Goal: Task Accomplishment & Management: Manage account settings

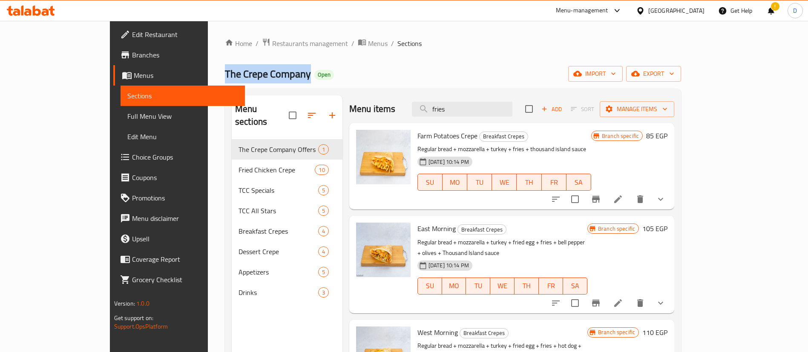
click at [34, 14] on icon at bounding box center [37, 11] width 8 height 10
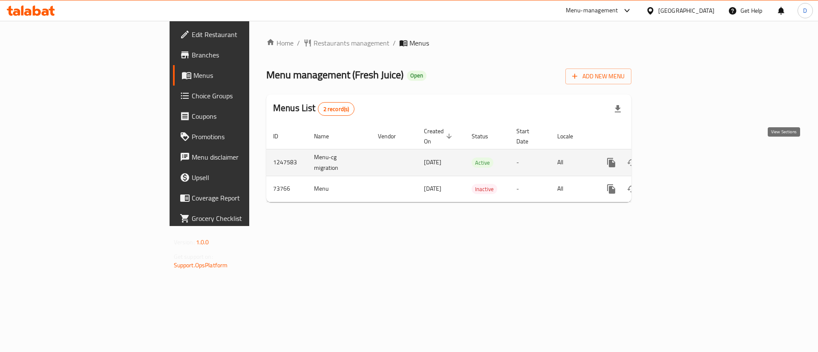
click at [678, 158] on icon "enhanced table" at bounding box center [672, 163] width 10 height 10
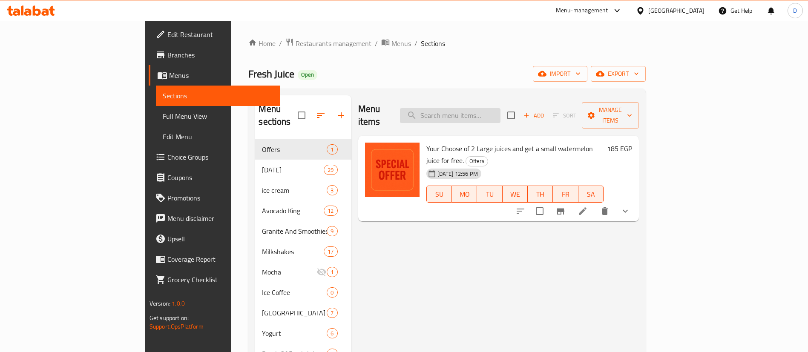
click at [479, 108] on input "search" at bounding box center [450, 115] width 101 height 15
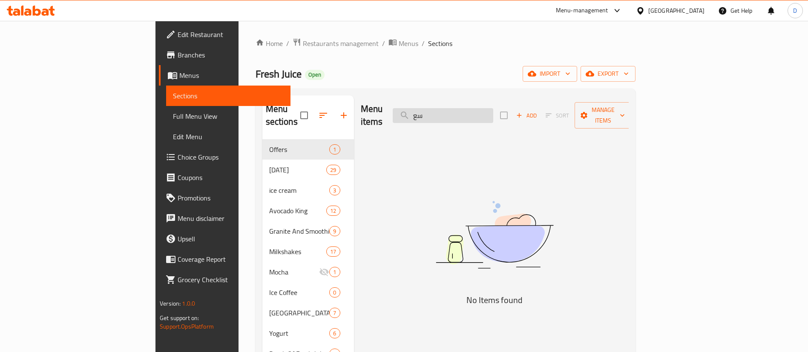
type input "س"
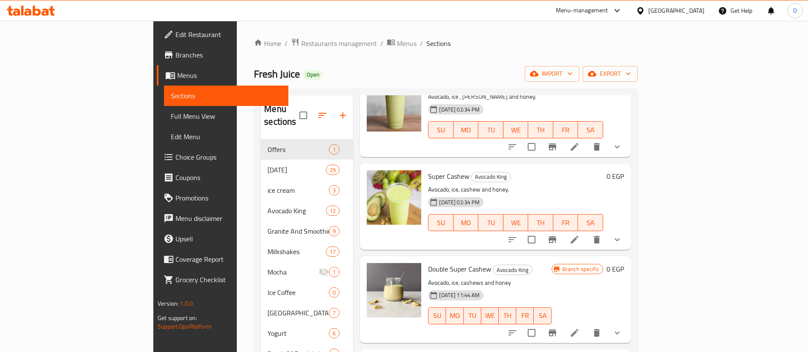
scroll to position [158, 0]
type input "sup"
click at [622, 235] on icon "show more" at bounding box center [617, 240] width 10 height 10
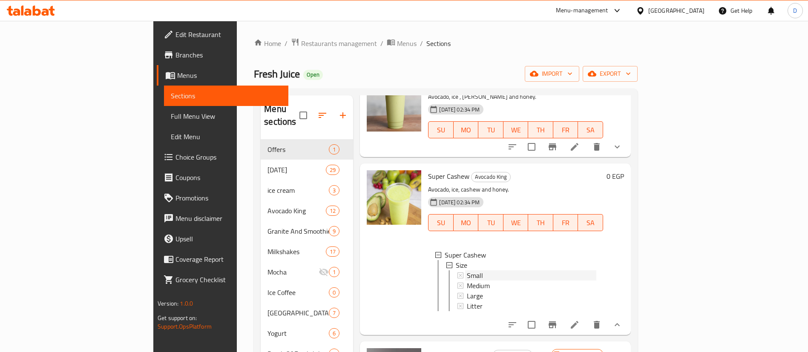
click at [575, 270] on div "Small" at bounding box center [531, 275] width 129 height 10
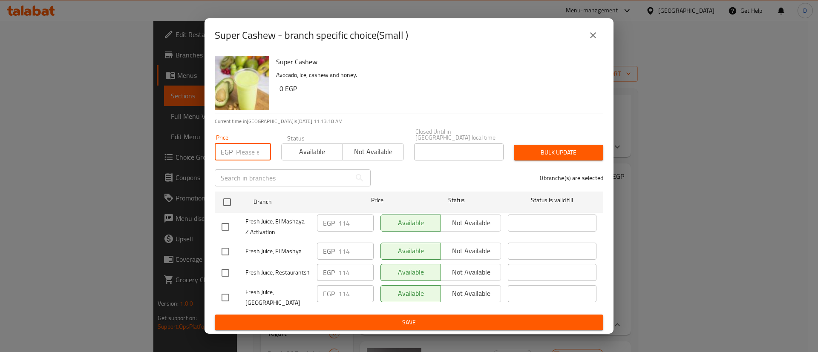
click at [247, 148] on input "number" at bounding box center [253, 152] width 35 height 17
click at [592, 29] on button "close" at bounding box center [593, 35] width 20 height 20
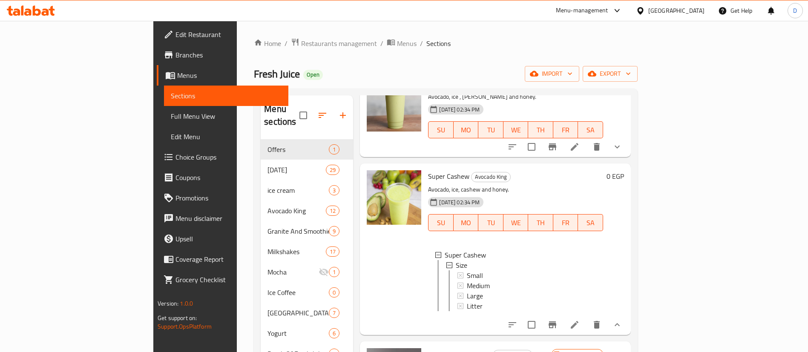
click at [477, 270] on div "Small" at bounding box center [531, 275] width 129 height 10
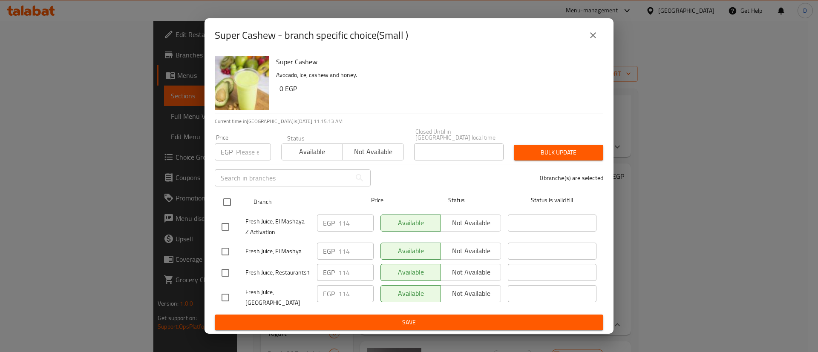
click at [224, 198] on input "checkbox" at bounding box center [227, 202] width 18 height 18
checkbox input "true"
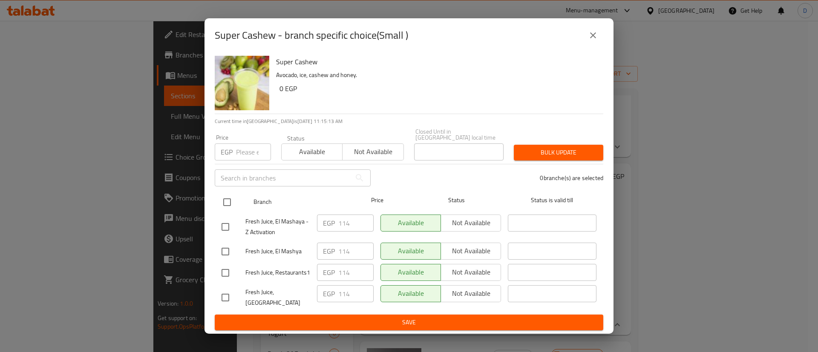
checkbox input "true"
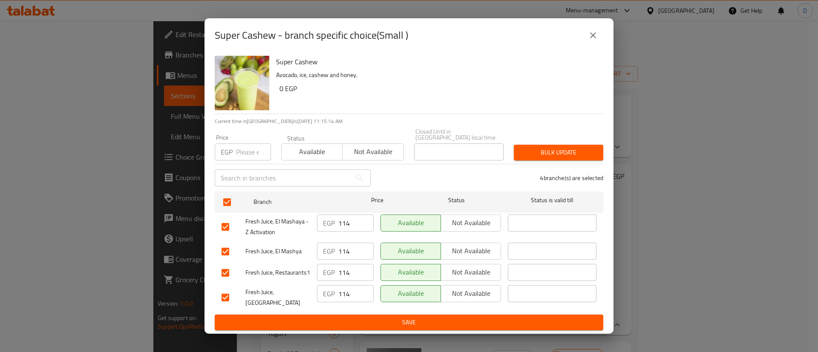
click at [242, 152] on input "number" at bounding box center [253, 152] width 35 height 17
type input "112.50"
click at [567, 153] on span "Bulk update" at bounding box center [558, 152] width 76 height 11
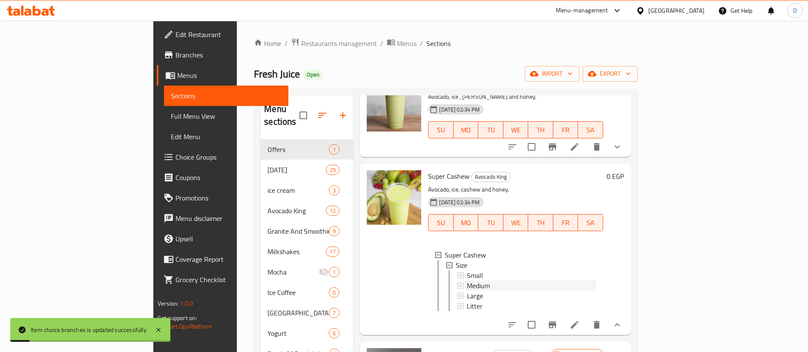
click at [468, 281] on div "Medium" at bounding box center [531, 286] width 129 height 10
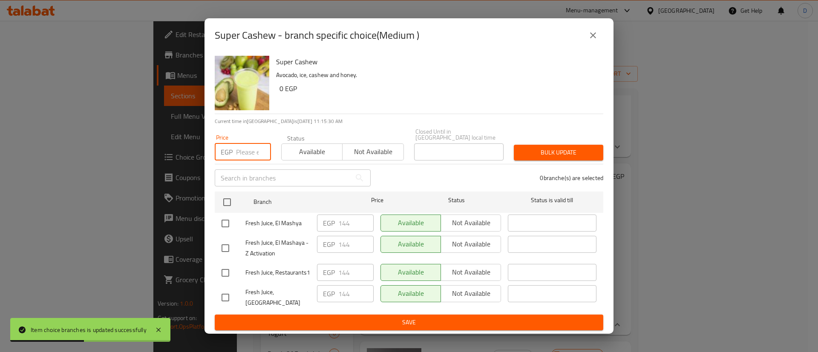
click at [245, 145] on input "number" at bounding box center [253, 152] width 35 height 17
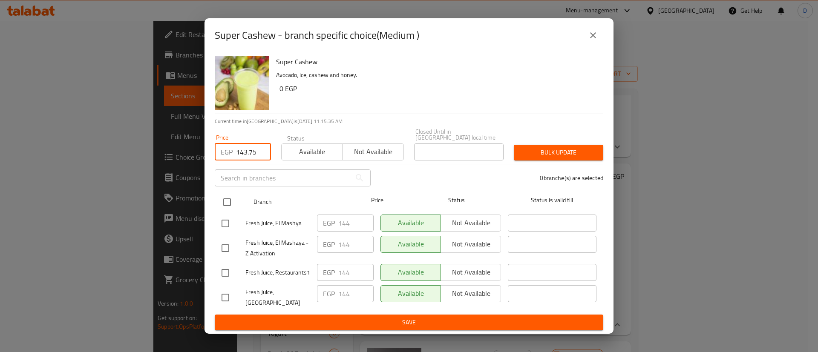
type input "143.75"
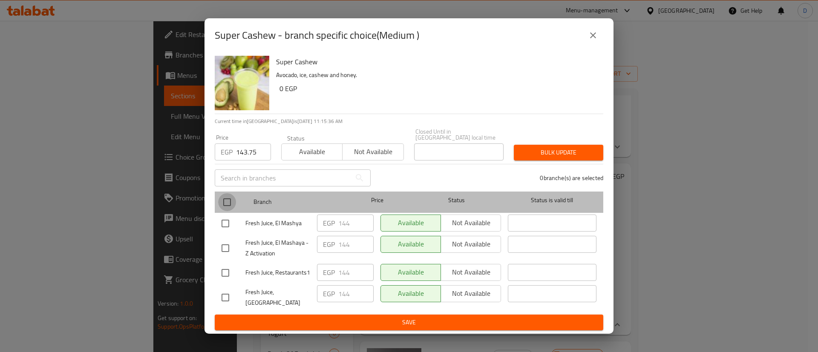
click at [227, 195] on input "checkbox" at bounding box center [227, 202] width 18 height 18
checkbox input "true"
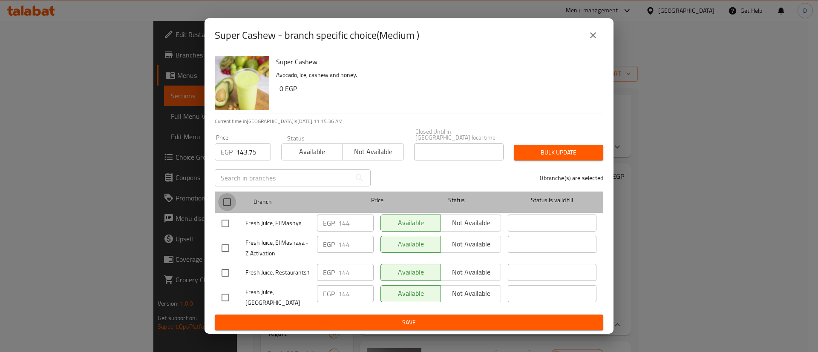
checkbox input "true"
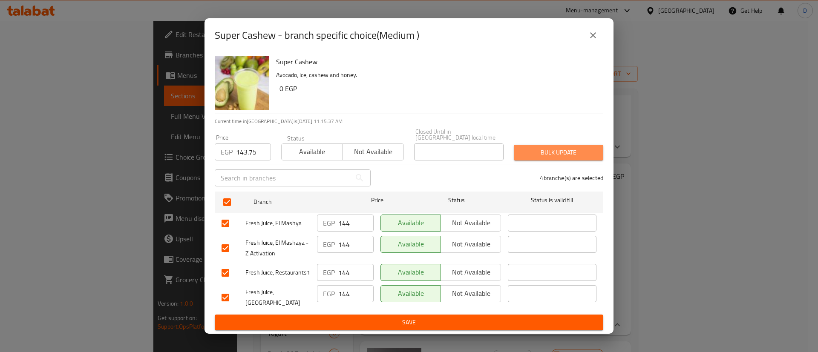
click at [569, 156] on button "Bulk update" at bounding box center [558, 153] width 89 height 16
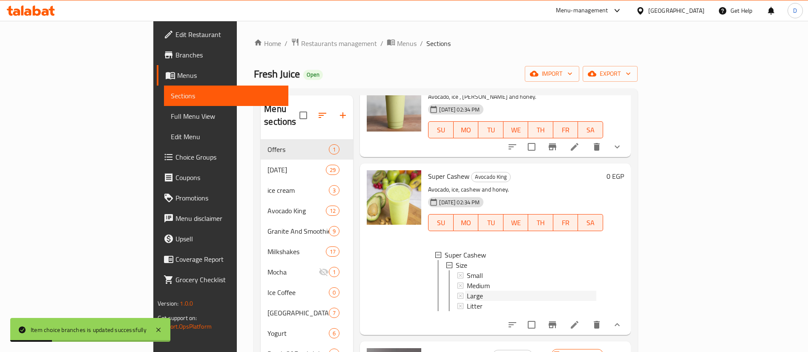
click at [467, 291] on div "Large" at bounding box center [531, 296] width 129 height 10
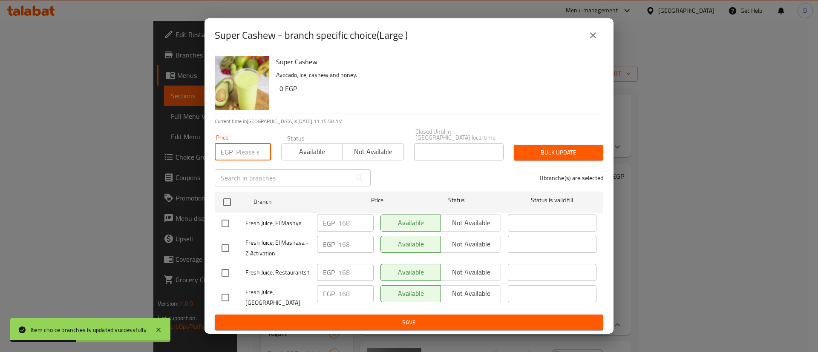
click at [239, 150] on input "number" at bounding box center [253, 152] width 35 height 17
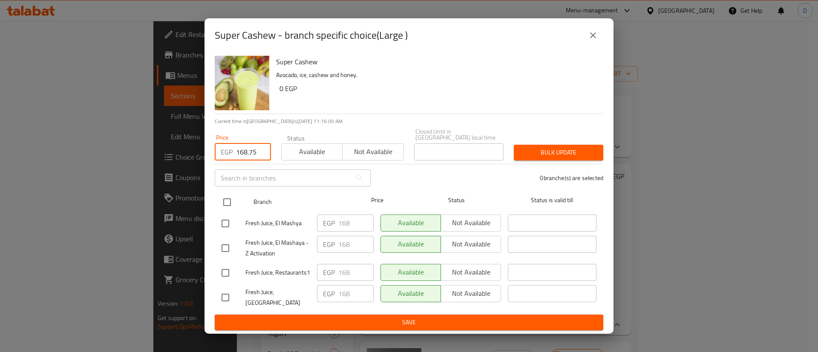
type input "168.75"
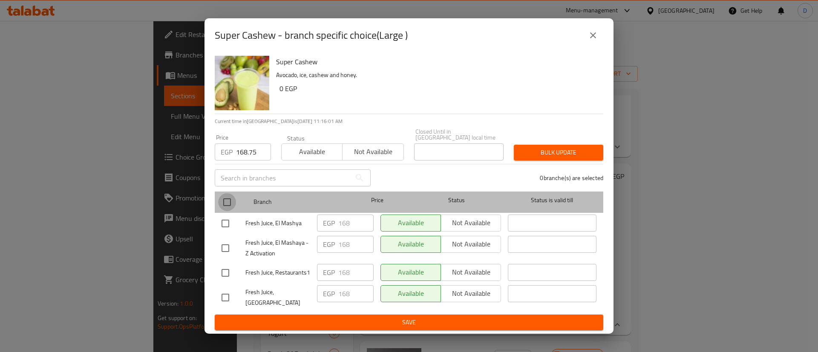
click at [226, 201] on input "checkbox" at bounding box center [227, 202] width 18 height 18
checkbox input "true"
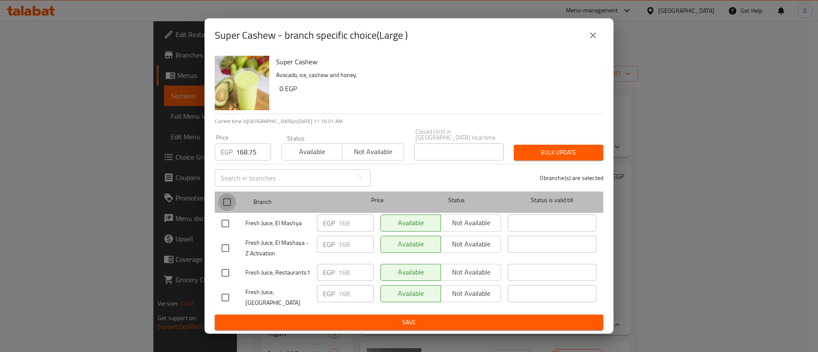
checkbox input "true"
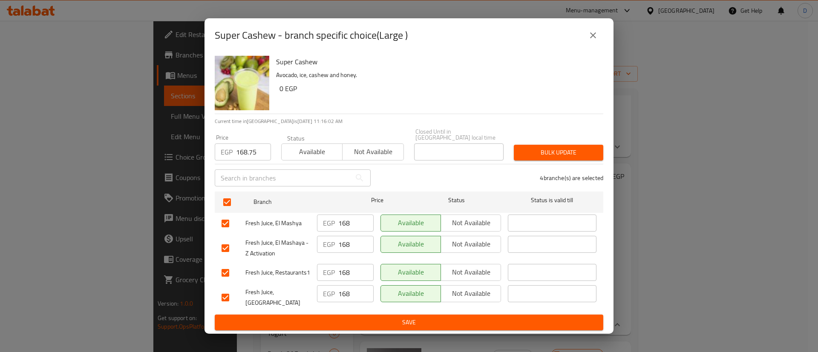
click at [560, 152] on span "Bulk update" at bounding box center [558, 152] width 76 height 11
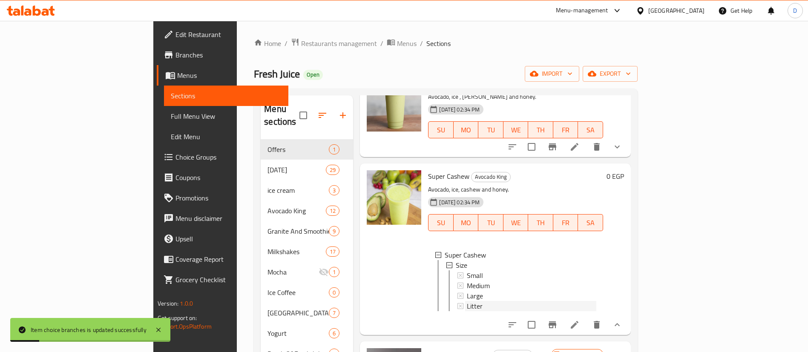
click at [467, 301] on span "Litter" at bounding box center [475, 306] width 16 height 10
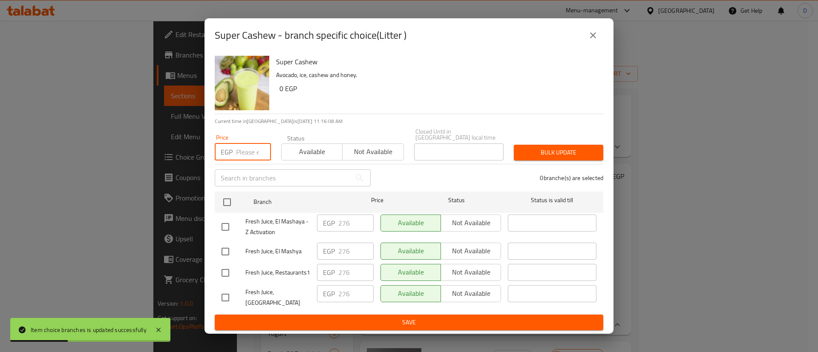
click at [244, 155] on input "number" at bounding box center [253, 152] width 35 height 17
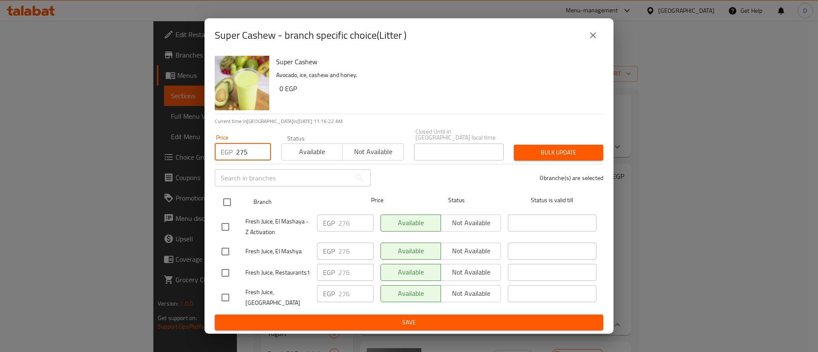
type input "275"
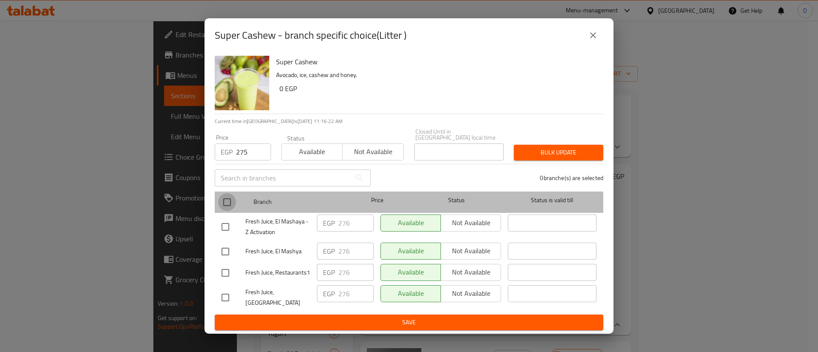
click at [230, 193] on input "checkbox" at bounding box center [227, 202] width 18 height 18
checkbox input "true"
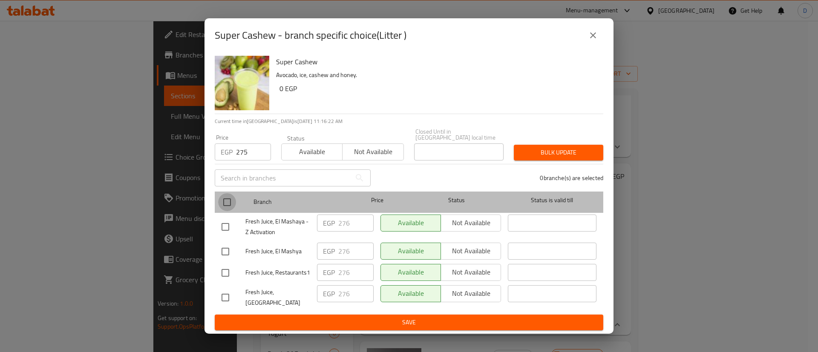
checkbox input "true"
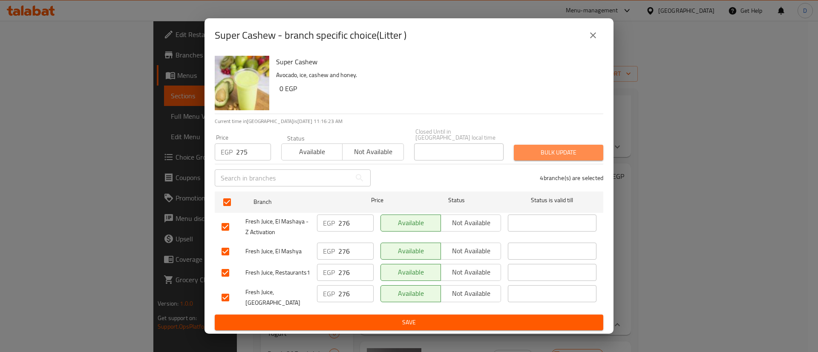
click at [569, 147] on span "Bulk update" at bounding box center [558, 152] width 76 height 11
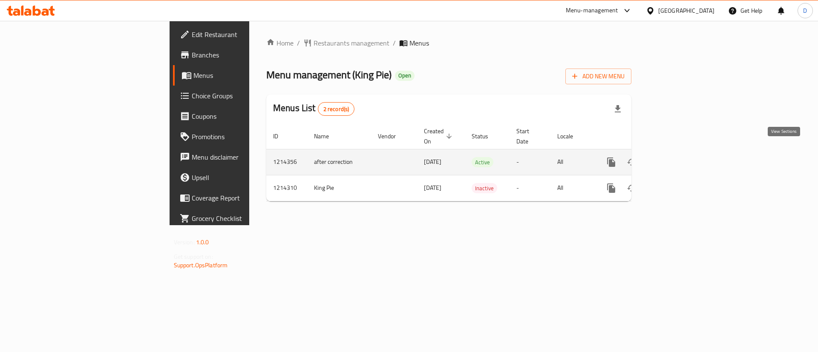
click at [683, 154] on link "enhanced table" at bounding box center [672, 162] width 20 height 20
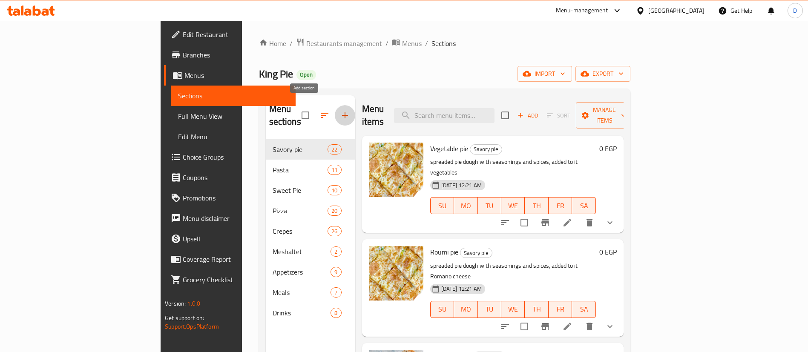
click at [340, 110] on icon "button" at bounding box center [345, 115] width 10 height 10
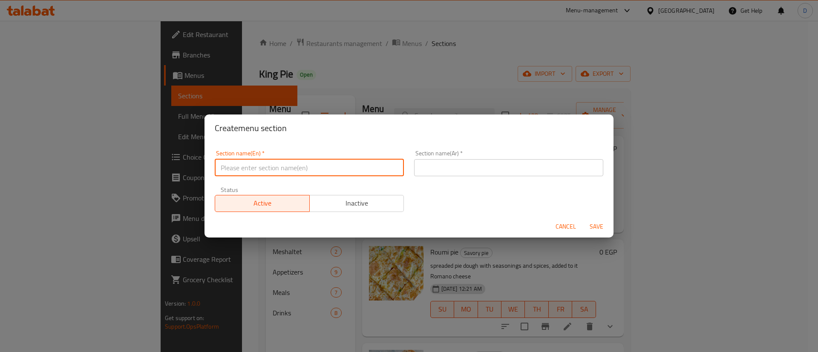
click at [297, 167] on input "text" at bounding box center [309, 167] width 189 height 17
type input "Offers"
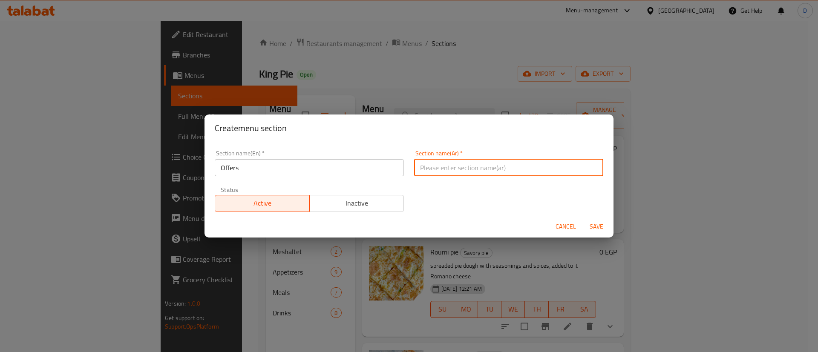
click at [434, 170] on input "text" at bounding box center [508, 167] width 189 height 17
type input "العروض"
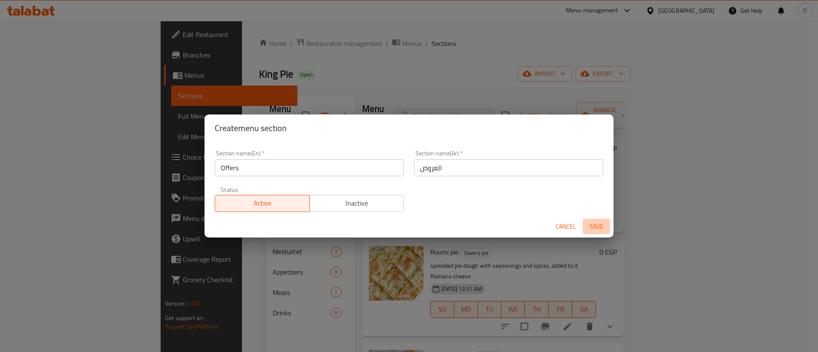
click at [595, 229] on span "Save" at bounding box center [596, 226] width 20 height 11
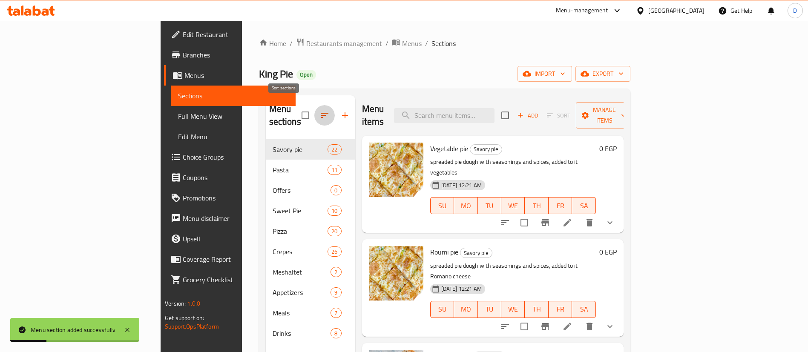
click at [319, 110] on icon "button" at bounding box center [324, 115] width 10 height 10
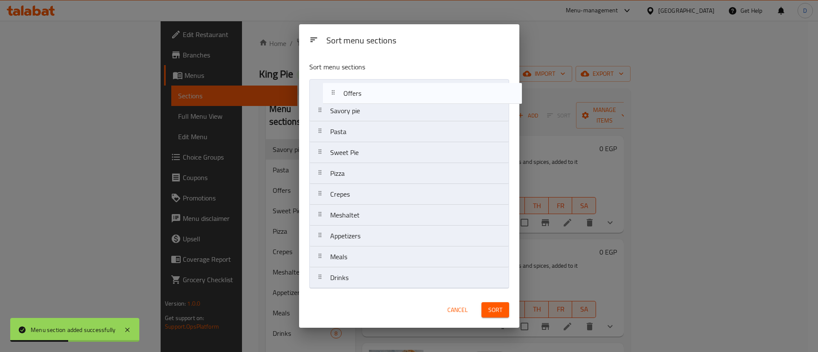
drag, startPoint x: 353, startPoint y: 131, endPoint x: 368, endPoint y: 89, distance: 44.7
click at [368, 89] on nav "Savory pie Pasta Offers Sweet Pie Pizza Crepes Meshaltet Appetizers Meals Drinks" at bounding box center [409, 184] width 200 height 210
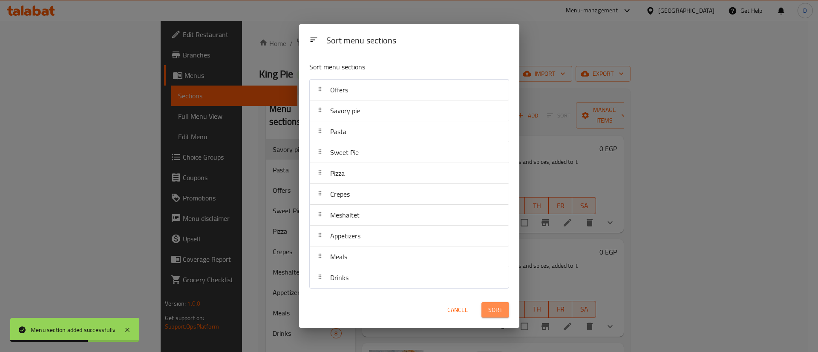
click at [496, 316] on button "Sort" at bounding box center [495, 310] width 28 height 16
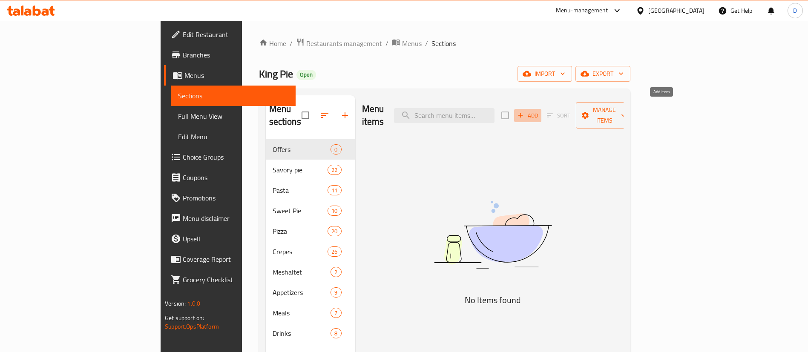
click at [524, 112] on icon "button" at bounding box center [521, 116] width 8 height 8
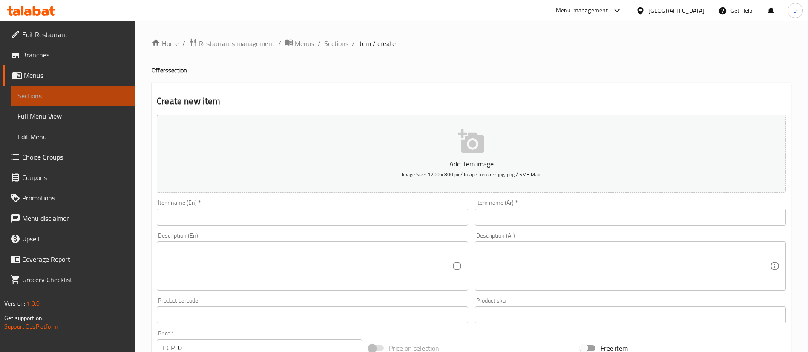
click at [93, 97] on span "Sections" at bounding box center [72, 96] width 111 height 10
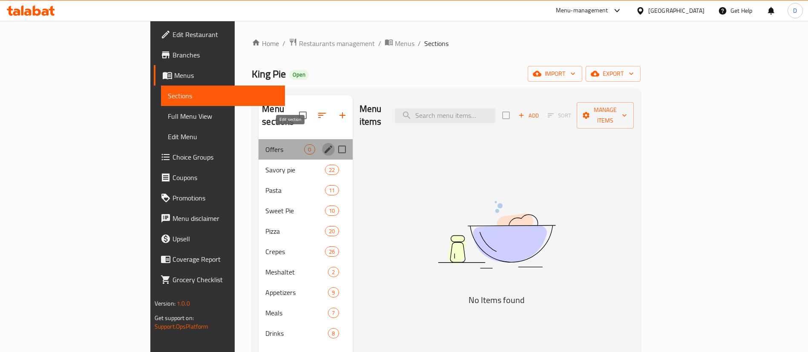
click at [323, 144] on icon "edit" at bounding box center [328, 149] width 10 height 10
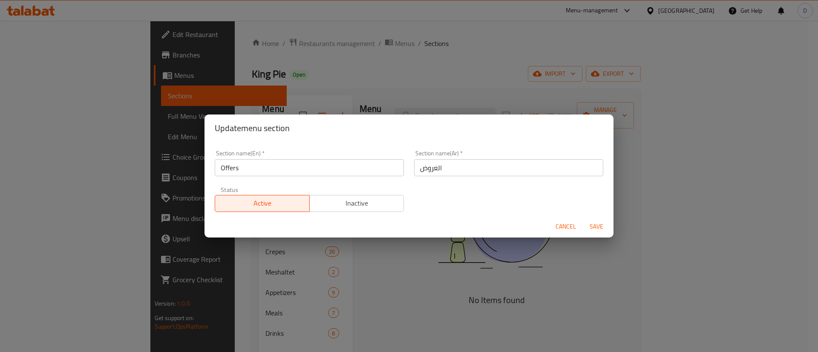
drag, startPoint x: 305, startPoint y: 158, endPoint x: 310, endPoint y: 167, distance: 9.7
click at [310, 167] on div "Section name(En)   * Offers Section name(En) *" at bounding box center [309, 163] width 189 height 26
click at [310, 167] on input "Offers" at bounding box center [309, 167] width 189 height 17
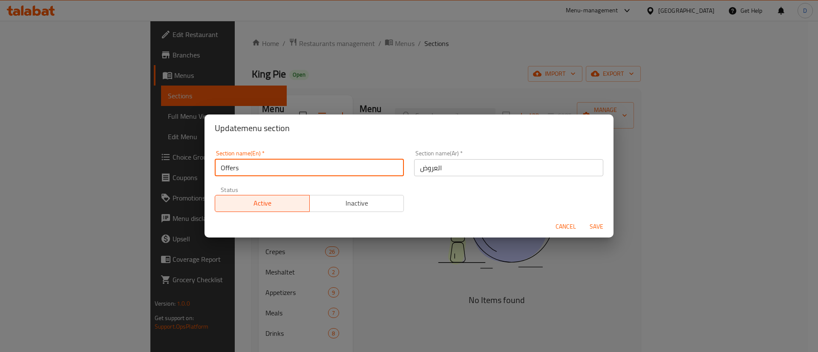
paste input "buy 2 get 1 free"
click at [310, 167] on input "buy 2 get 1 free" at bounding box center [309, 167] width 189 height 17
drag, startPoint x: 224, startPoint y: 170, endPoint x: 364, endPoint y: 167, distance: 139.7
click at [364, 167] on input "buy 2 get 1 free" at bounding box center [309, 167] width 189 height 17
type input "buy 2 get 1 free"
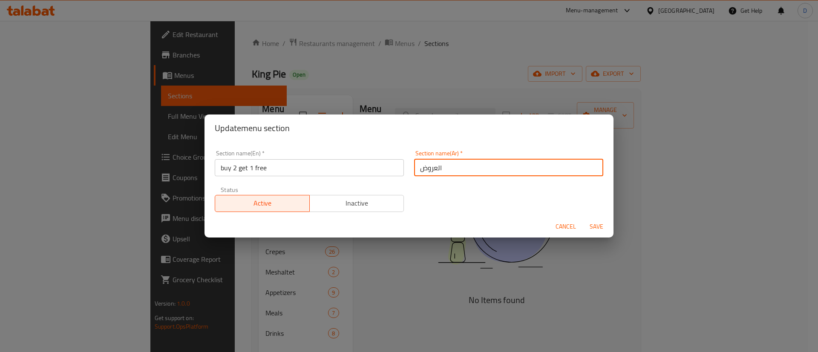
click at [453, 167] on input "العروض" at bounding box center [508, 167] width 189 height 17
type input "s"
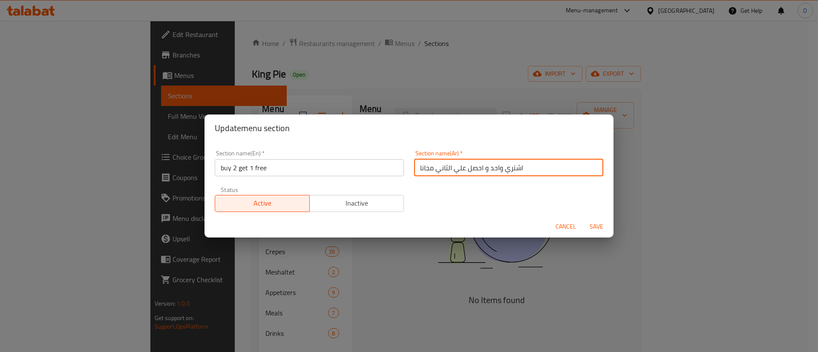
click at [491, 171] on input "اشتري واحد و احصل علي الثاني مجانا" at bounding box center [508, 167] width 189 height 17
click at [439, 169] on input "اشتري 2 و احصل علي الثاني مجانا" at bounding box center [508, 167] width 189 height 17
type input "اشتري 2 و احصل علي واحد مجانا"
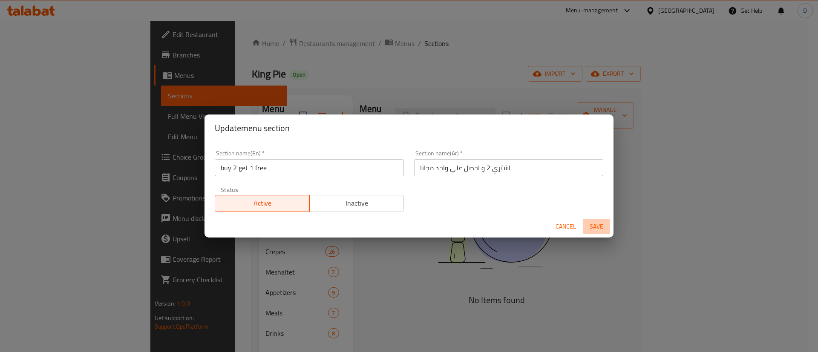
click at [596, 221] on span "Save" at bounding box center [596, 226] width 20 height 11
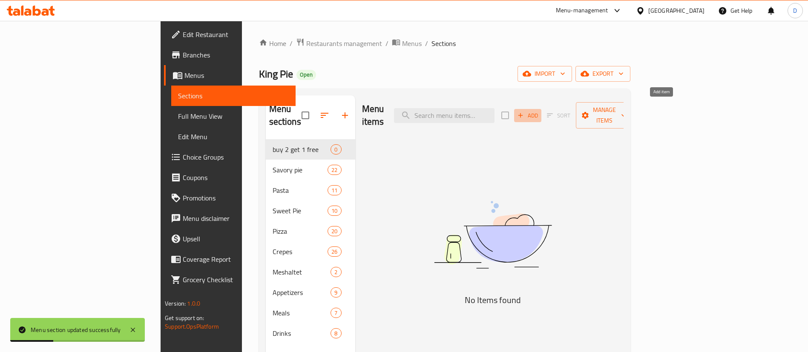
click at [541, 109] on button "Add" at bounding box center [527, 115] width 27 height 13
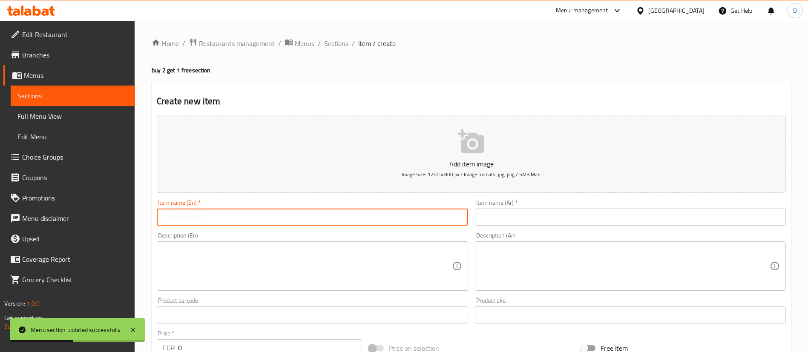
click at [367, 216] on input "text" at bounding box center [312, 217] width 311 height 17
paste input "Chicken Ranch Pie + El saada pie + Custard pie"
type input "Chicken Ranch Pie + El saada pie + Custard pie"
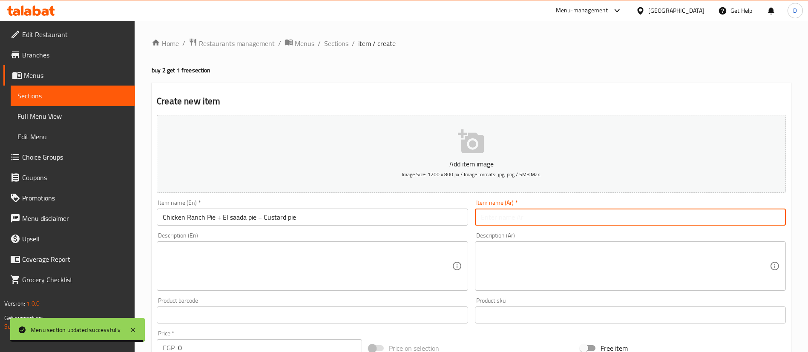
click at [567, 216] on input "text" at bounding box center [630, 217] width 311 height 17
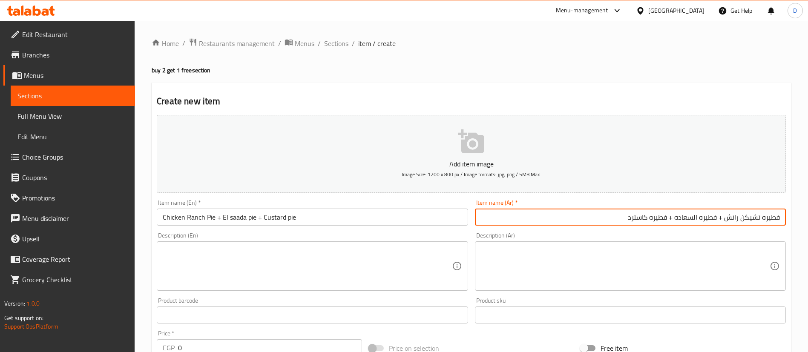
type input "فطيره تشيكن رانش + فطيره السعاده + فطيره كاسترد"
click at [237, 351] on input "0" at bounding box center [270, 347] width 184 height 17
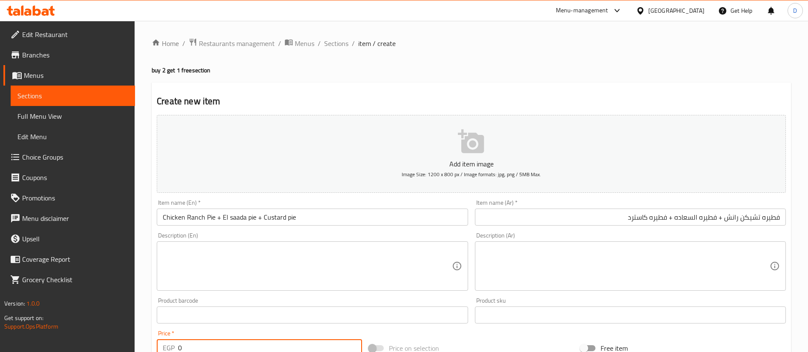
click at [237, 351] on input "0" at bounding box center [270, 347] width 184 height 17
type input "412"
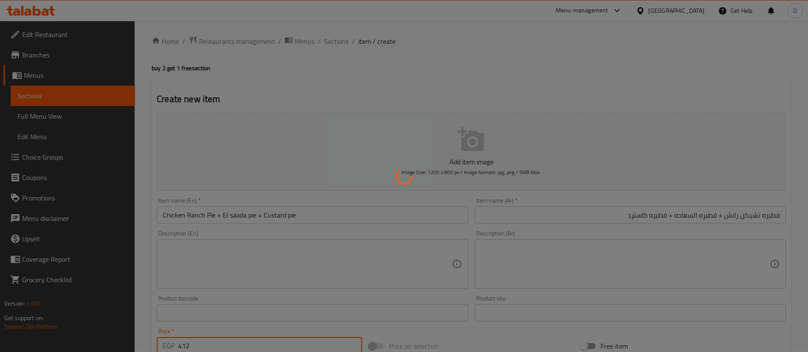
type input "0"
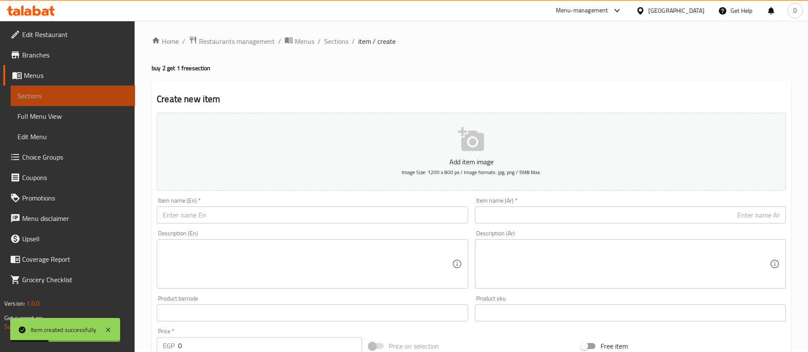
click at [104, 94] on span "Sections" at bounding box center [72, 96] width 111 height 10
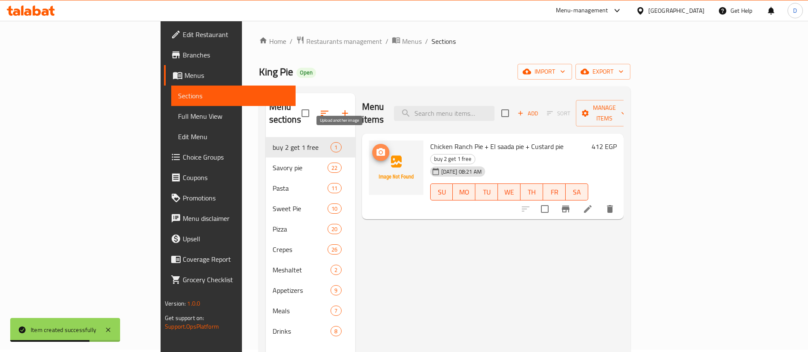
click at [376, 148] on icon "upload picture" at bounding box center [380, 152] width 9 height 8
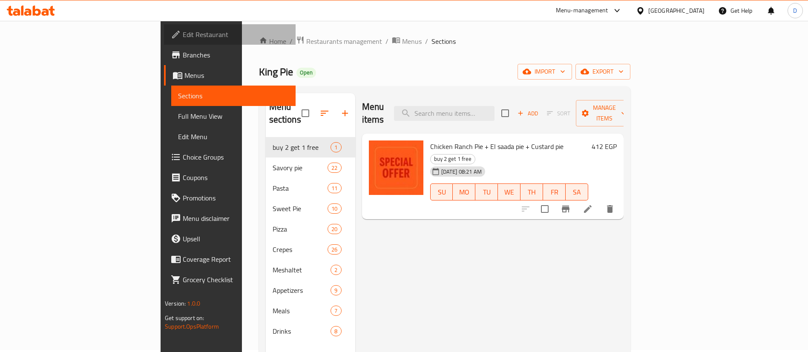
click at [183, 37] on span "Edit Restaurant" at bounding box center [236, 34] width 106 height 10
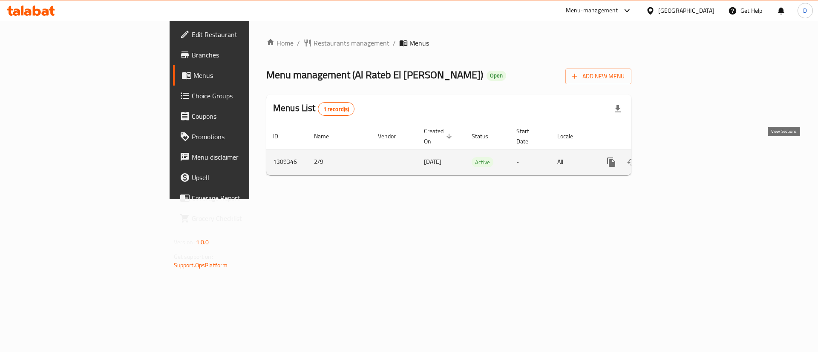
click at [678, 157] on icon "enhanced table" at bounding box center [672, 162] width 10 height 10
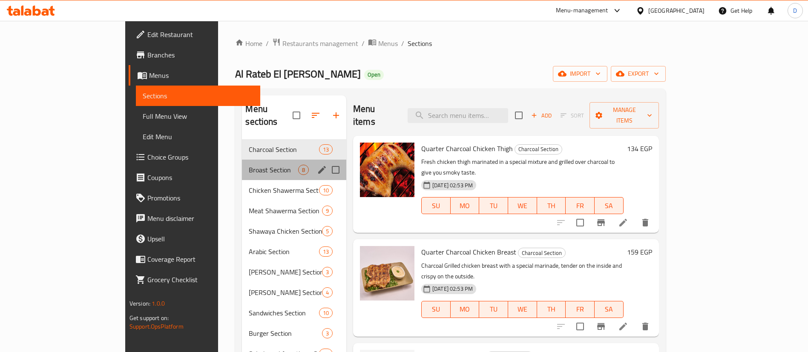
click at [242, 162] on div "Broast Section 8" at bounding box center [294, 170] width 104 height 20
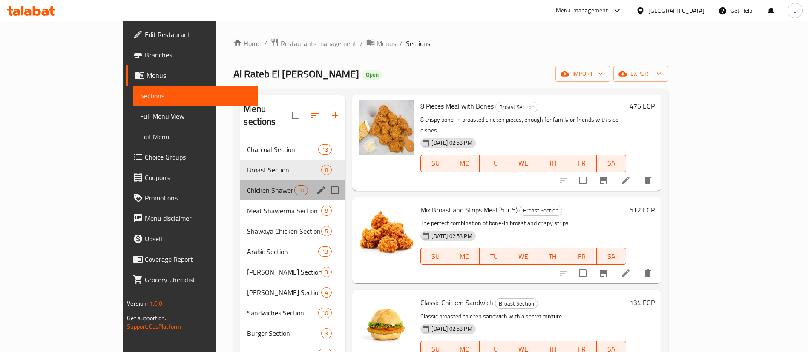
click at [240, 184] on div "Chicken Shawerma Section 10" at bounding box center [292, 190] width 105 height 20
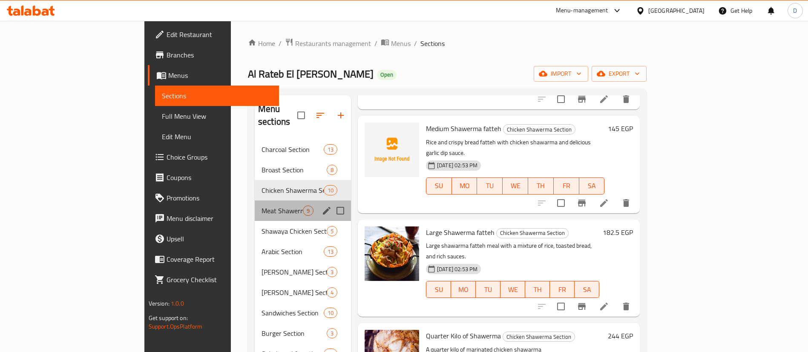
click at [255, 204] on div "Meat Shawerma Section 9" at bounding box center [303, 211] width 96 height 20
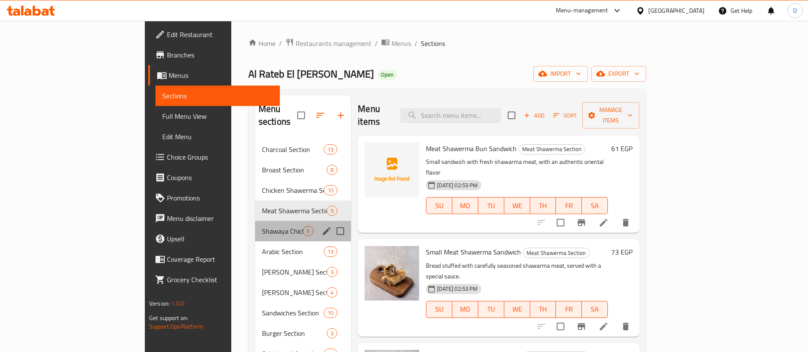
click at [255, 221] on div "Shawaya Chicken Section 5" at bounding box center [303, 231] width 96 height 20
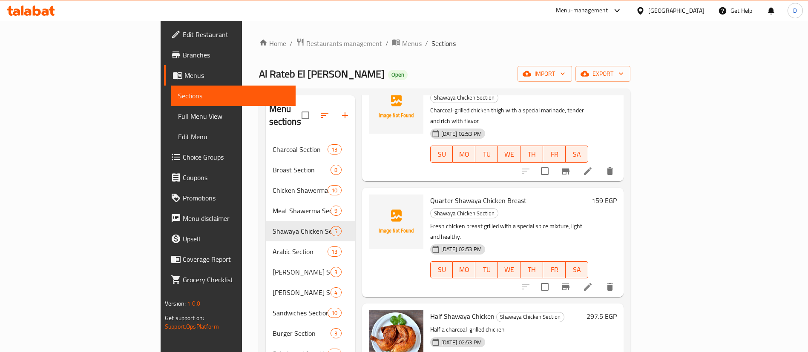
scroll to position [190, 0]
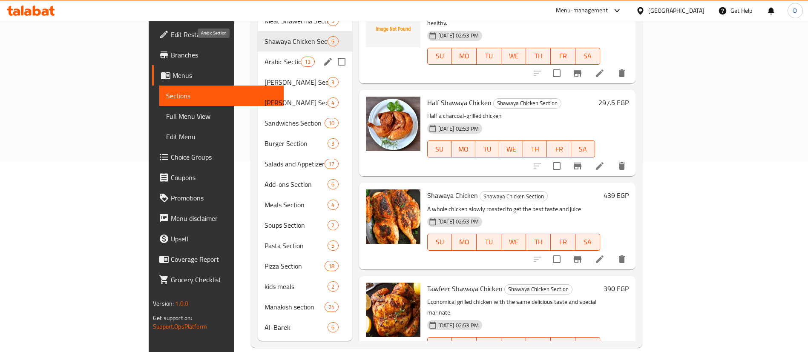
click at [264, 57] on span "Arabic Section" at bounding box center [282, 62] width 36 height 10
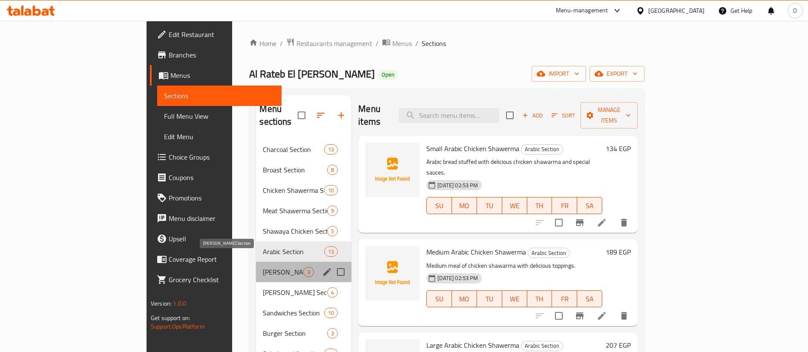
click at [263, 267] on span "Maria Section" at bounding box center [283, 272] width 40 height 10
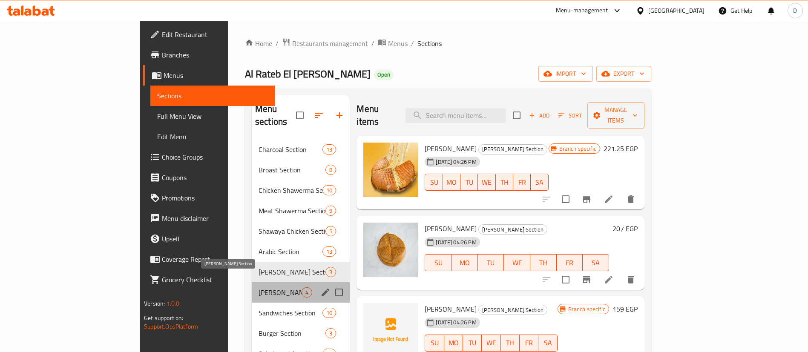
click at [259, 287] on span "Rizo Section" at bounding box center [280, 292] width 43 height 10
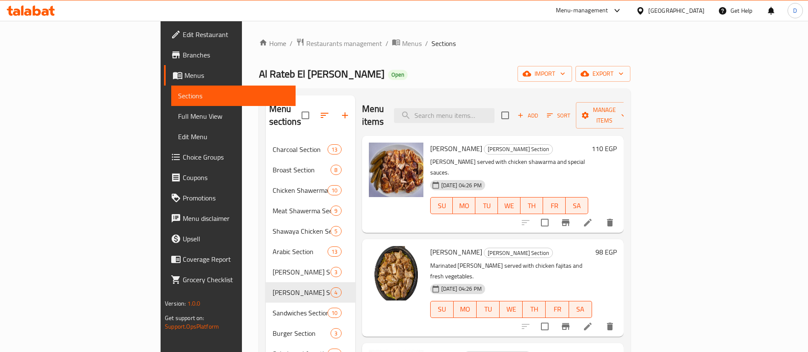
scroll to position [190, 0]
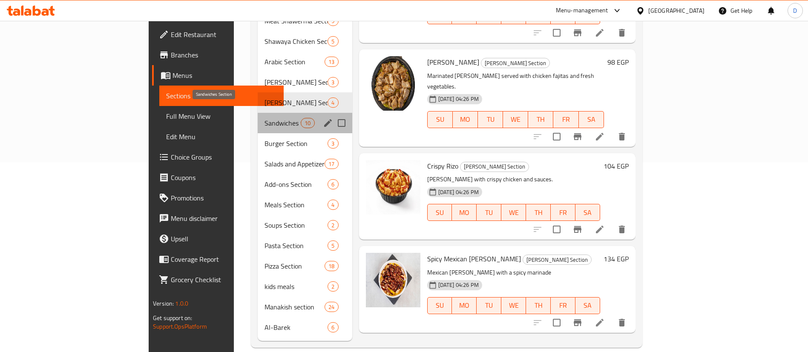
click at [264, 118] on span "Sandwiches Section" at bounding box center [282, 123] width 36 height 10
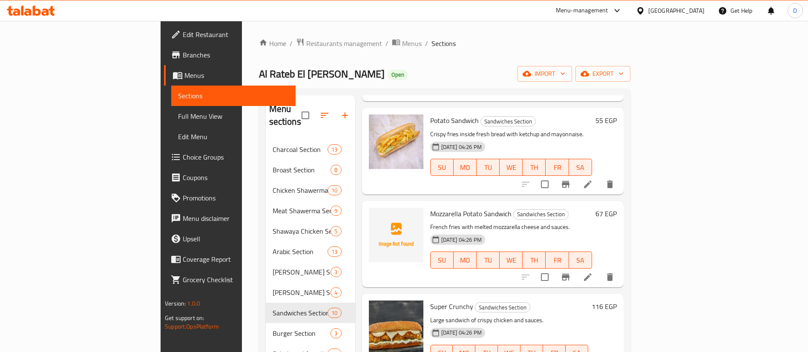
scroll to position [190, 0]
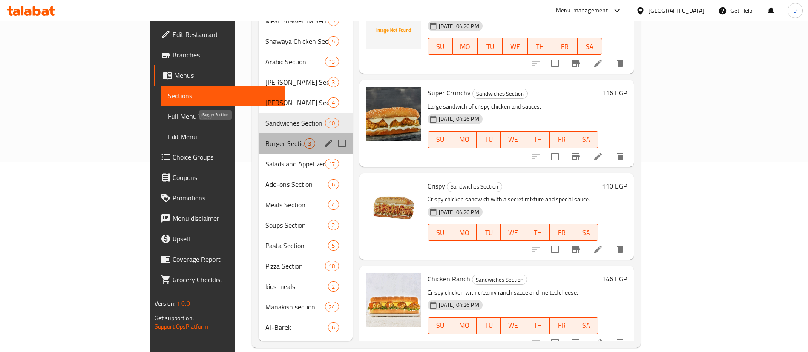
click at [265, 138] on span "Burger Section" at bounding box center [284, 143] width 39 height 10
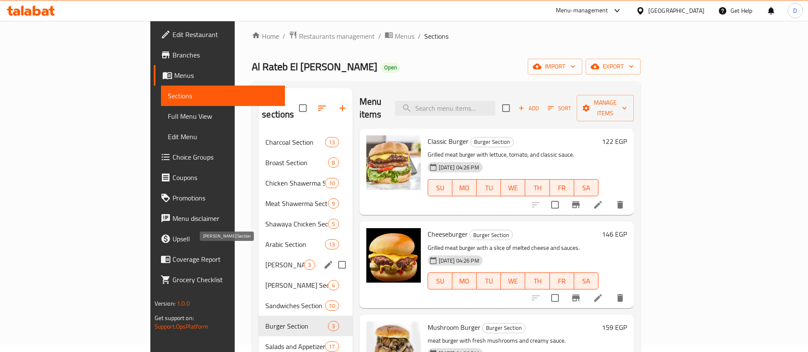
scroll to position [85, 0]
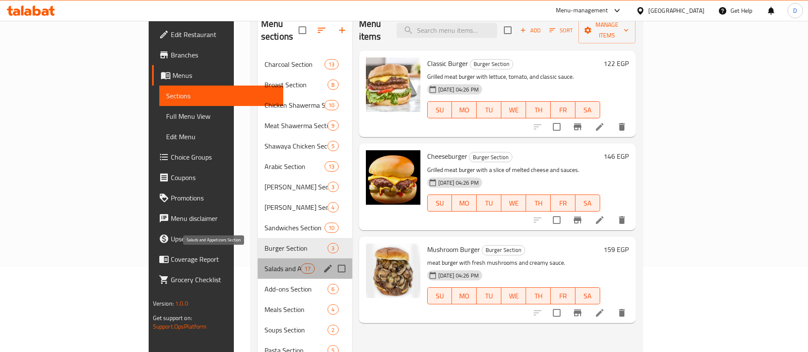
click at [264, 264] on span "Salads and Appetizers Section" at bounding box center [282, 269] width 36 height 10
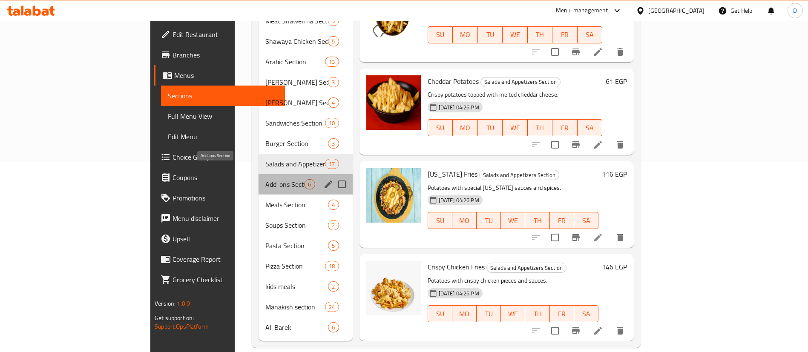
click at [265, 179] on span "Add-ons Section" at bounding box center [284, 184] width 39 height 10
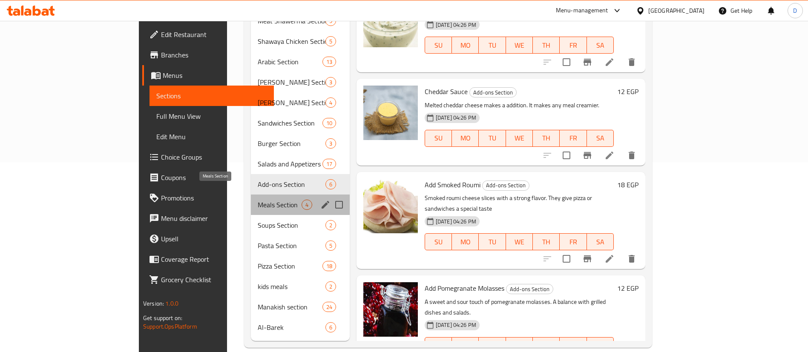
click at [258, 200] on span "Meals Section" at bounding box center [279, 205] width 43 height 10
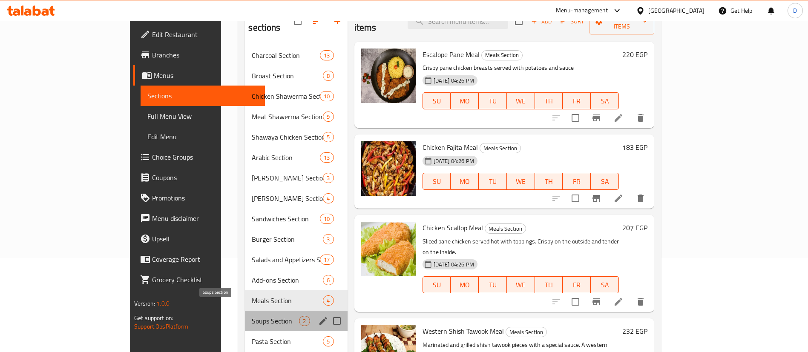
click at [252, 316] on span "Soups Section" at bounding box center [275, 321] width 47 height 10
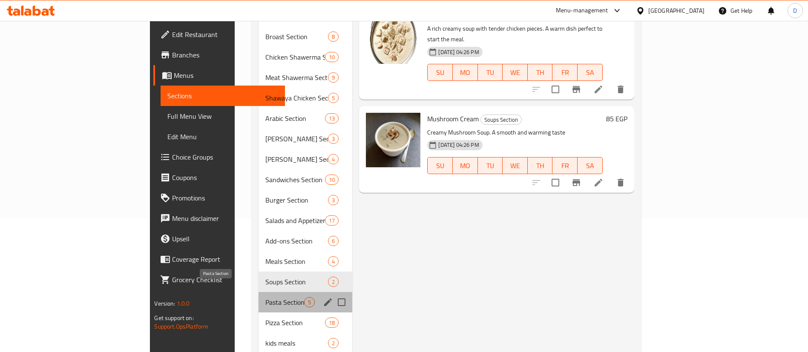
click at [265, 297] on span "Pasta Section" at bounding box center [284, 302] width 39 height 10
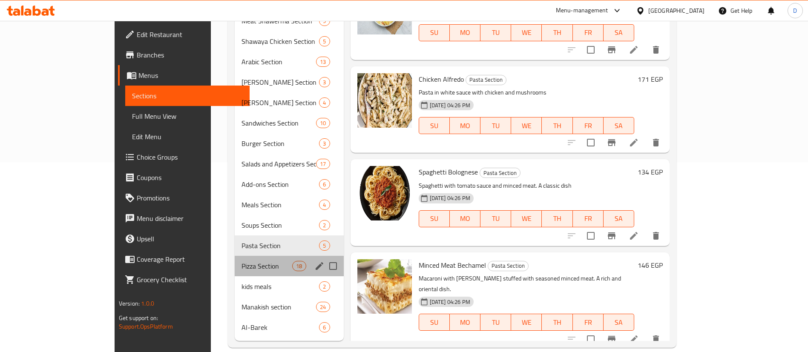
click at [235, 256] on div "Pizza Section 18" at bounding box center [289, 266] width 109 height 20
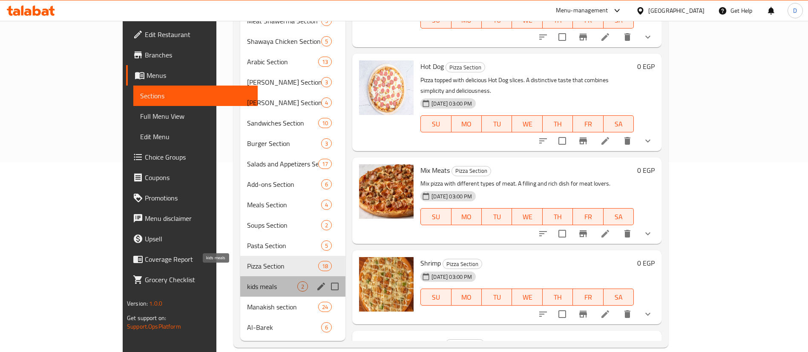
click at [247, 282] on span "kids meals" at bounding box center [272, 287] width 50 height 10
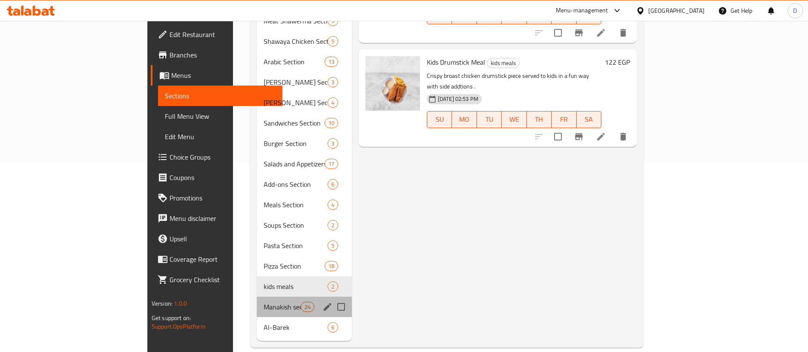
click at [257, 297] on div "Manakish section 24" at bounding box center [304, 307] width 95 height 20
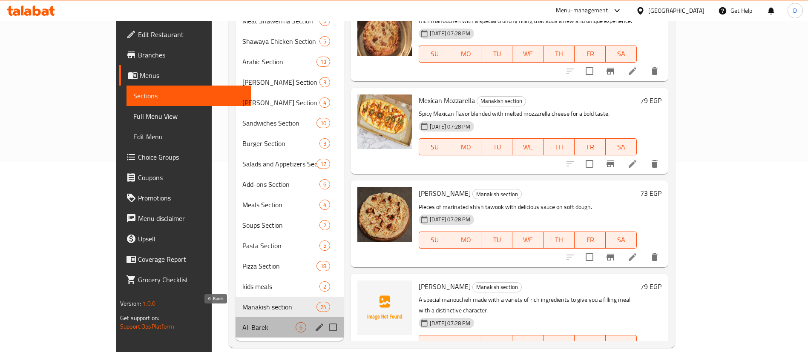
click at [242, 322] on span "Al-Barek" at bounding box center [268, 327] width 53 height 10
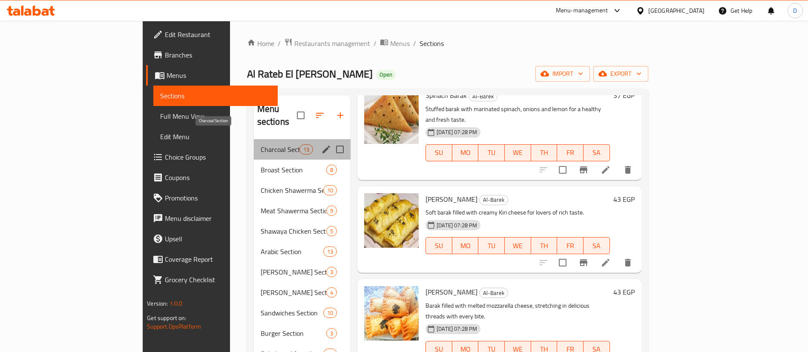
click at [261, 144] on span "Charcoal Section" at bounding box center [280, 149] width 39 height 10
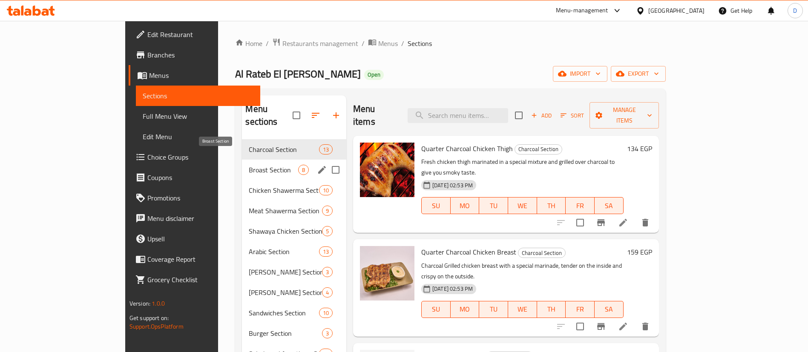
click at [249, 165] on span "Broast Section" at bounding box center [273, 170] width 49 height 10
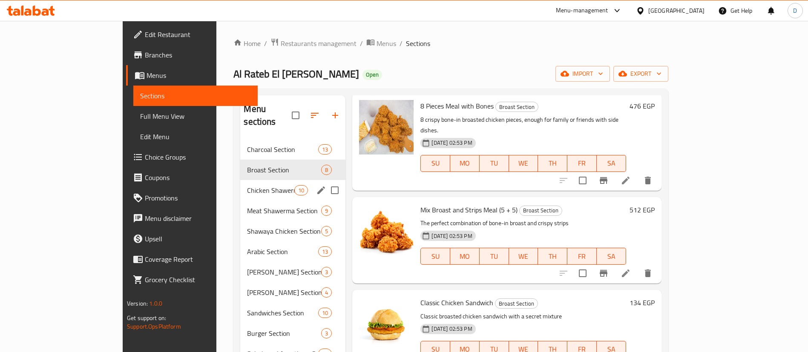
click at [247, 185] on span "Chicken Shawerma Section" at bounding box center [270, 190] width 47 height 10
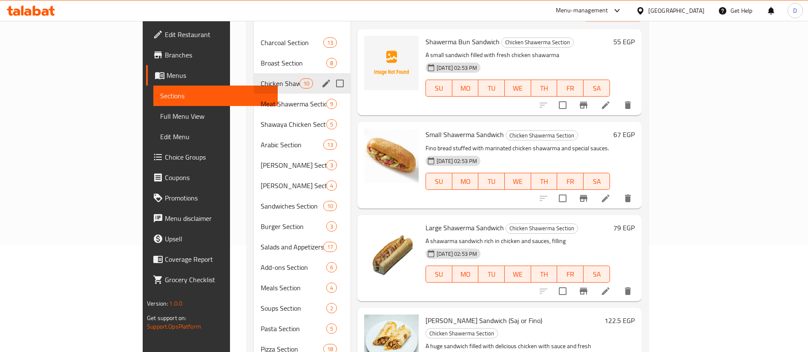
scroll to position [62, 0]
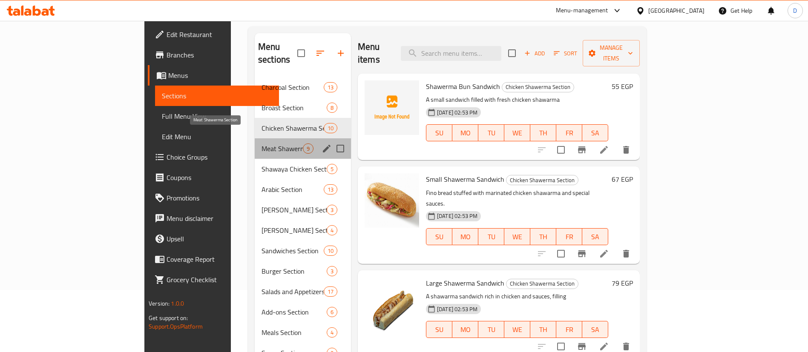
click at [261, 144] on span "Meat Shawerma Section" at bounding box center [281, 149] width 41 height 10
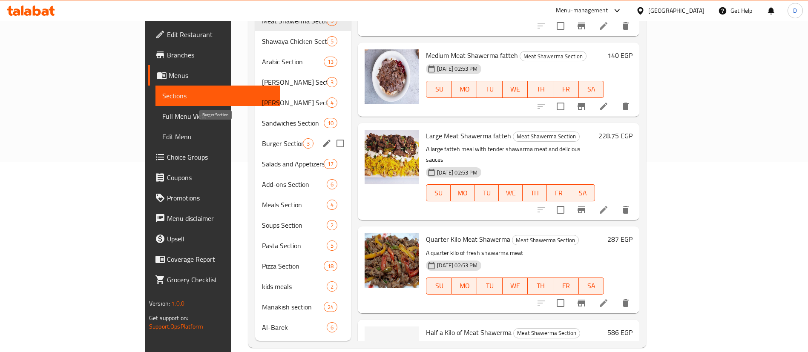
scroll to position [62, 0]
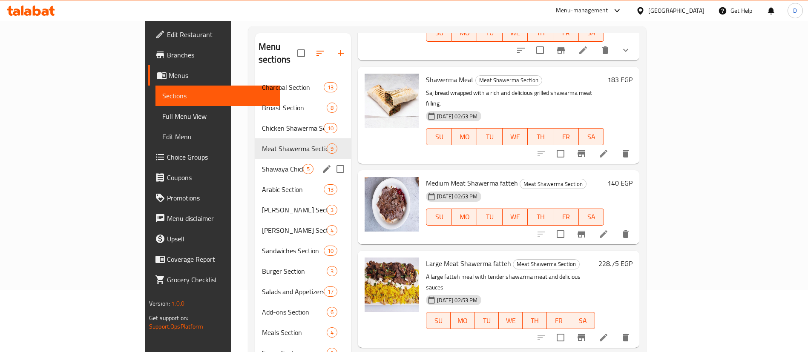
click at [262, 164] on span "Shawaya Chicken Section" at bounding box center [282, 169] width 41 height 10
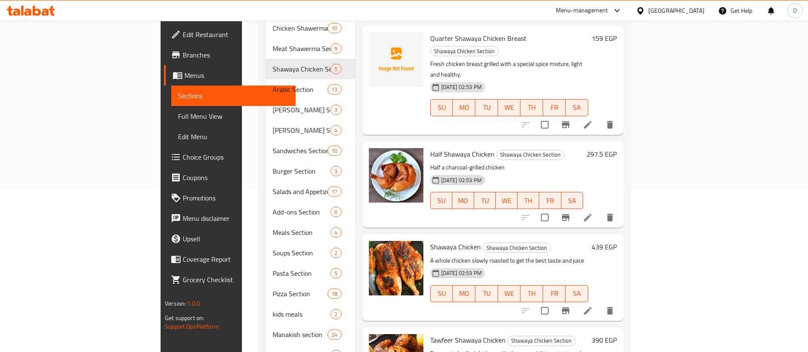
scroll to position [190, 0]
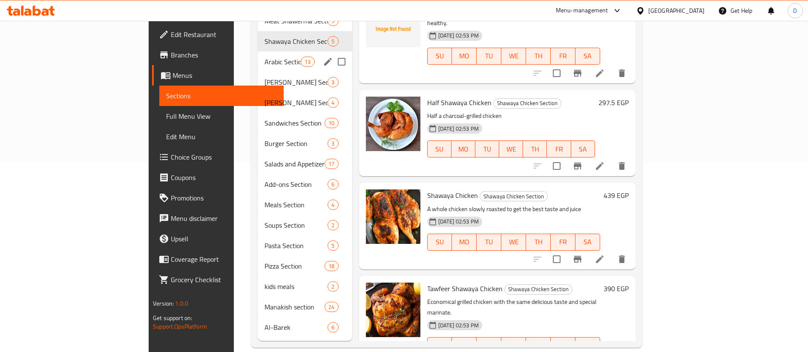
click at [264, 57] on span "Arabic Section" at bounding box center [282, 62] width 36 height 10
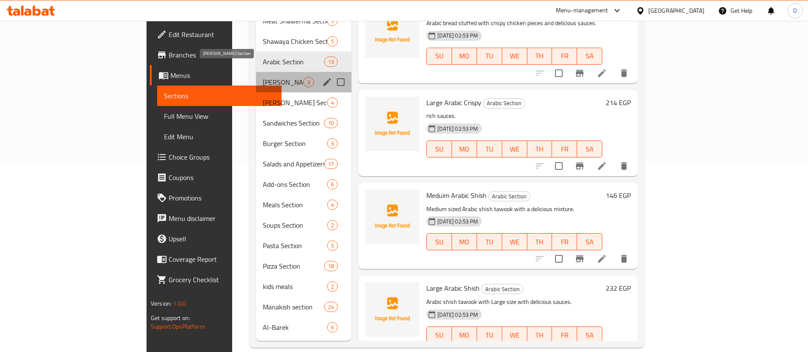
click at [263, 77] on span "Maria Section" at bounding box center [283, 82] width 40 height 10
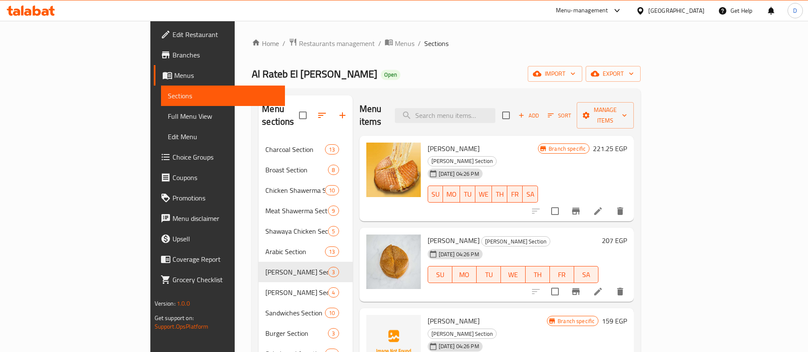
click at [428, 142] on span "Maria Shawarma" at bounding box center [454, 148] width 52 height 13
copy span "Maria"
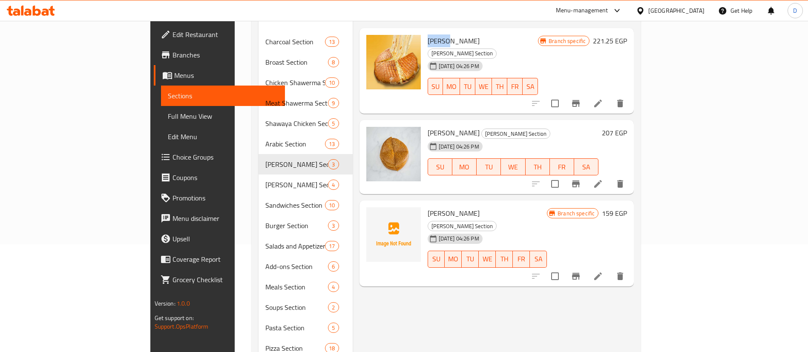
scroll to position [128, 0]
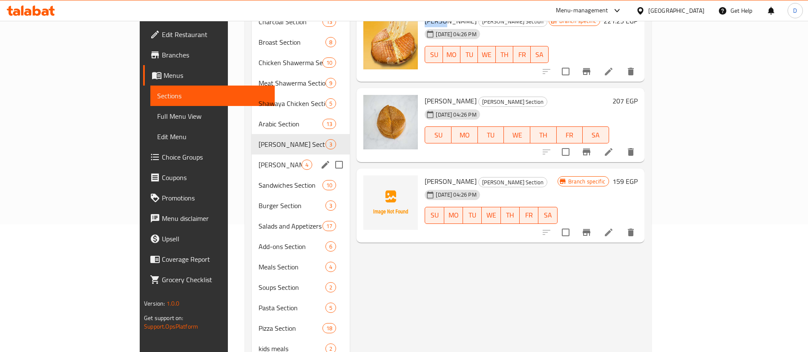
click at [252, 155] on div "Rizo Section 4" at bounding box center [301, 165] width 98 height 20
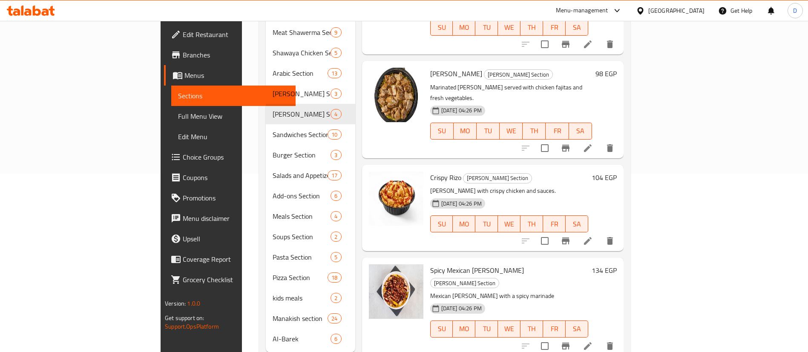
scroll to position [190, 0]
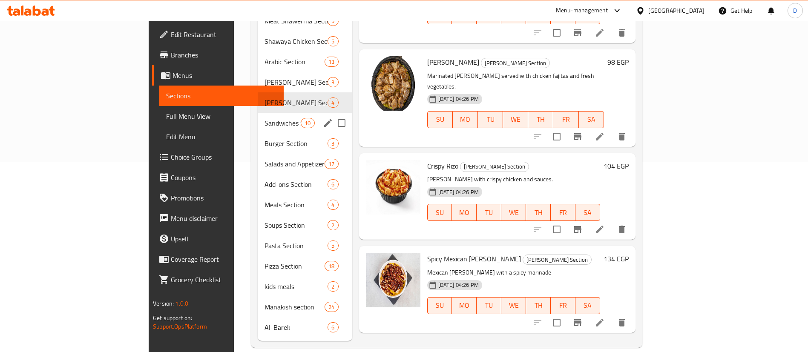
click at [264, 118] on span "Sandwiches Section" at bounding box center [282, 123] width 36 height 10
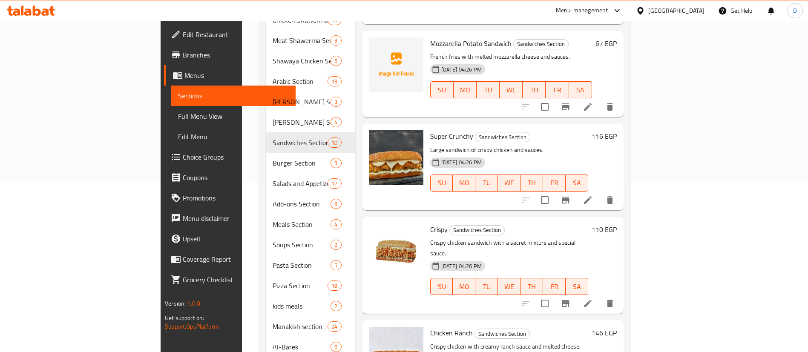
scroll to position [190, 0]
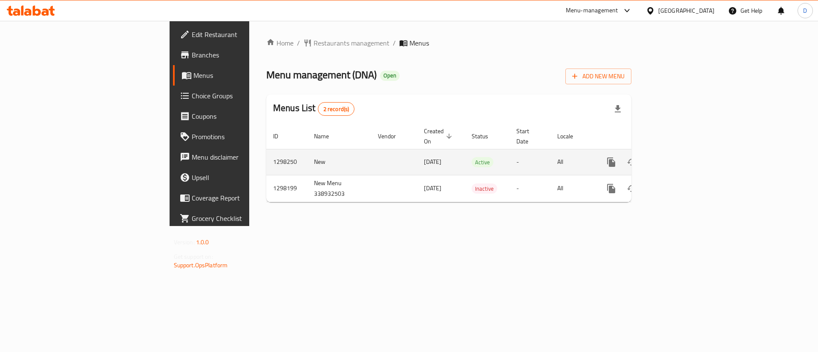
click at [689, 163] on td "enhanced table" at bounding box center [641, 162] width 95 height 26
click at [676, 158] on icon "enhanced table" at bounding box center [673, 162] width 8 height 8
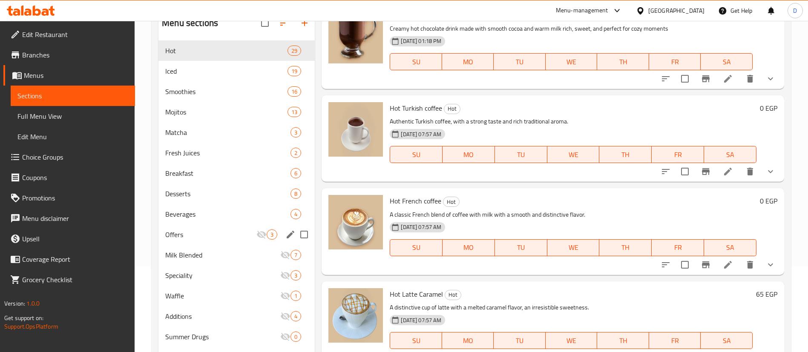
scroll to position [119, 0]
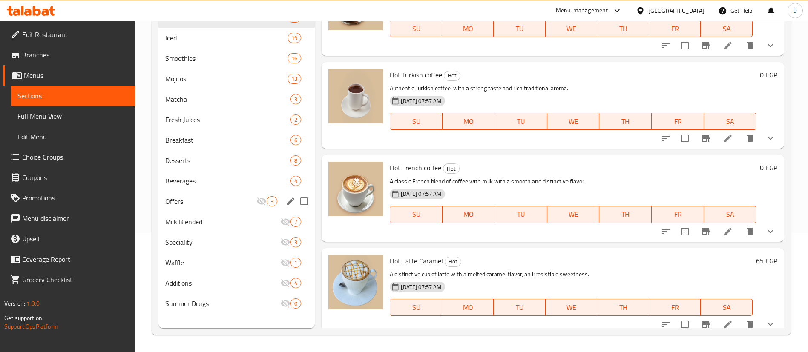
click at [301, 197] on input "Menu sections" at bounding box center [304, 201] width 18 height 18
checkbox input "true"
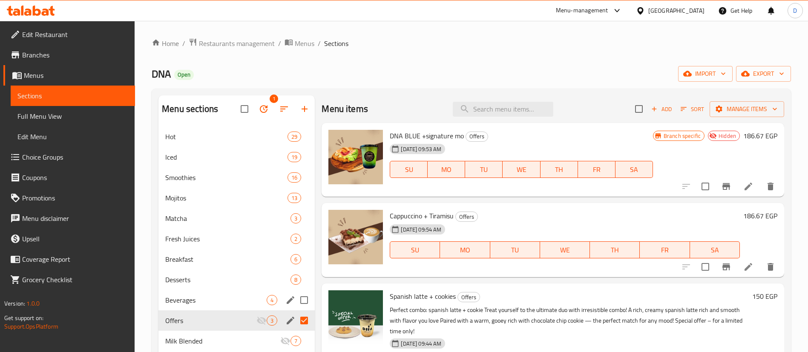
click at [216, 295] on span "Beverages" at bounding box center [215, 300] width 101 height 10
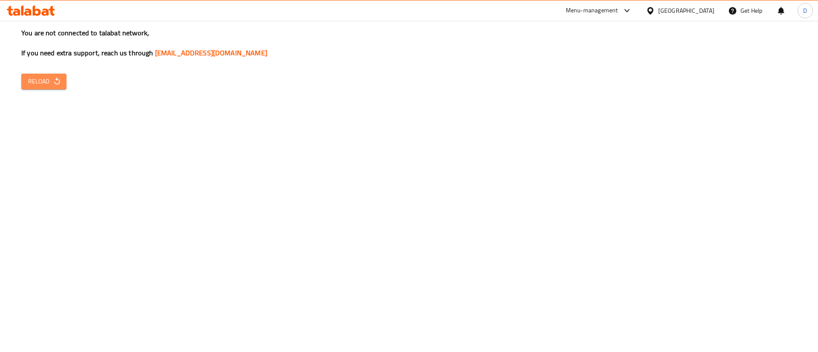
click at [57, 78] on icon "button" at bounding box center [57, 81] width 9 height 9
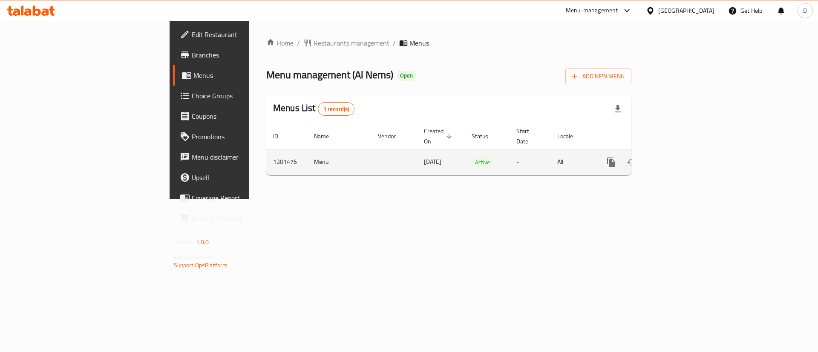
click at [678, 157] on icon "enhanced table" at bounding box center [672, 162] width 10 height 10
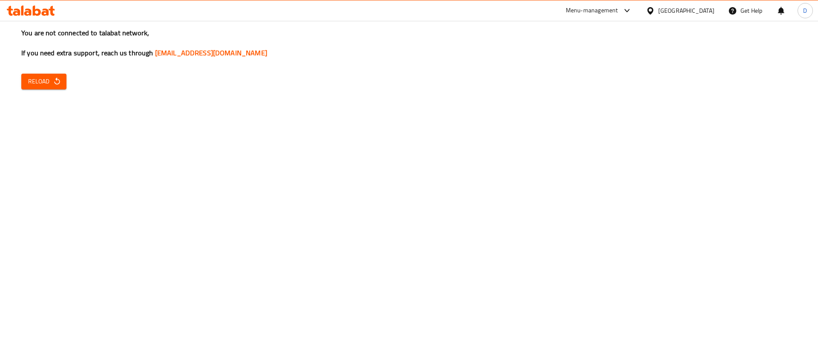
click at [41, 75] on button "Reload" at bounding box center [43, 82] width 45 height 16
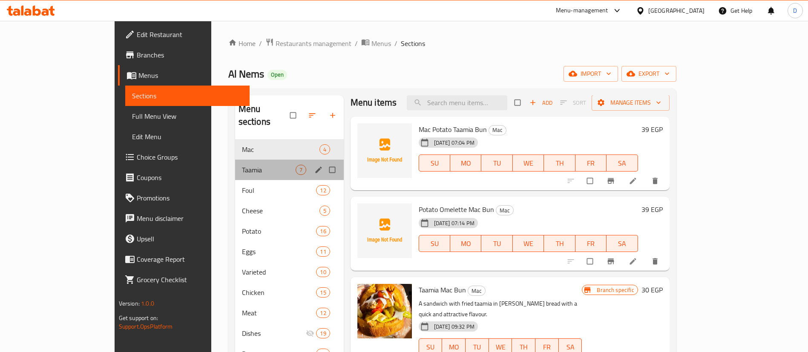
click at [235, 160] on div "Taamia 7" at bounding box center [289, 170] width 109 height 20
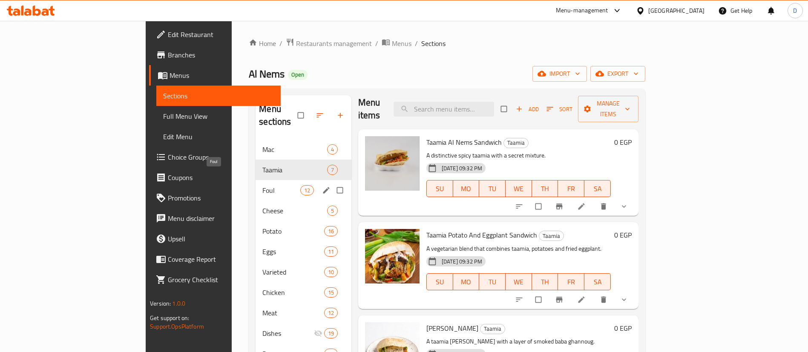
click at [262, 185] on span "Foul" at bounding box center [280, 190] width 37 height 10
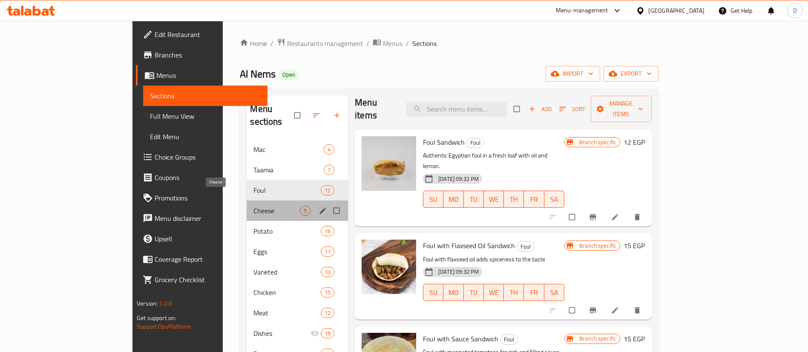
click at [253, 206] on span "Cheese" at bounding box center [276, 211] width 46 height 10
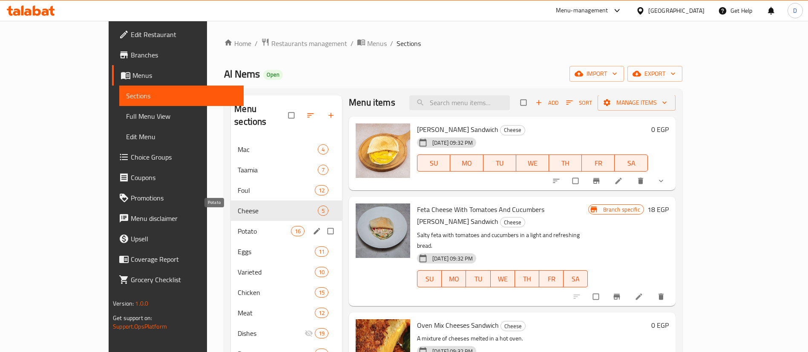
click at [238, 226] on span "Potato" at bounding box center [264, 231] width 53 height 10
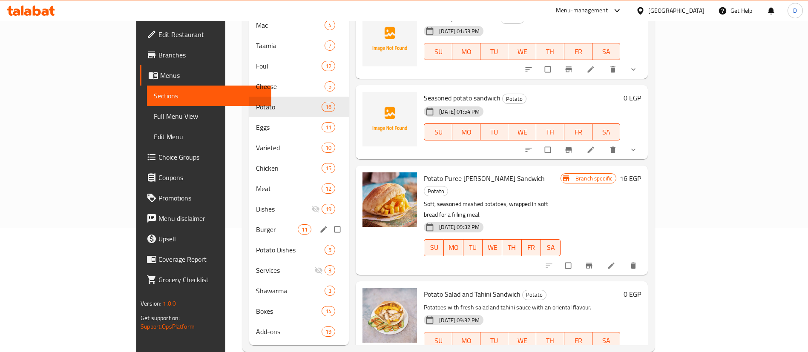
scroll to position [128, 0]
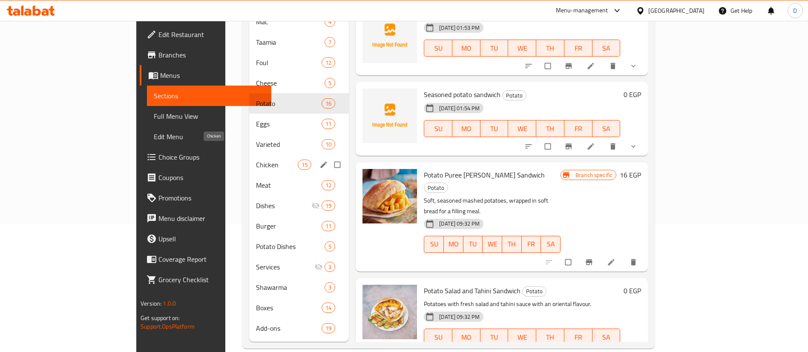
click at [256, 160] on span "Chicken" at bounding box center [277, 165] width 42 height 10
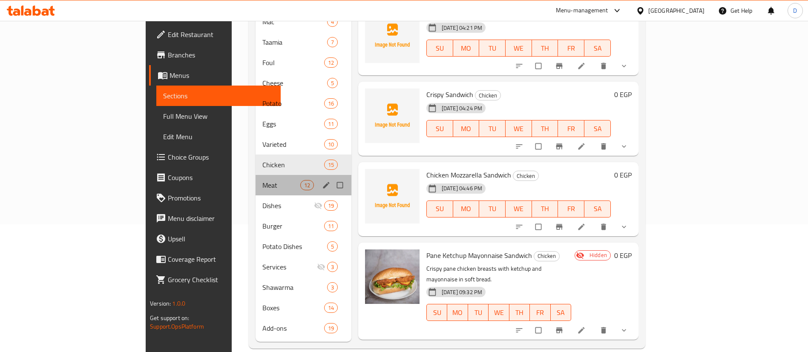
click at [256, 181] on div "Meat 12" at bounding box center [304, 185] width 96 height 20
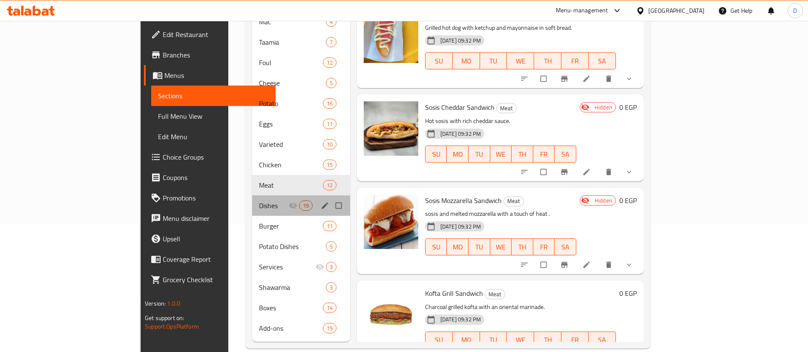
click at [252, 199] on div "Dishes 19" at bounding box center [301, 205] width 98 height 20
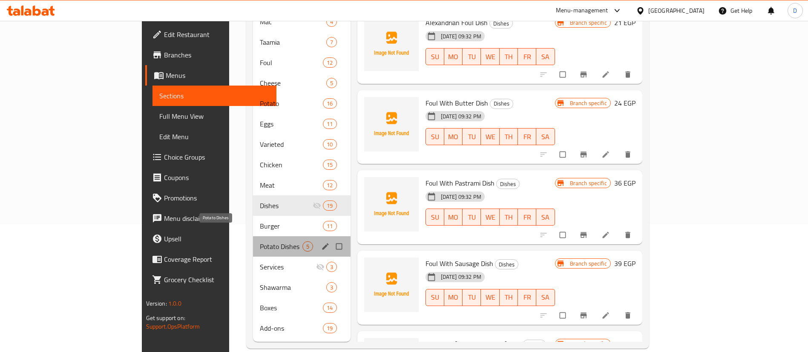
click at [260, 241] on span "Potato Dishes" at bounding box center [281, 246] width 42 height 10
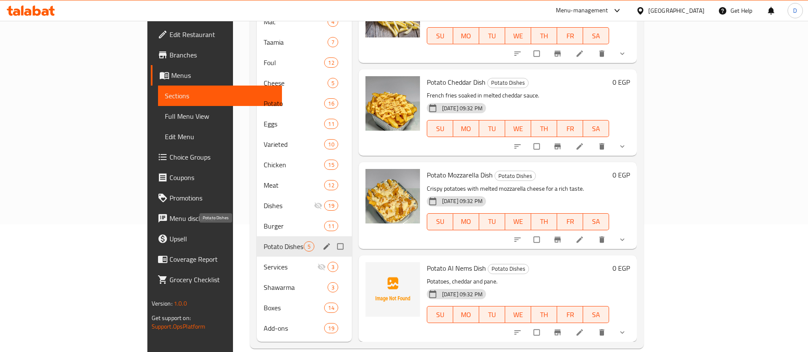
click at [264, 262] on span "Services" at bounding box center [291, 267] width 54 height 10
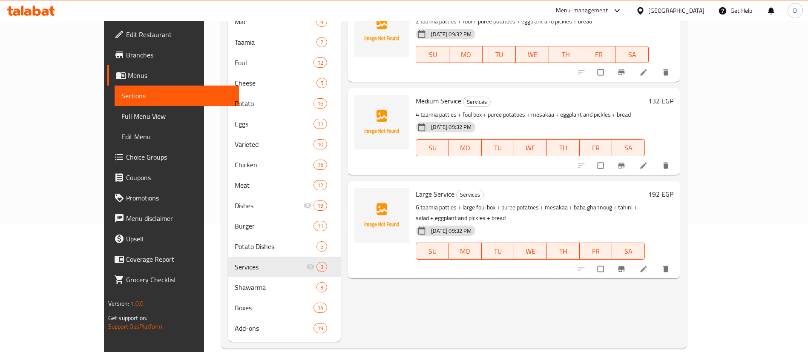
click at [40, 11] on icon at bounding box center [37, 11] width 8 height 10
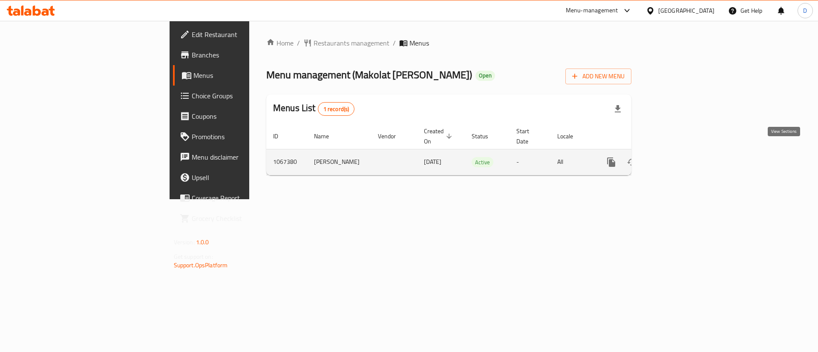
click at [683, 158] on link "enhanced table" at bounding box center [672, 162] width 20 height 20
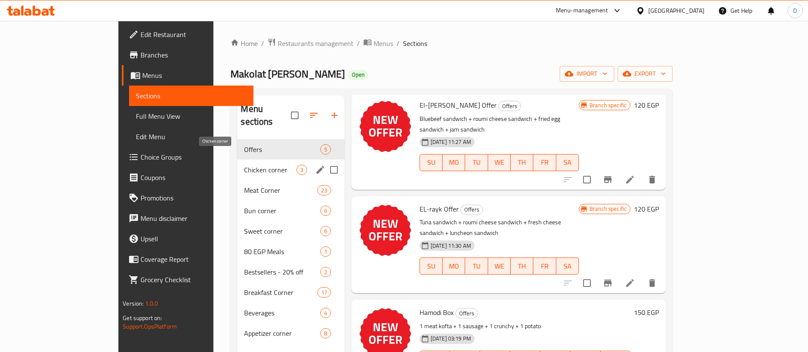
click at [244, 165] on span "Chicken corner" at bounding box center [270, 170] width 52 height 10
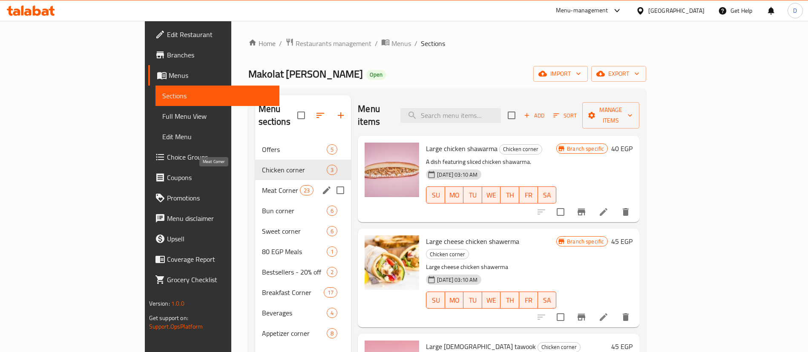
click at [262, 185] on span "Meat Corner" at bounding box center [281, 190] width 38 height 10
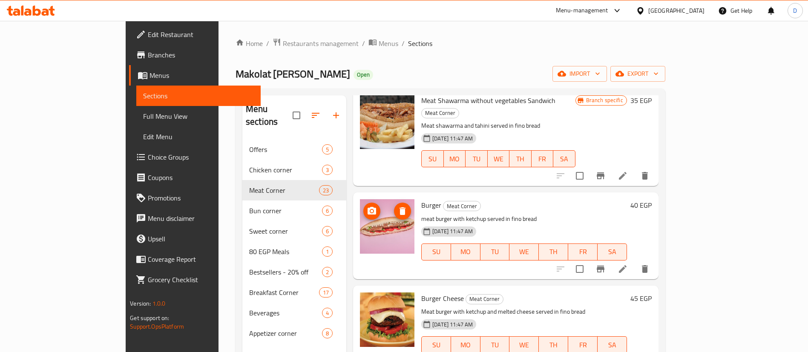
scroll to position [447, 0]
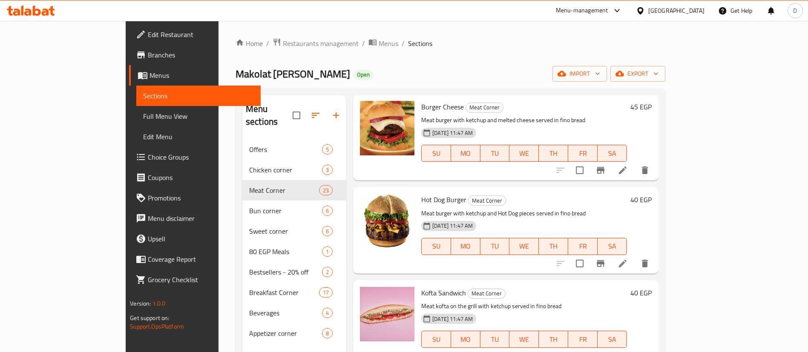
click at [421, 193] on span "Hot Dog Burger" at bounding box center [443, 199] width 45 height 13
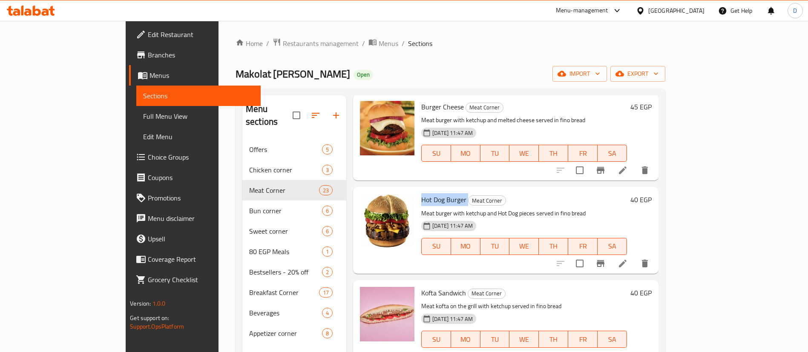
click at [421, 193] on span "Hot Dog Burger" at bounding box center [443, 199] width 45 height 13
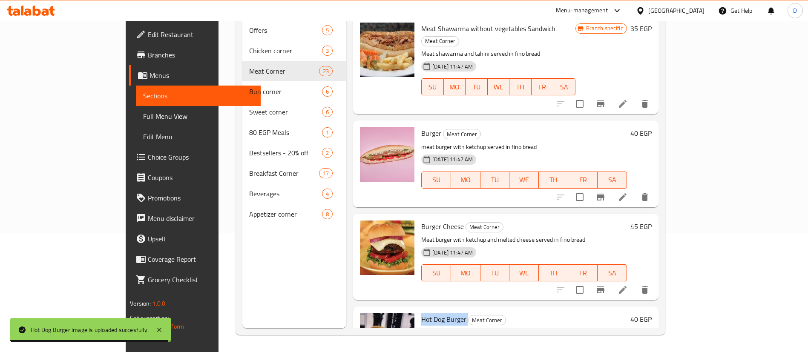
scroll to position [212, 0]
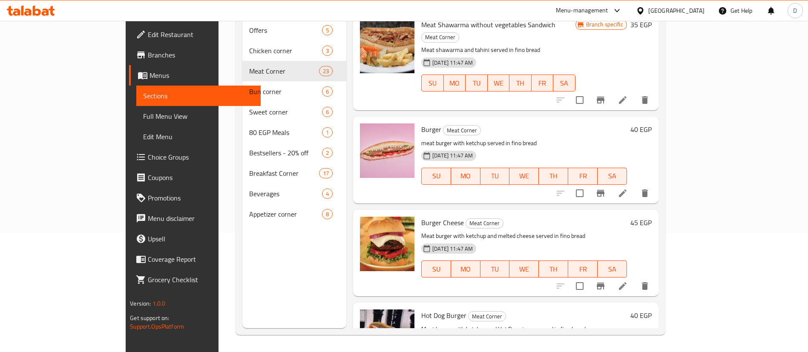
click at [421, 216] on span "Burger Cheese" at bounding box center [442, 222] width 43 height 13
copy h6 "Burger Cheese"
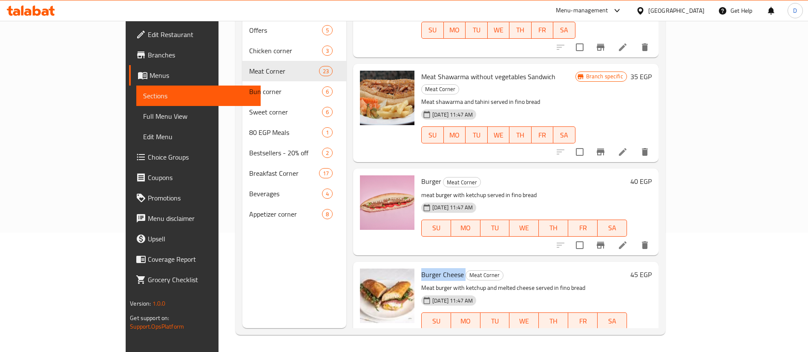
scroll to position [0, 0]
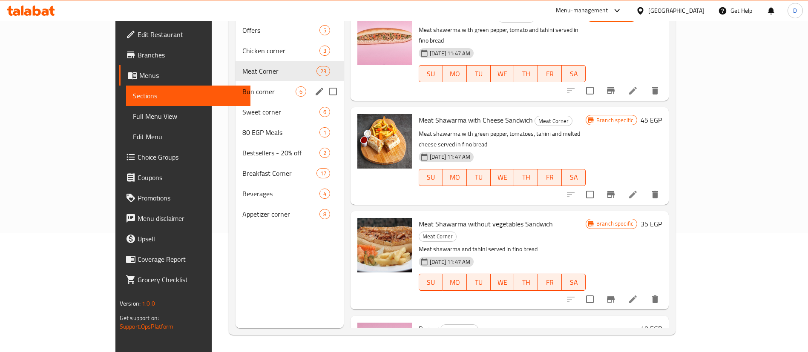
click at [236, 81] on div "Bun corner 6" at bounding box center [290, 91] width 108 height 20
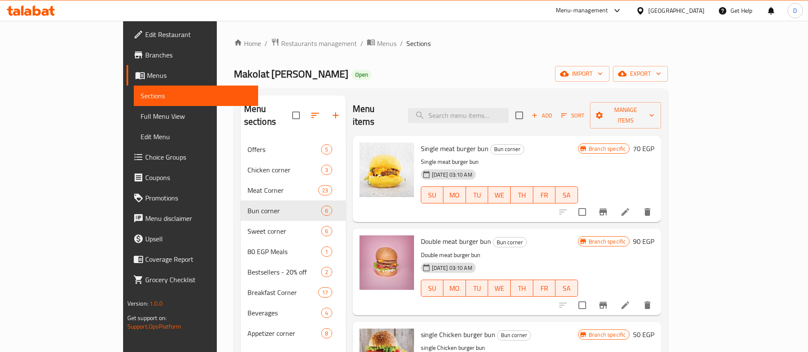
click at [421, 142] on span "Single meat burger bun" at bounding box center [455, 148] width 68 height 13
click at [432, 166] on div "[DATE] 03:10 AM" at bounding box center [437, 174] width 41 height 17
click at [421, 142] on span "Single meat burger bun" at bounding box center [455, 148] width 68 height 13
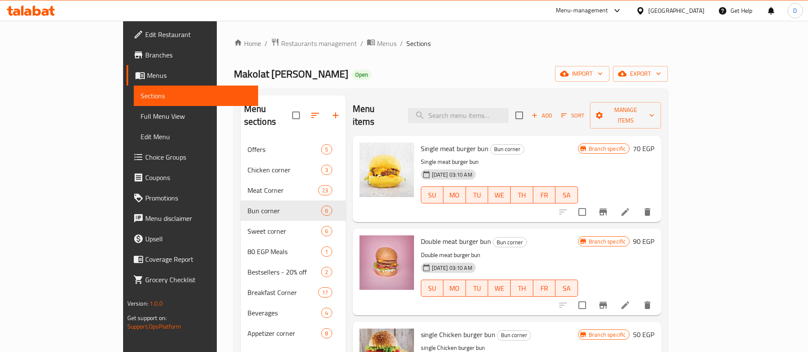
click at [421, 142] on span "Single meat burger bun" at bounding box center [455, 148] width 68 height 13
copy h6 "Single meat burger bun"
click at [425, 235] on span "Double meat burger bun" at bounding box center [456, 241] width 70 height 13
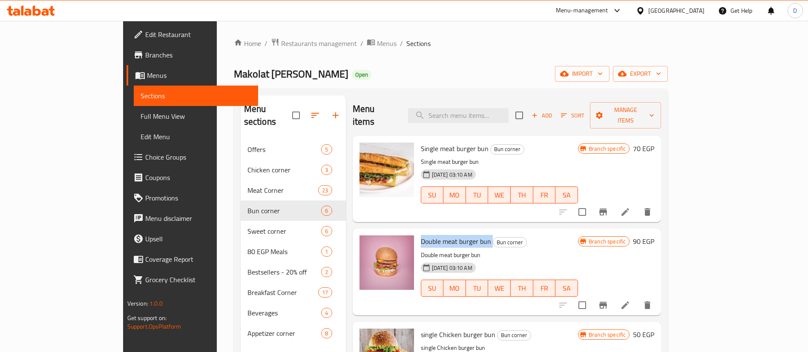
click at [425, 235] on span "Double meat burger bun" at bounding box center [456, 241] width 70 height 13
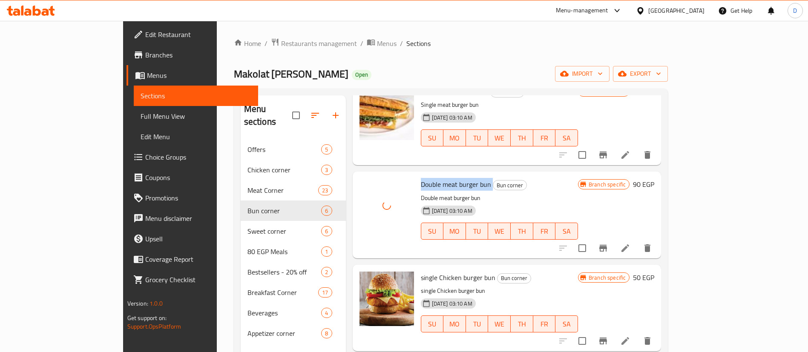
scroll to position [128, 0]
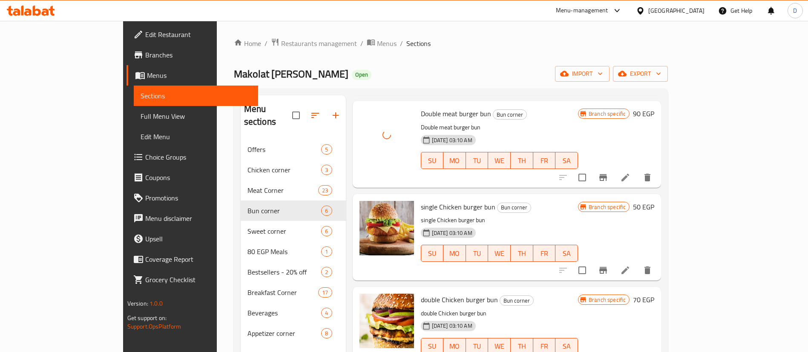
click at [421, 201] on span "single Chicken burger bun" at bounding box center [458, 207] width 75 height 13
copy span "Chicken"
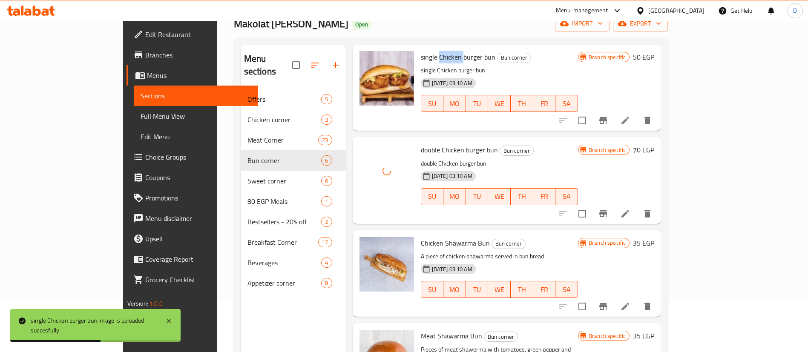
scroll to position [119, 0]
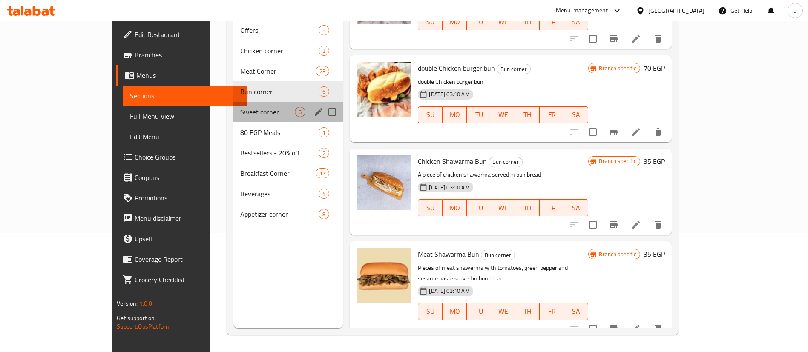
click at [233, 106] on div "Sweet corner 6" at bounding box center [287, 112] width 109 height 20
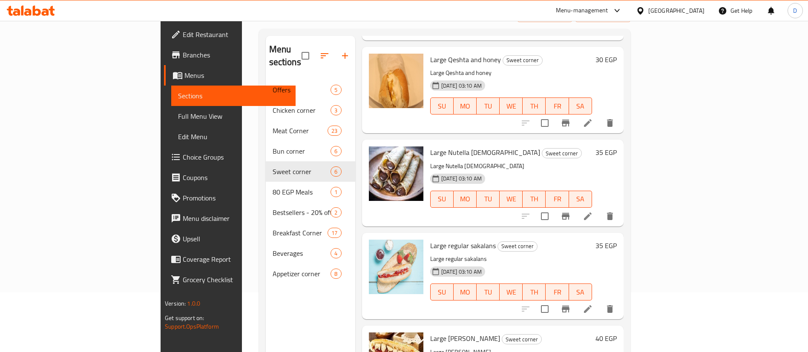
scroll to position [119, 0]
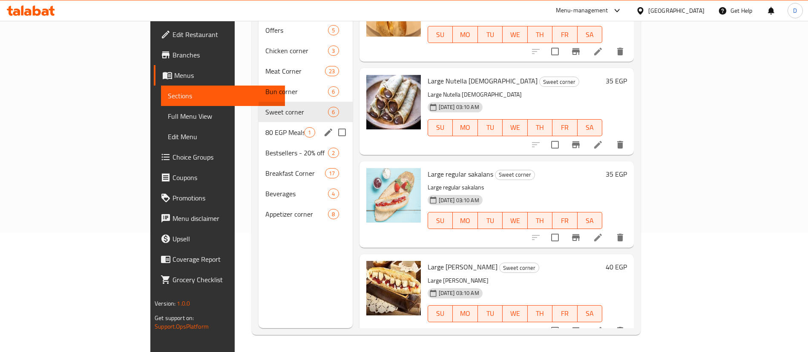
click at [259, 122] on div "80 EGP Meals 1" at bounding box center [306, 132] width 94 height 20
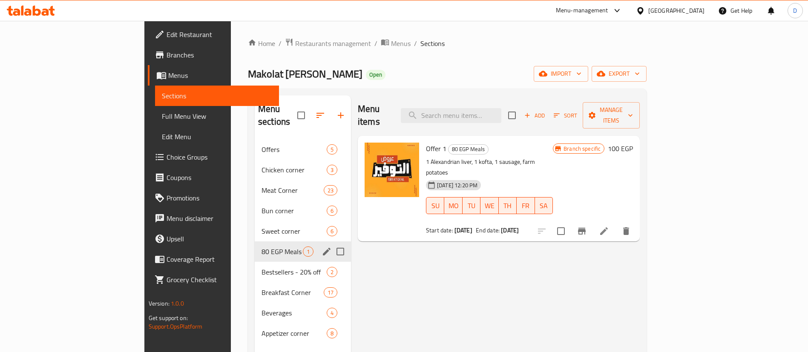
click at [331, 243] on input "Menu sections" at bounding box center [340, 252] width 18 height 18
checkbox input "true"
click at [308, 110] on icon "button" at bounding box center [313, 115] width 10 height 10
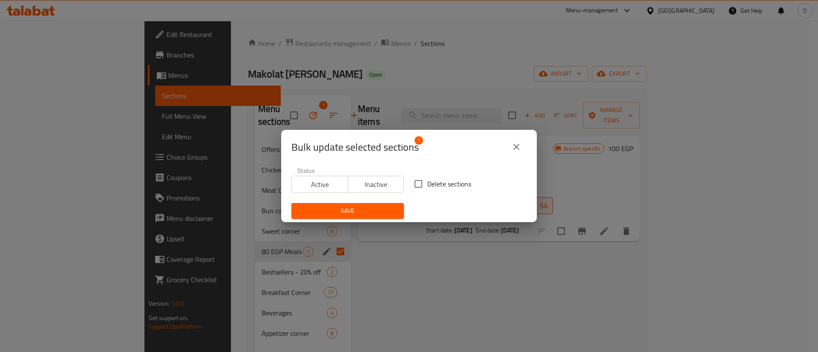
click at [429, 181] on span "Delete sections" at bounding box center [449, 184] width 44 height 10
click at [427, 181] on input "Delete sections" at bounding box center [418, 184] width 18 height 18
checkbox input "true"
click at [377, 204] on button "Save" at bounding box center [347, 211] width 112 height 16
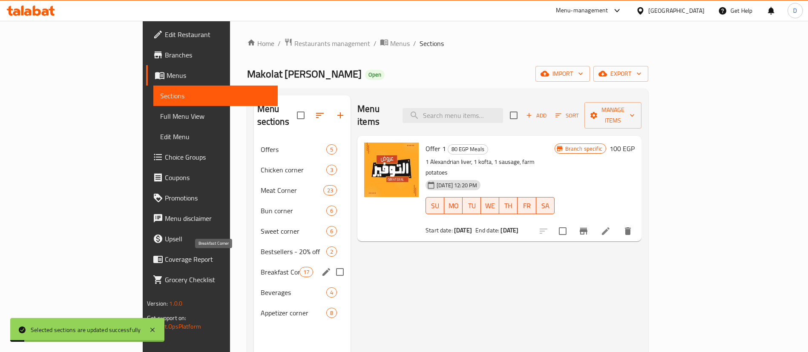
click at [261, 267] on span "Breakfast Corner" at bounding box center [280, 272] width 39 height 10
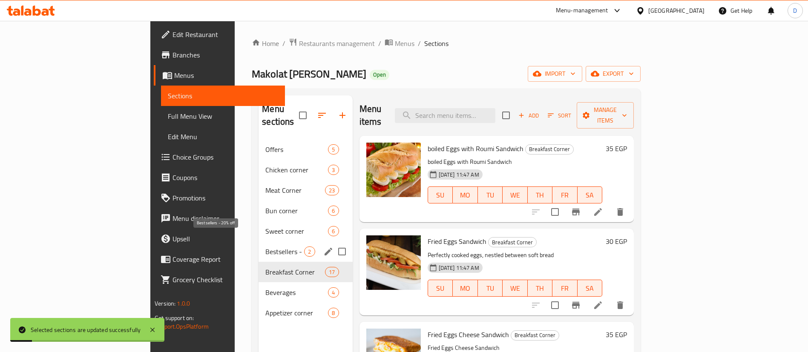
click at [265, 247] on span "Bestsellers - 20% off" at bounding box center [284, 252] width 39 height 10
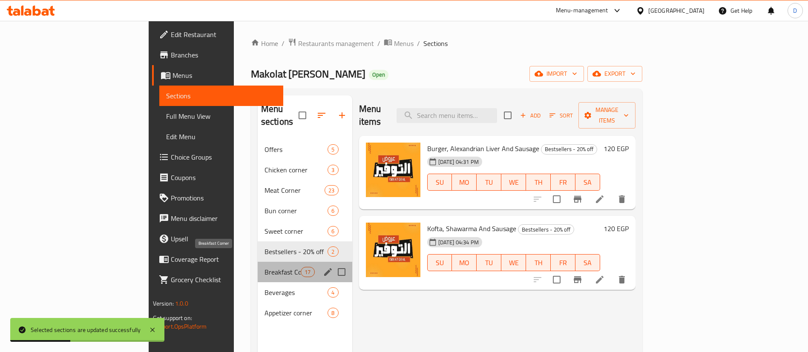
click at [264, 267] on span "Breakfast Corner" at bounding box center [282, 272] width 36 height 10
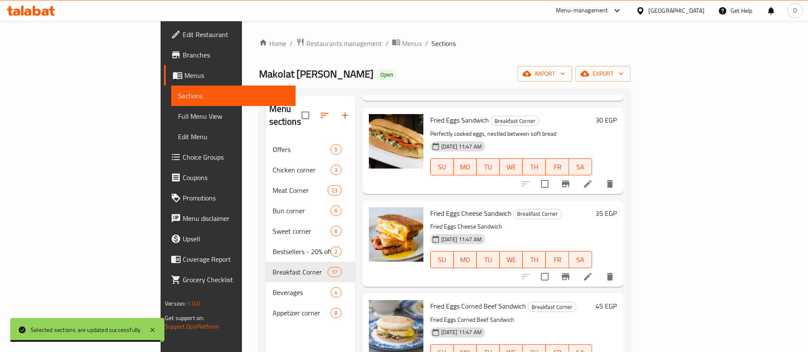
scroll to position [128, 0]
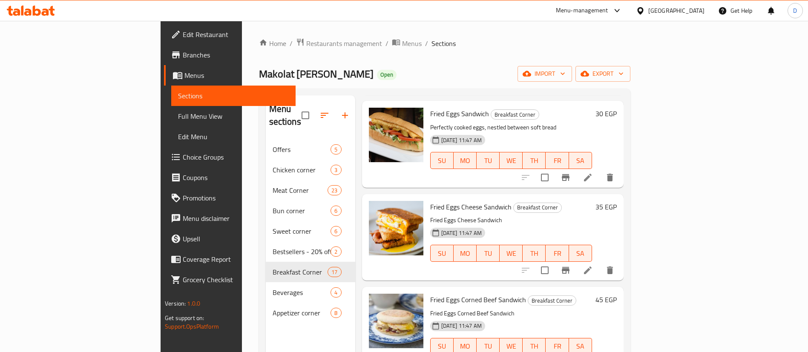
click at [430, 201] on span "Fried Eggs Cheese Sandwich" at bounding box center [470, 207] width 81 height 13
copy h6 "Fried Eggs Cheese Sandwich"
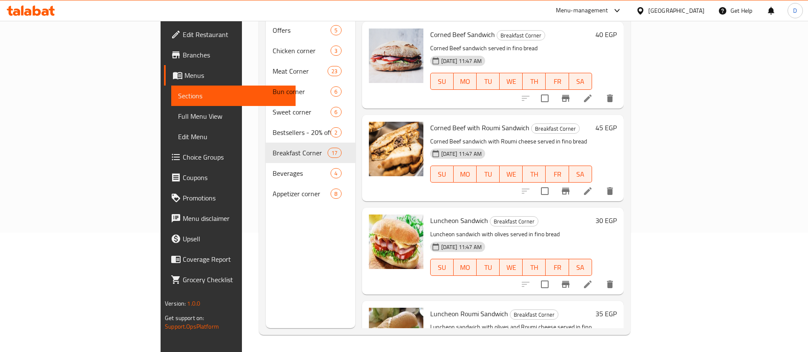
scroll to position [1059, 0]
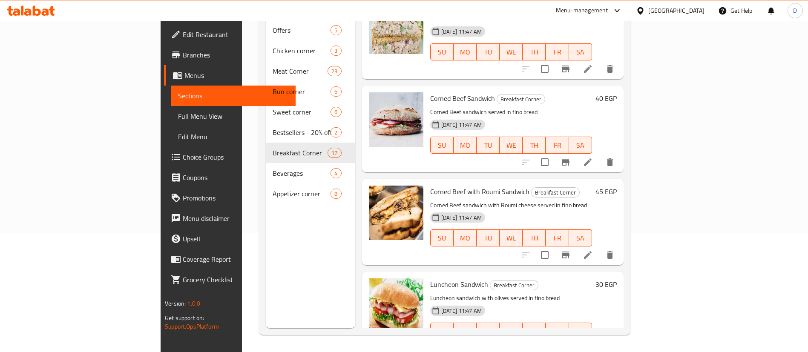
click at [455, 185] on span "Corned Beef with Roumi Sandwich" at bounding box center [479, 191] width 99 height 13
copy h6 "Corned Beef with Roumi Sandwich"
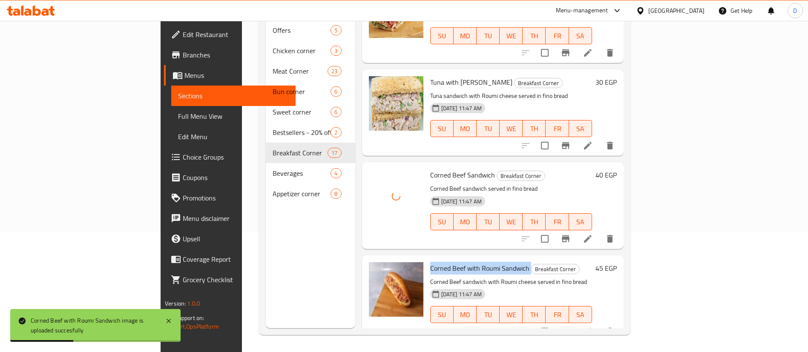
scroll to position [931, 0]
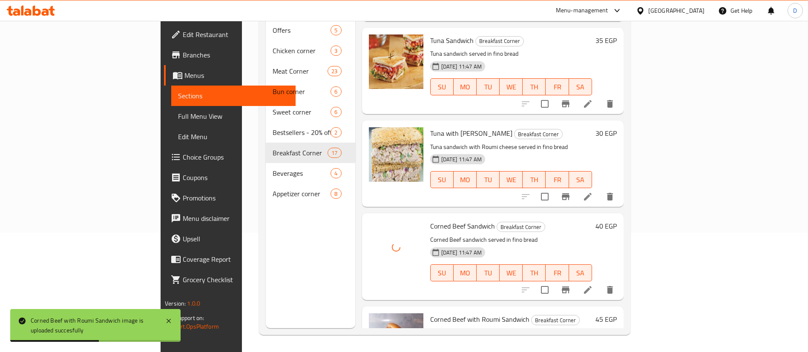
click at [430, 127] on span "Tuna with Roumi Sandwich" at bounding box center [471, 133] width 82 height 13
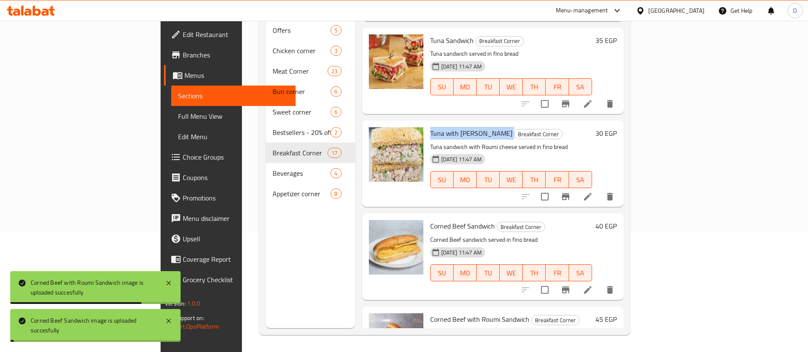
copy h6 "Tuna with Roumi Sandwich"
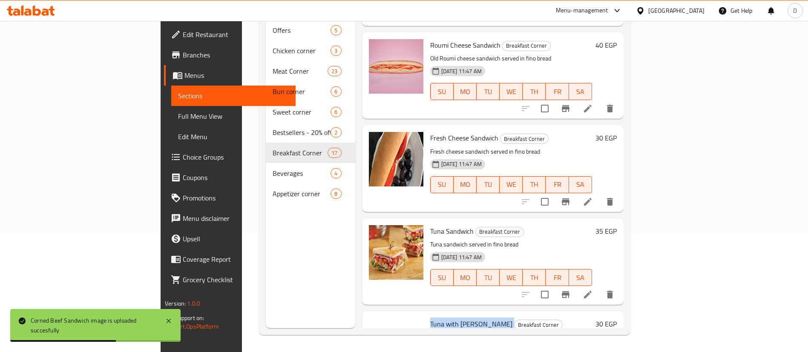
scroll to position [740, 0]
click at [430, 226] on span "Tuna Sandwich" at bounding box center [451, 232] width 43 height 13
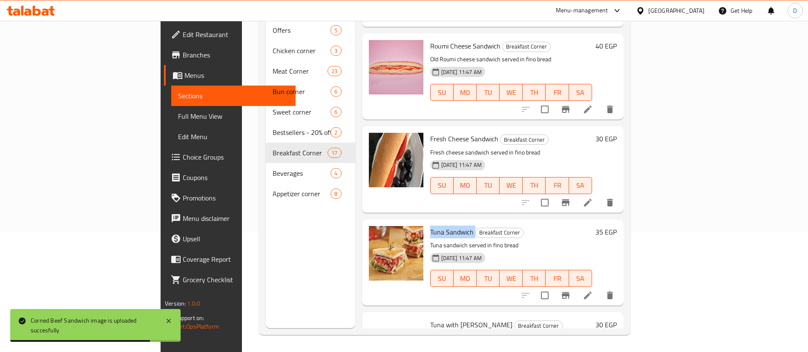
click at [430, 226] on span "Tuna Sandwich" at bounding box center [451, 232] width 43 height 13
copy h6 "Tuna Sandwich"
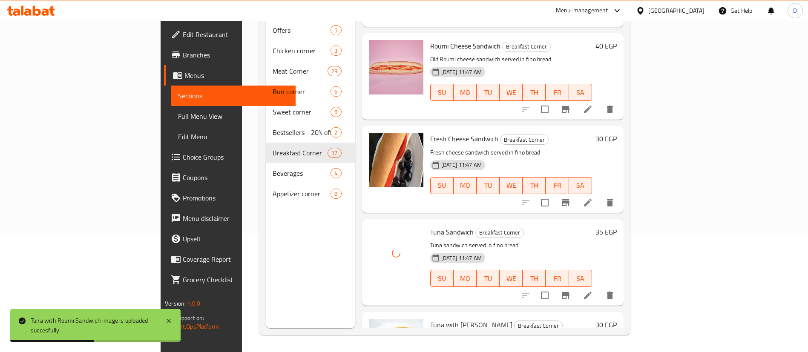
click at [430, 132] on span "Fresh Cheese Sandwich" at bounding box center [464, 138] width 68 height 13
copy h6 "Fresh Cheese Sandwich"
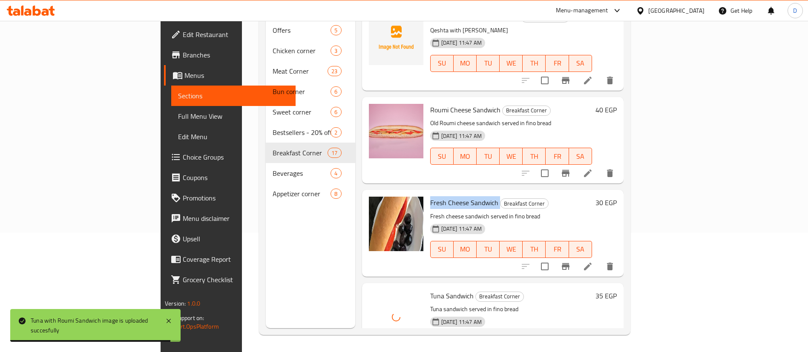
scroll to position [548, 0]
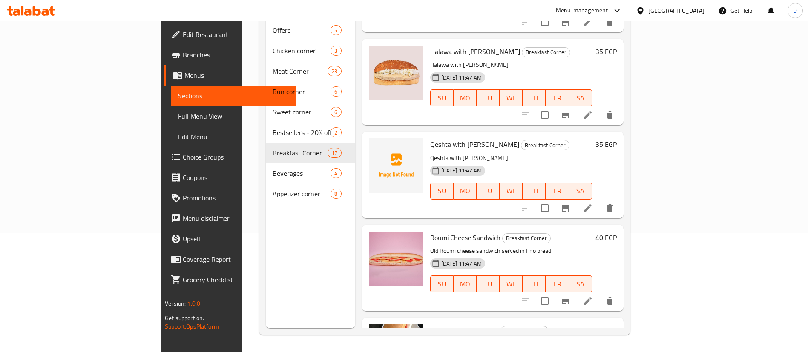
click at [434, 138] on span "Qeshta with Roumi Sandwich" at bounding box center [474, 144] width 89 height 13
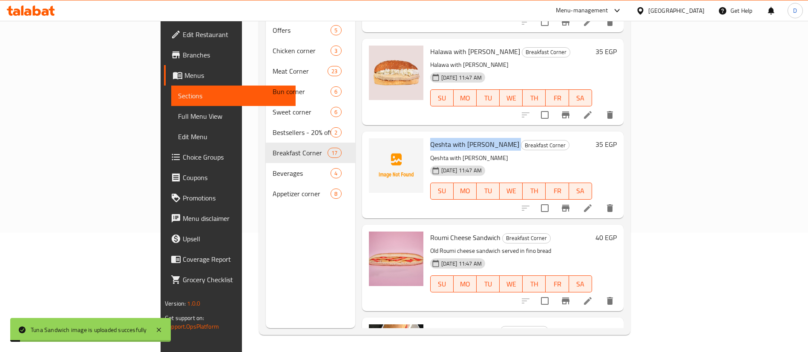
copy h6 "Qeshta with Roumi Sandwich"
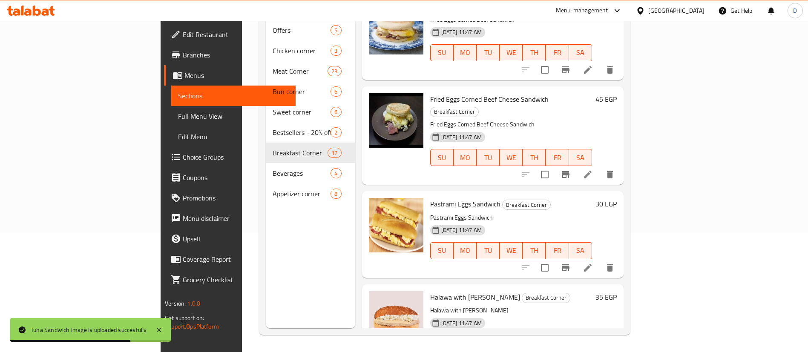
scroll to position [229, 0]
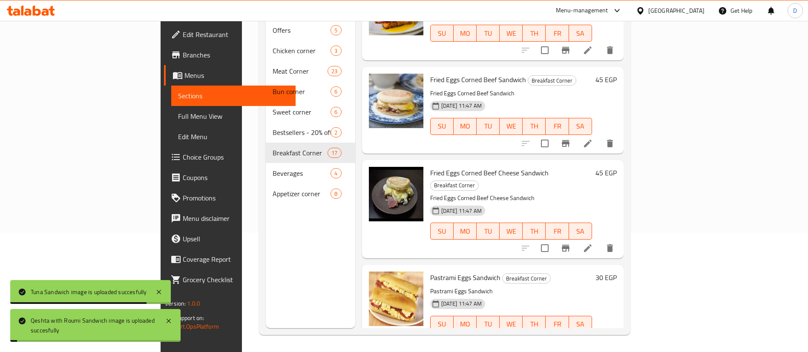
click at [422, 160] on div "Fried Eggs Corned Beef Cheese Sandwich Breakfast Corner Fried Eggs Corned Beef …" at bounding box center [492, 209] width 261 height 98
copy h6 "Fried Eggs Corned Beef Cheese Sandwich"
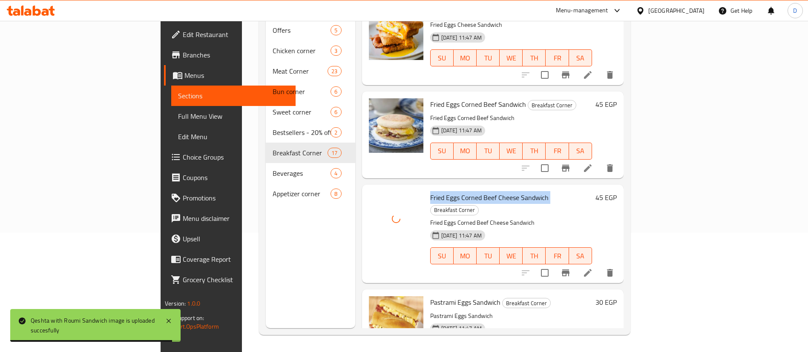
scroll to position [165, 0]
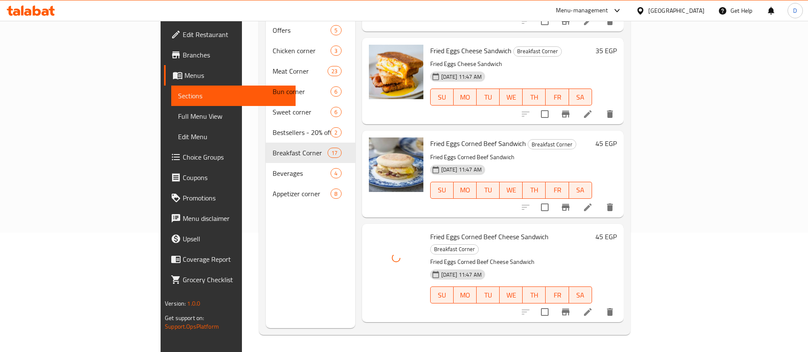
click at [451, 137] on span "Fried Eggs Corned Beef Sandwich" at bounding box center [478, 143] width 96 height 13
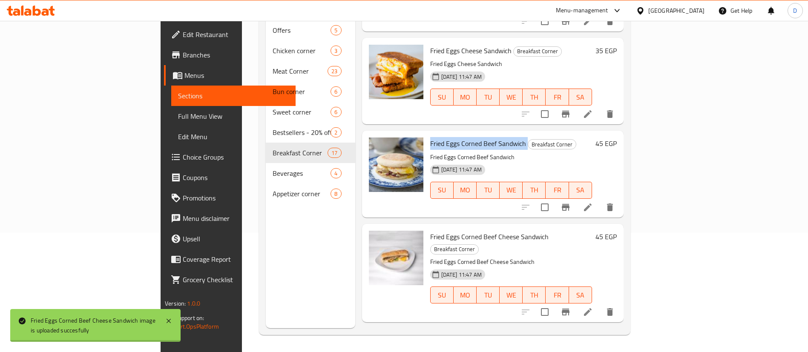
click at [451, 137] on span "Fried Eggs Corned Beef Sandwich" at bounding box center [478, 143] width 96 height 13
click at [430, 152] on p "Fried Eggs Corned Beef Sandwich" at bounding box center [511, 157] width 162 height 11
click at [430, 137] on span "Fried Eggs Corned Beef Sandwich" at bounding box center [478, 143] width 96 height 13
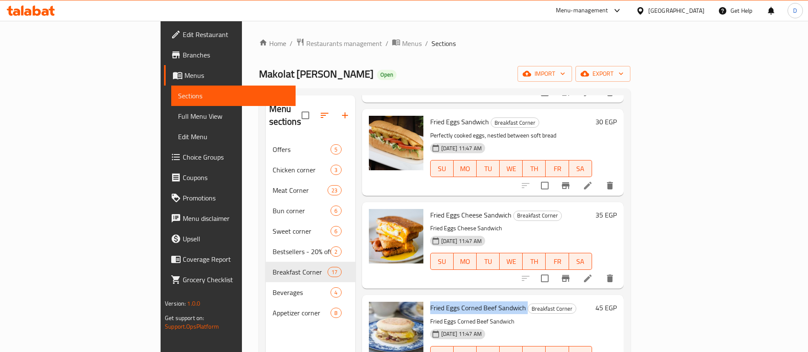
scroll to position [256, 0]
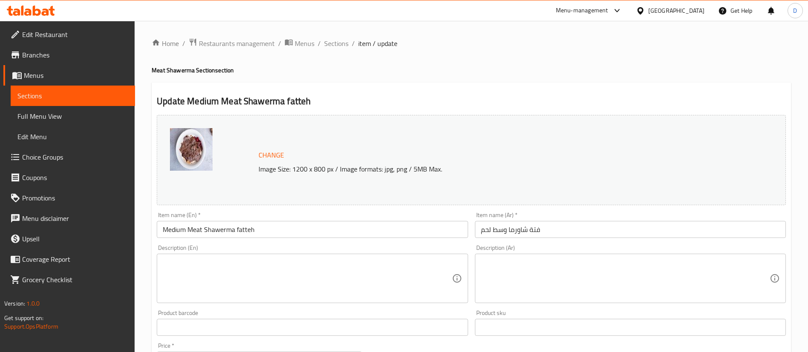
click at [603, 279] on textarea at bounding box center [625, 279] width 289 height 40
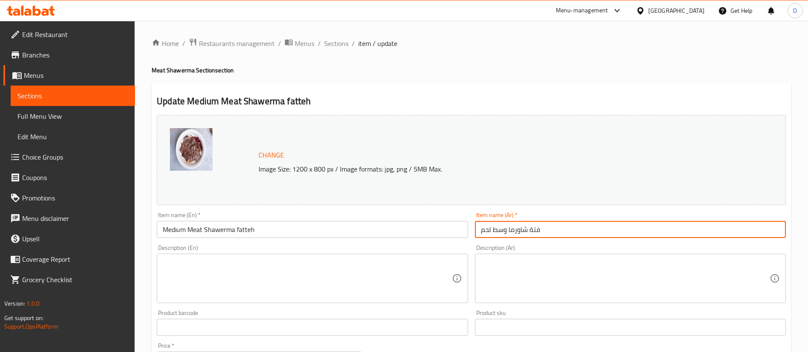
click at [581, 227] on input "فتة شاورما وسط لحم" at bounding box center [630, 229] width 311 height 17
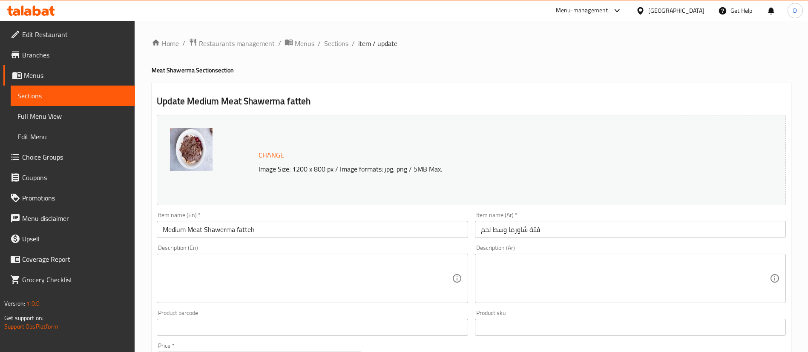
click at [520, 256] on div "Description (Ar)" at bounding box center [630, 278] width 311 height 49
paste textarea "فتة شاورما لحم متوسطة الحجم، تتكون من طبقات من الخبز المحمص، الأرز، لحم الشاورم…"
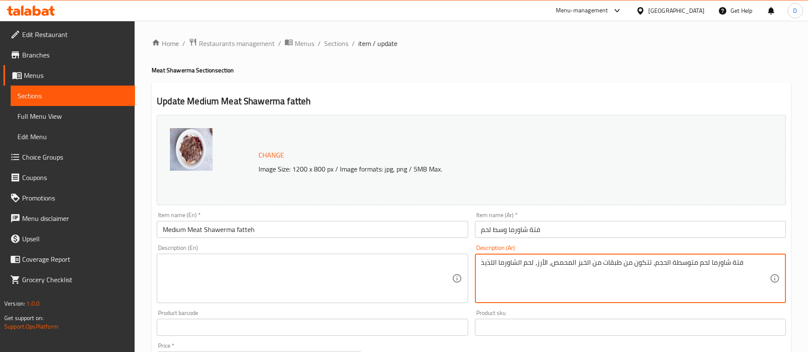
type textarea "فتة شاورما لحم متوسطة الحجم، تتكون من طبقات من الخبز المحمص، الأرز، لحم الشاورم…"
click at [299, 270] on textarea at bounding box center [307, 279] width 289 height 40
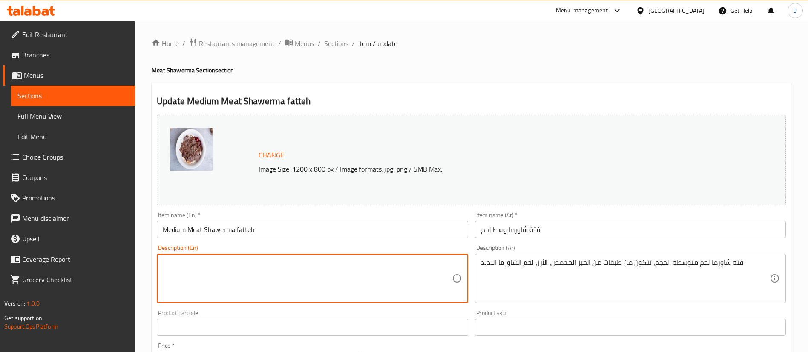
paste textarea "Medium-sized beef shawarma Fatteh made with layers of crispy bread, rice, flavo…"
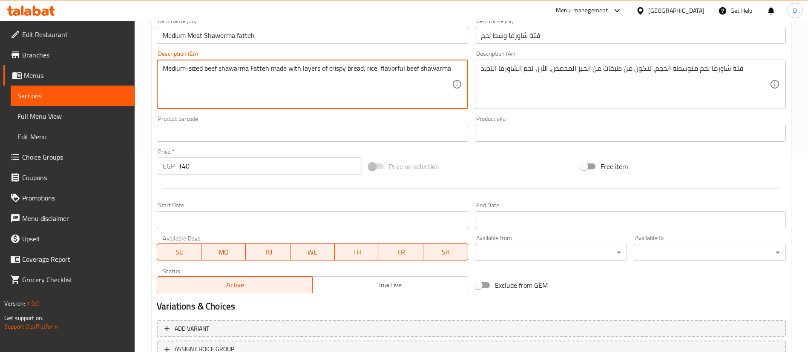
scroll to position [262, 0]
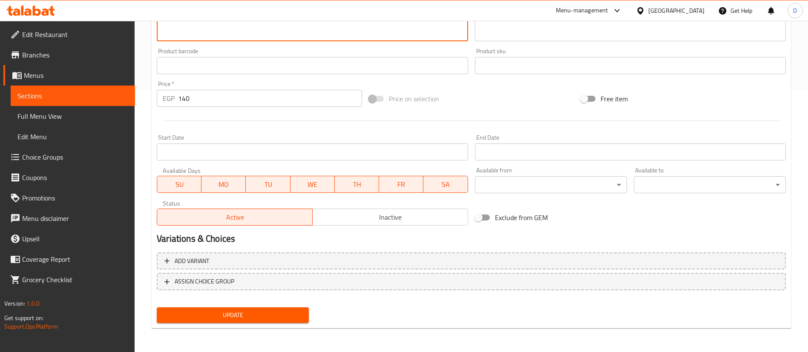
type textarea "Medium-sized beef shawarma Fatteh made with layers of crispy bread, rice, flavo…"
click at [286, 318] on span "Update" at bounding box center [233, 315] width 138 height 11
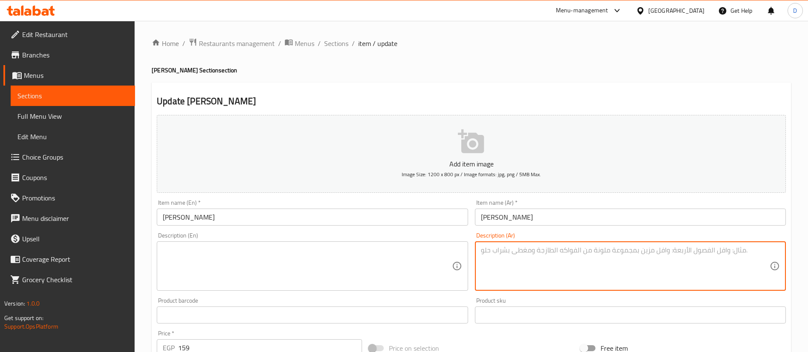
click at [487, 257] on textarea at bounding box center [625, 266] width 289 height 40
click at [167, 219] on input "[PERSON_NAME]" at bounding box center [312, 217] width 311 height 17
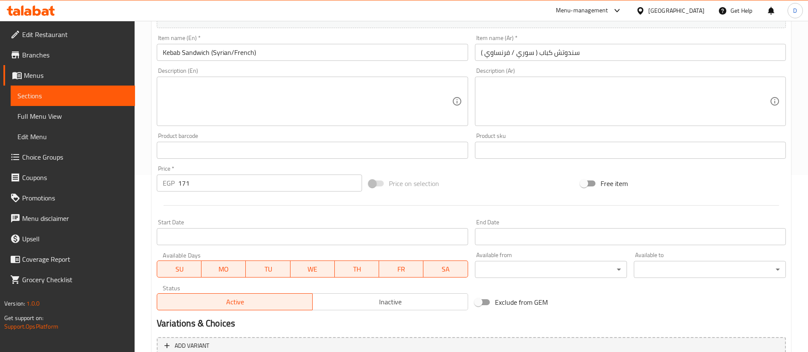
scroll to position [276, 0]
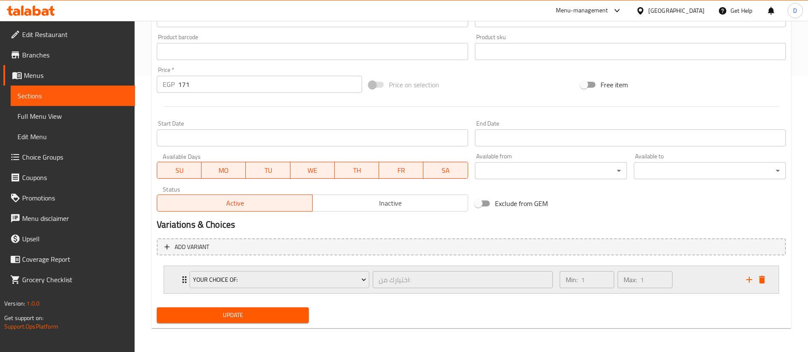
click at [697, 288] on div "Min: 1 ​ Max: 1 ​" at bounding box center [647, 279] width 187 height 27
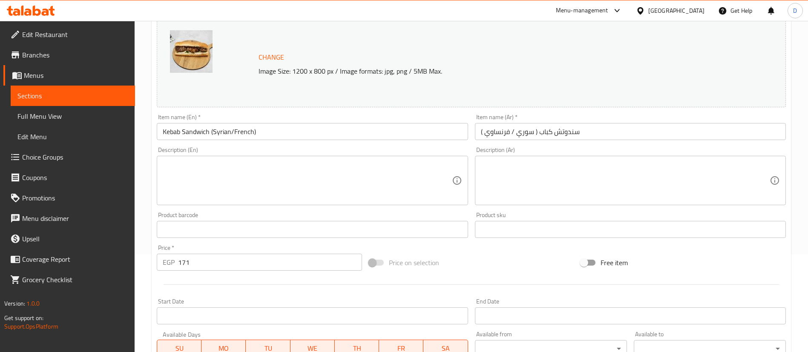
scroll to position [0, 0]
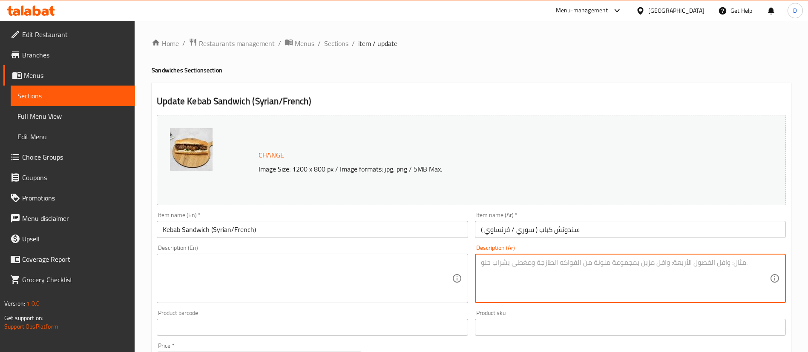
click at [580, 283] on textarea at bounding box center [625, 279] width 289 height 40
type textarea "h"
type textarea "اختيارك من الخبز"
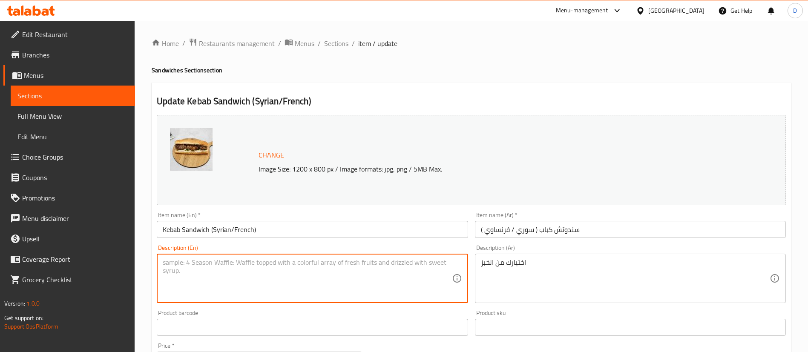
click at [217, 276] on textarea at bounding box center [307, 279] width 289 height 40
paste textarea "Your choice of bread"
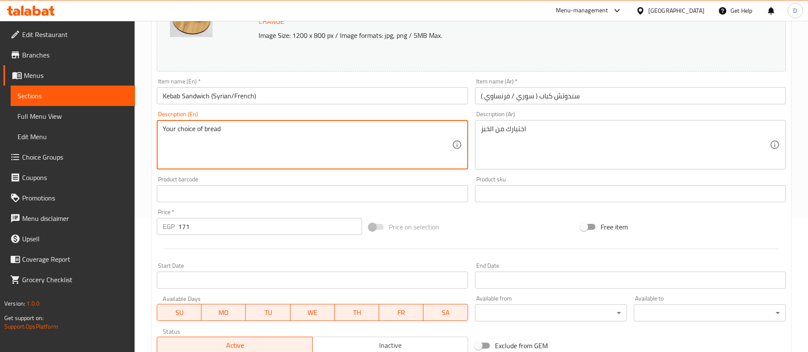
scroll to position [351, 0]
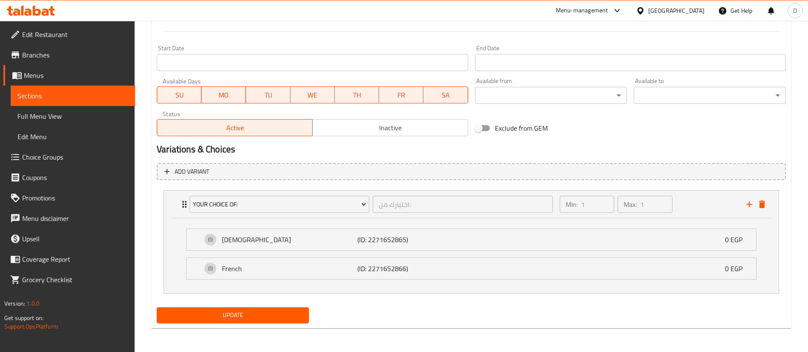
type textarea "Your choice of bread"
click at [229, 323] on div "Update" at bounding box center [232, 315] width 159 height 23
click at [234, 312] on span "Update" at bounding box center [233, 315] width 138 height 11
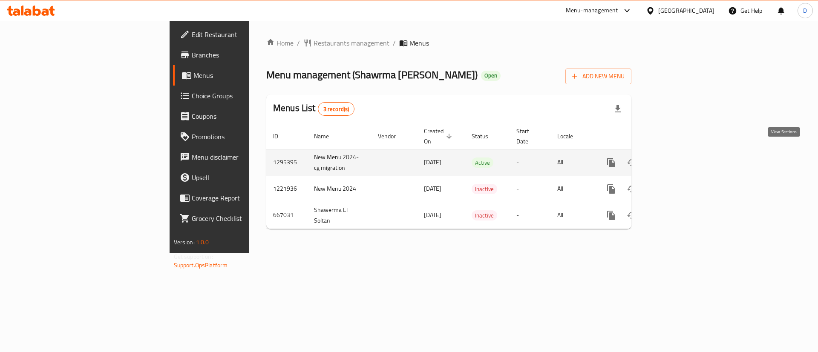
click at [678, 158] on icon "enhanced table" at bounding box center [672, 163] width 10 height 10
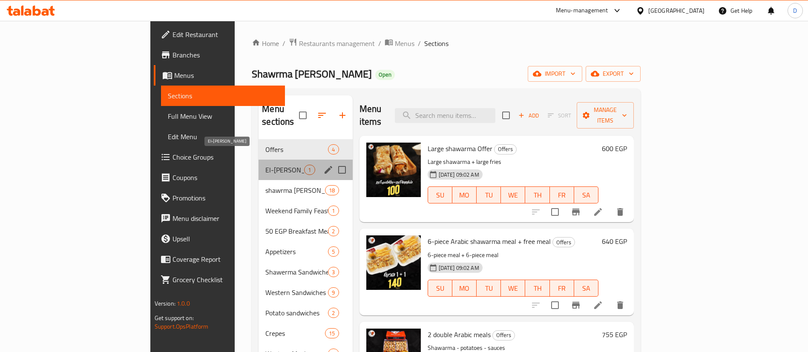
click at [265, 165] on span "El-Maria" at bounding box center [284, 170] width 39 height 10
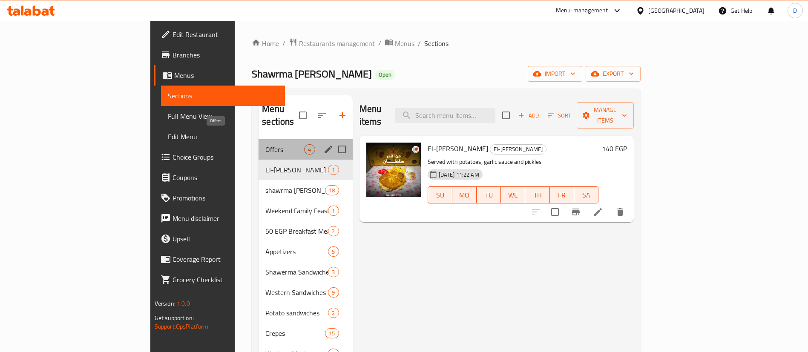
click at [265, 144] on span "Offers" at bounding box center [284, 149] width 39 height 10
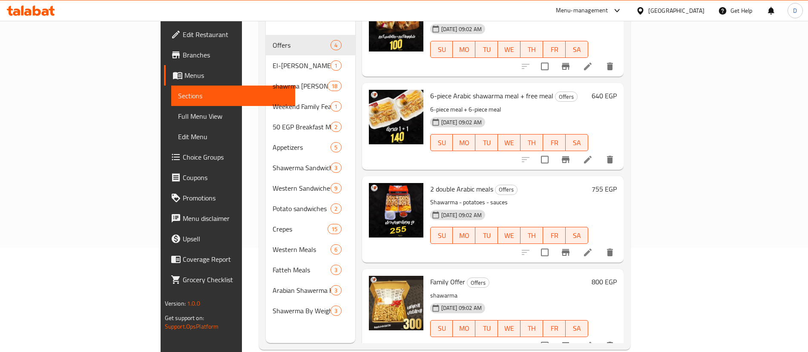
scroll to position [119, 0]
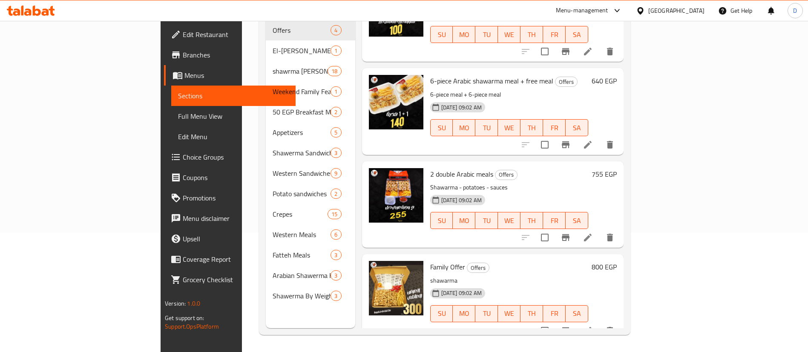
click at [617, 75] on h6 "640 EGP" at bounding box center [604, 81] width 25 height 12
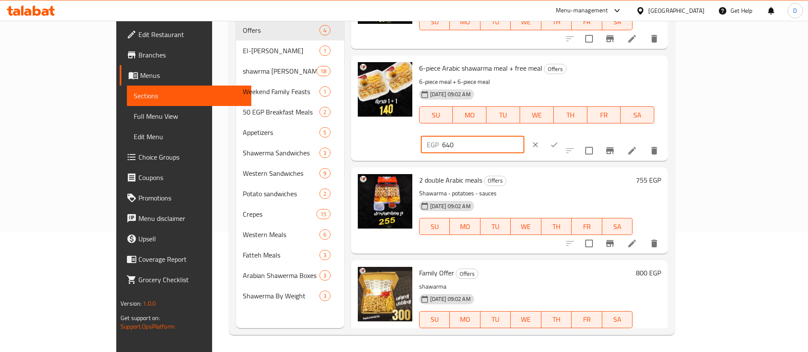
click at [524, 136] on input "640" at bounding box center [483, 144] width 82 height 17
paste input "345"
type input "345"
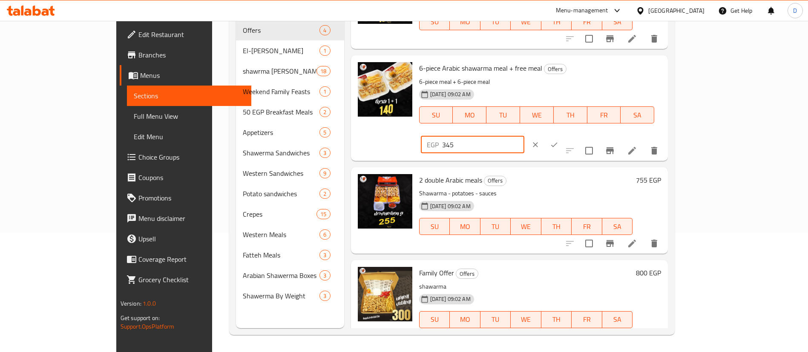
click at [558, 141] on icon "ok" at bounding box center [554, 145] width 9 height 9
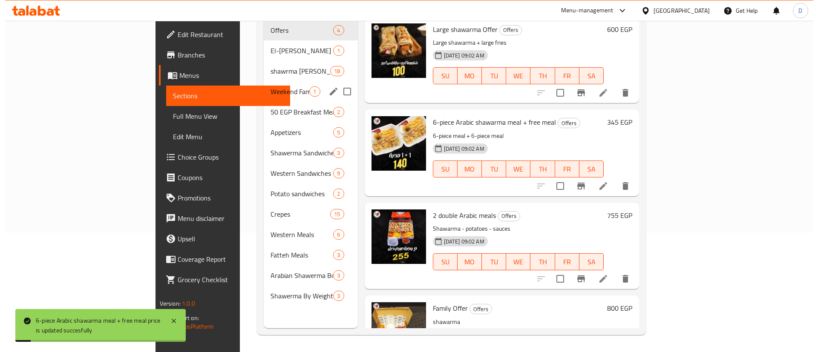
scroll to position [0, 0]
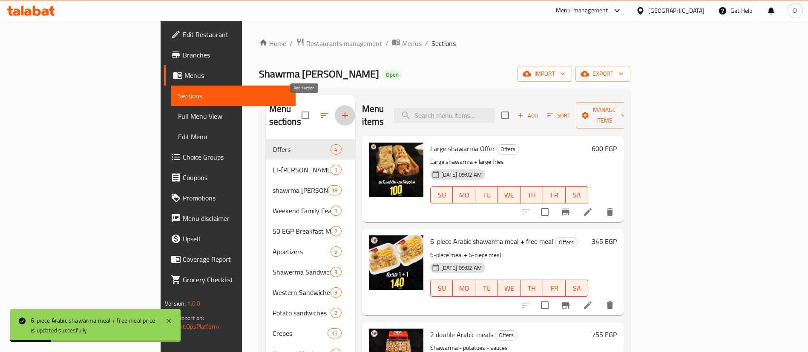
click at [335, 105] on button "button" at bounding box center [345, 115] width 20 height 20
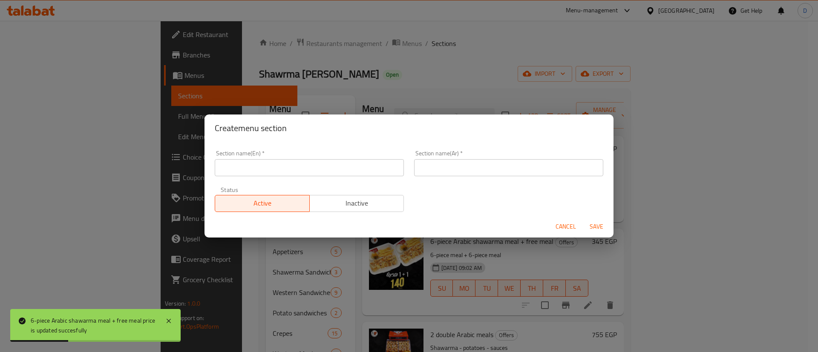
click at [302, 171] on input "text" at bounding box center [309, 167] width 189 height 17
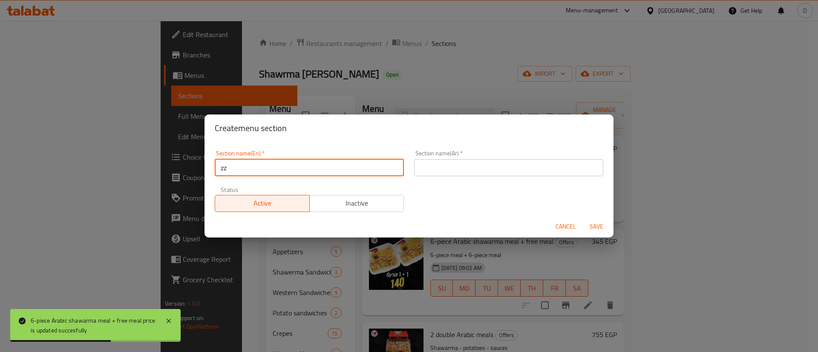
type input "zz"
click at [450, 171] on input "text" at bounding box center [508, 167] width 189 height 17
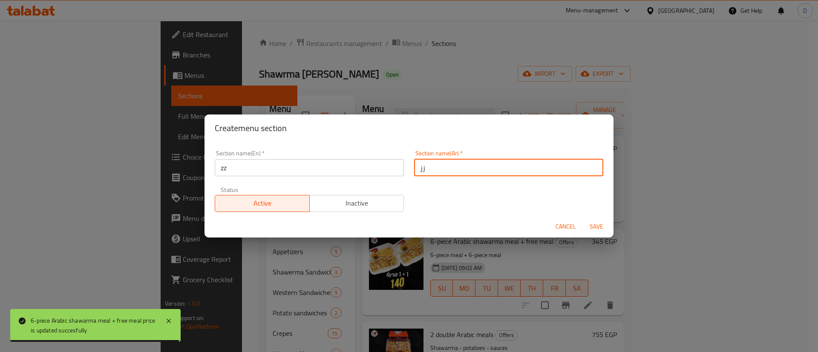
type input "زز"
click at [583, 219] on button "Save" at bounding box center [596, 227] width 27 height 16
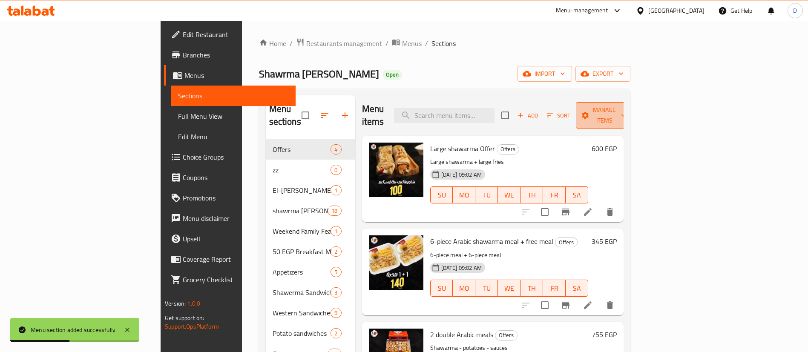
click at [633, 115] on button "Manage items" at bounding box center [604, 115] width 57 height 26
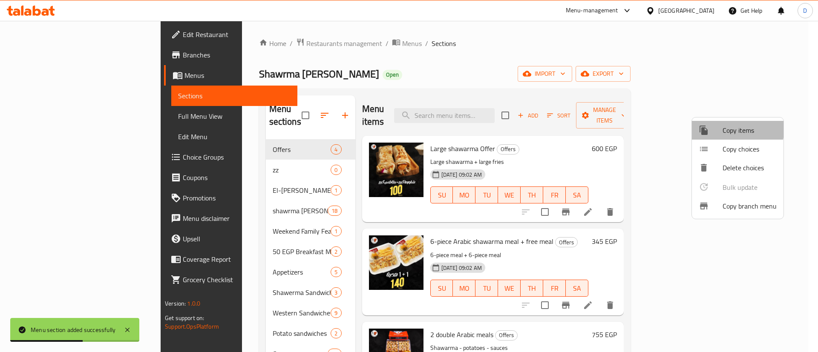
click at [712, 126] on div at bounding box center [710, 130] width 24 height 10
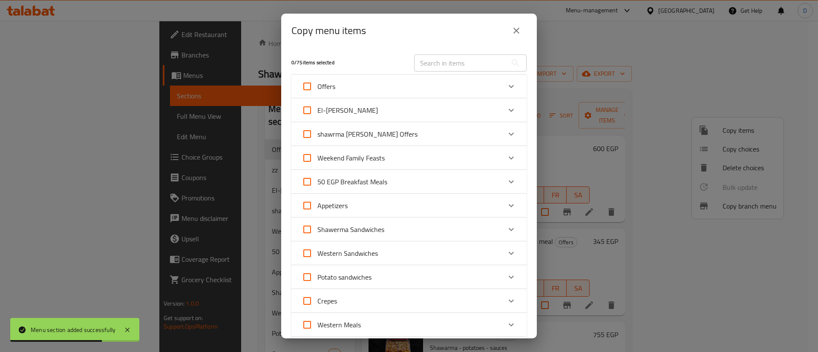
click at [511, 92] on div "Offers" at bounding box center [408, 87] width 235 height 24
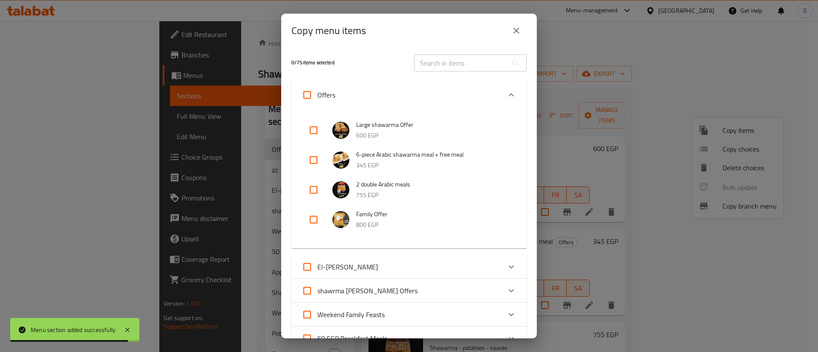
click at [313, 166] on input "checkbox" at bounding box center [313, 160] width 20 height 20
checkbox input "true"
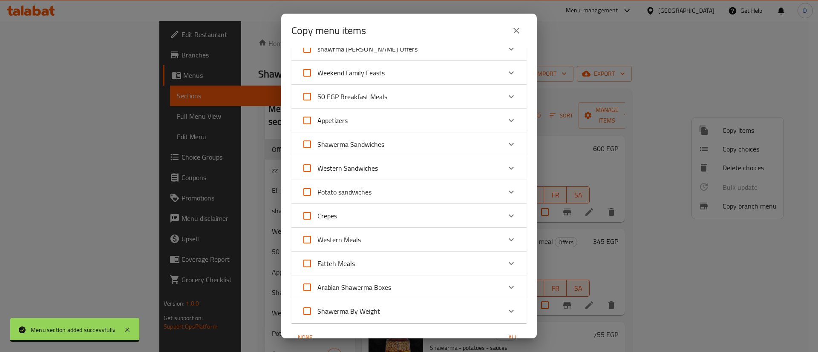
scroll to position [349, 0]
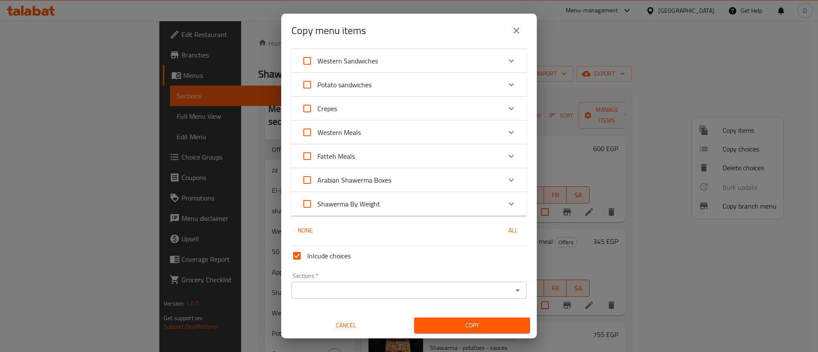
click at [331, 284] on div "Sections *" at bounding box center [408, 290] width 235 height 17
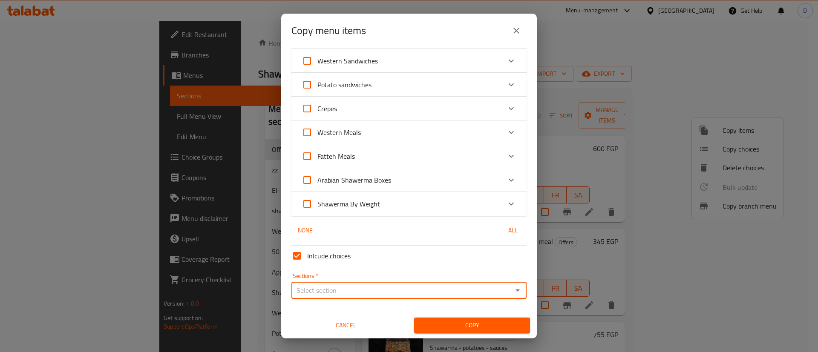
click at [331, 284] on div "Sections *" at bounding box center [408, 290] width 235 height 17
click at [320, 286] on input "Sections   *" at bounding box center [402, 290] width 216 height 12
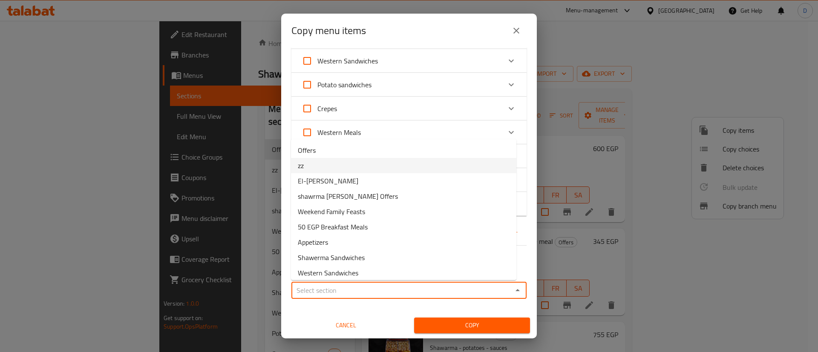
click at [330, 169] on li "zz" at bounding box center [403, 165] width 225 height 15
type input "zz"
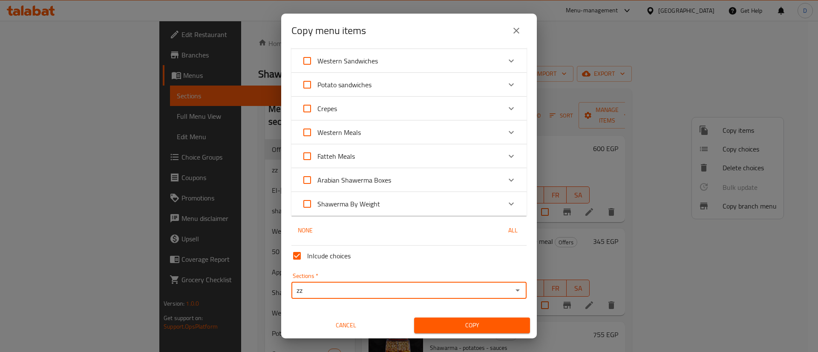
click at [459, 323] on span "Copy" at bounding box center [472, 325] width 102 height 11
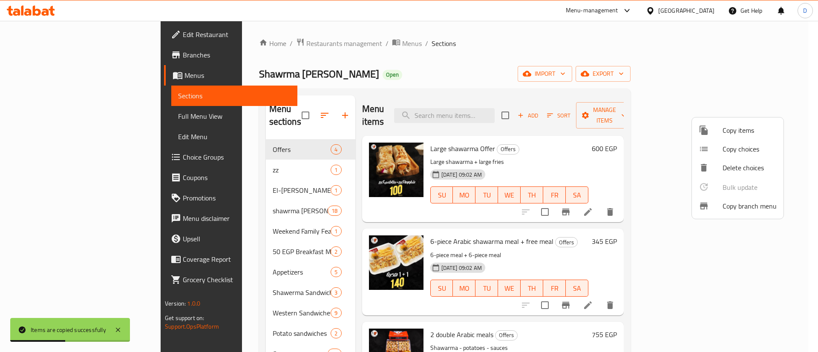
click at [529, 251] on div at bounding box center [409, 176] width 818 height 352
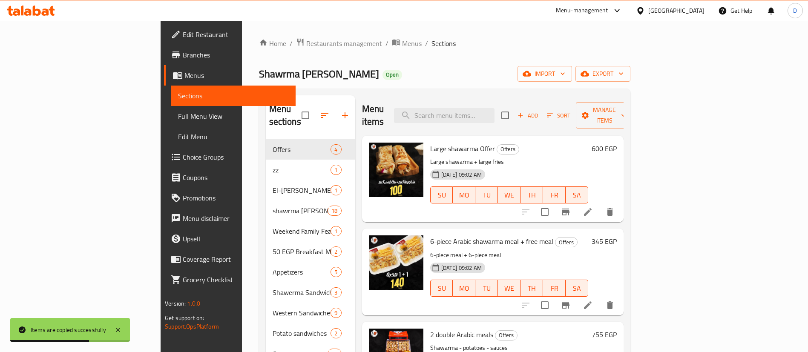
click at [615, 300] on icon "delete" at bounding box center [610, 305] width 10 height 10
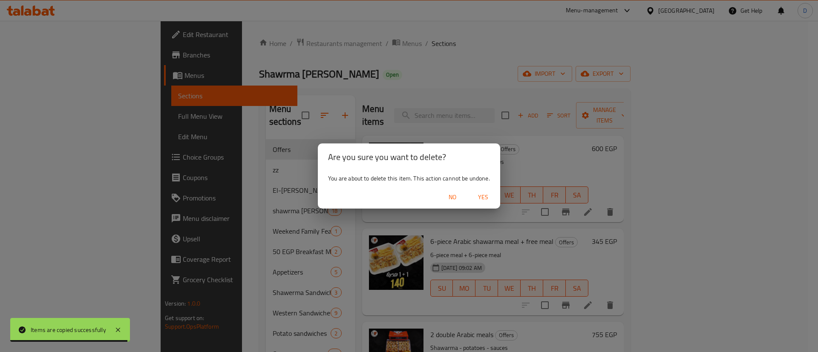
click at [484, 198] on span "Yes" at bounding box center [483, 197] width 20 height 11
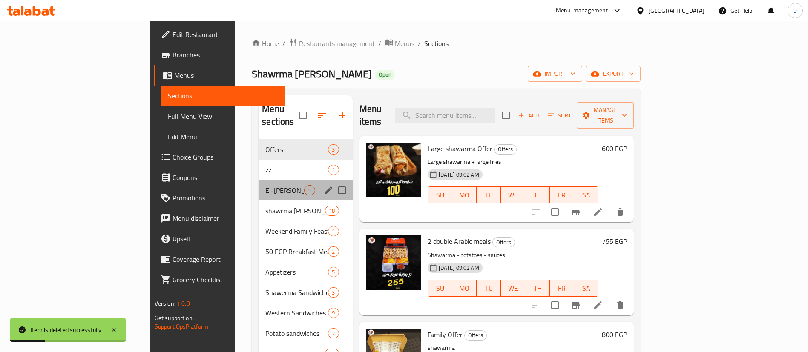
click at [259, 180] on div "El-Maria 1" at bounding box center [306, 190] width 94 height 20
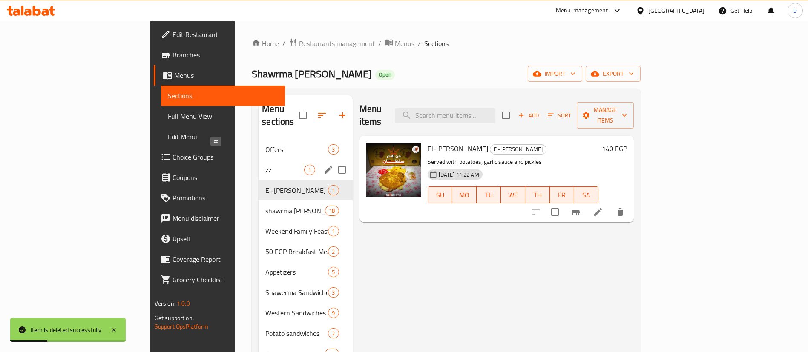
click at [265, 165] on span "zz" at bounding box center [284, 170] width 39 height 10
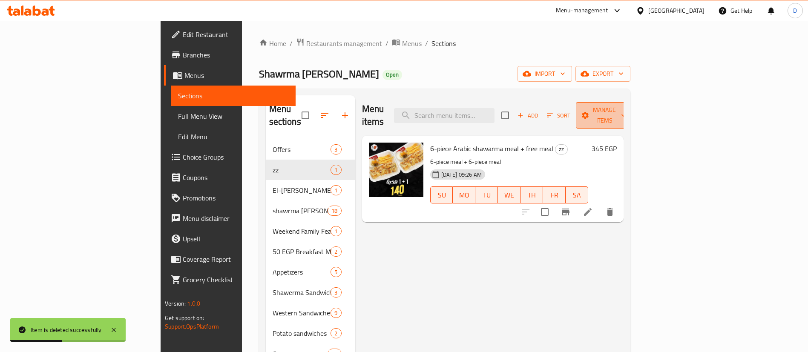
click at [626, 109] on span "Manage items" at bounding box center [604, 115] width 43 height 21
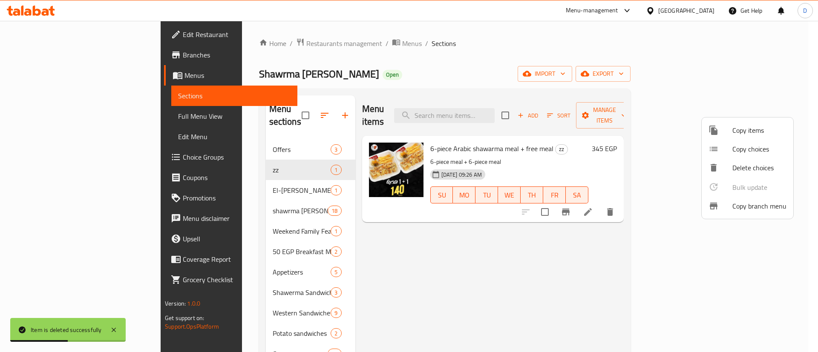
click at [733, 134] on span "Copy items" at bounding box center [759, 130] width 54 height 10
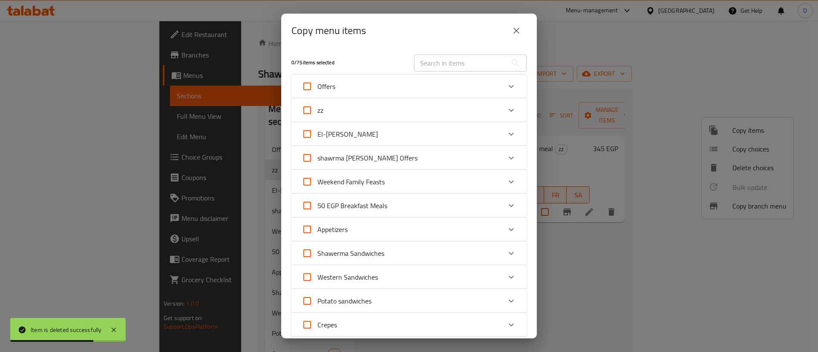
click at [306, 111] on input "zz" at bounding box center [307, 110] width 20 height 20
checkbox input "true"
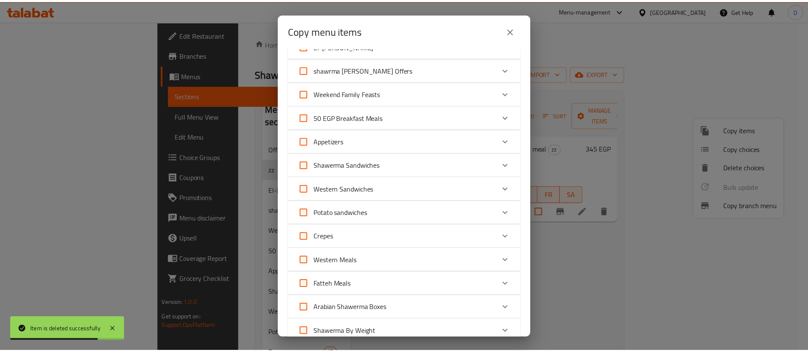
scroll to position [216, 0]
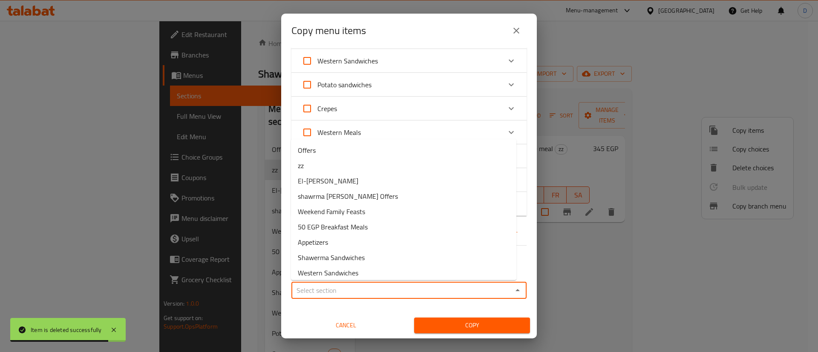
click at [329, 289] on input "Sections   *" at bounding box center [402, 290] width 216 height 12
click at [341, 154] on li "Offers" at bounding box center [403, 150] width 225 height 15
type input "Offers"
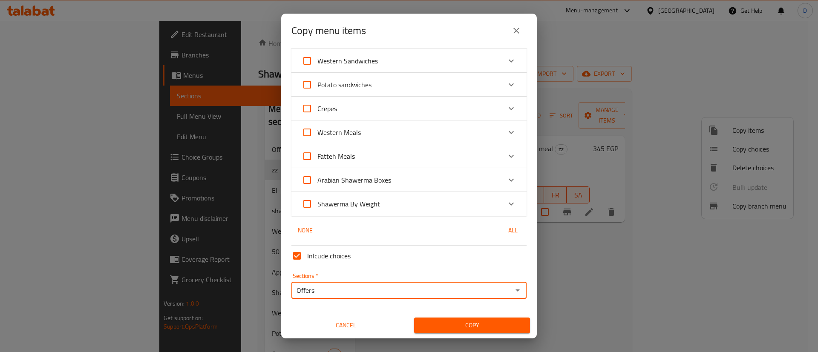
click at [452, 329] on span "Copy" at bounding box center [472, 325] width 102 height 11
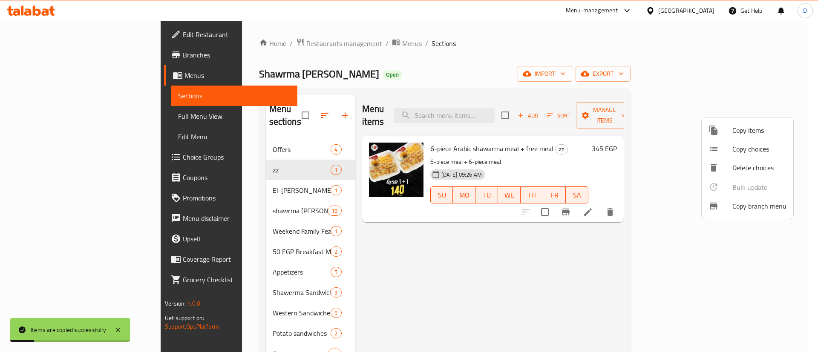
click at [213, 134] on div at bounding box center [409, 176] width 818 height 352
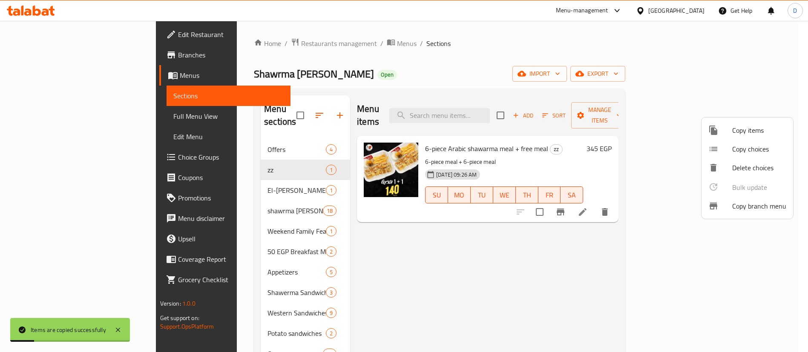
click at [267, 144] on span "Offers" at bounding box center [296, 149] width 58 height 10
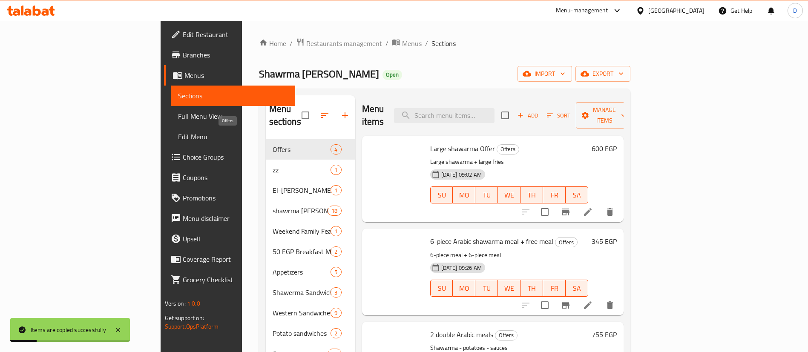
click at [273, 144] on span "Offers" at bounding box center [302, 149] width 58 height 10
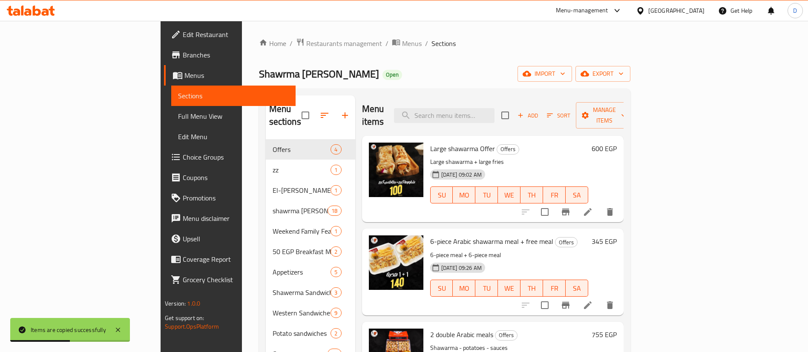
click at [570, 111] on span "Sort" at bounding box center [558, 116] width 23 height 10
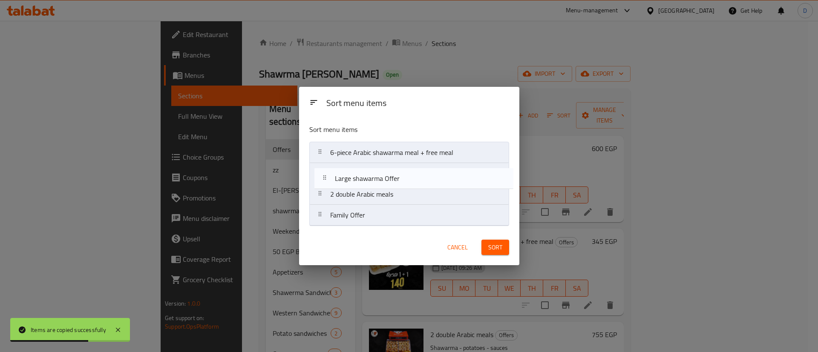
drag, startPoint x: 423, startPoint y: 154, endPoint x: 436, endPoint y: 196, distance: 44.1
click at [426, 184] on nav "Large shawarma Offer 6-piece Arabic shawarma meal + free meal 2 double Arabic m…" at bounding box center [409, 184] width 200 height 84
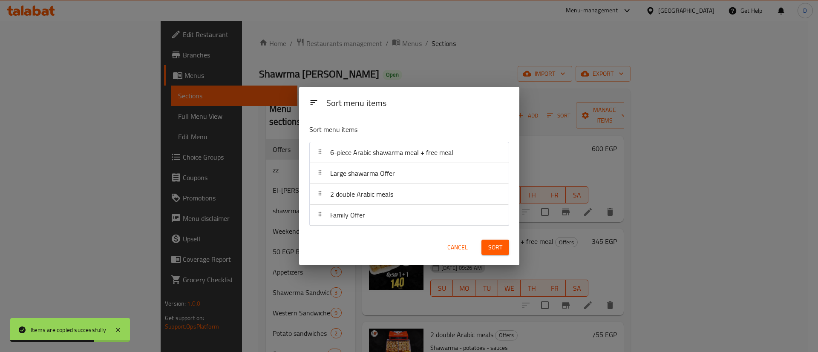
click at [493, 238] on div "Sort" at bounding box center [495, 248] width 38 height 26
click at [494, 246] on span "Sort" at bounding box center [495, 247] width 14 height 11
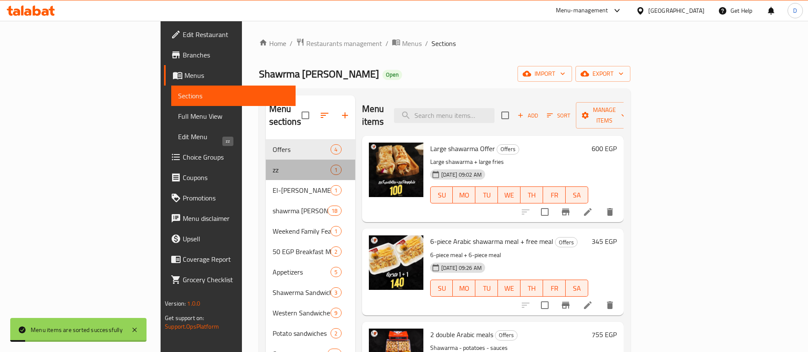
click at [273, 165] on span "zz" at bounding box center [302, 170] width 58 height 10
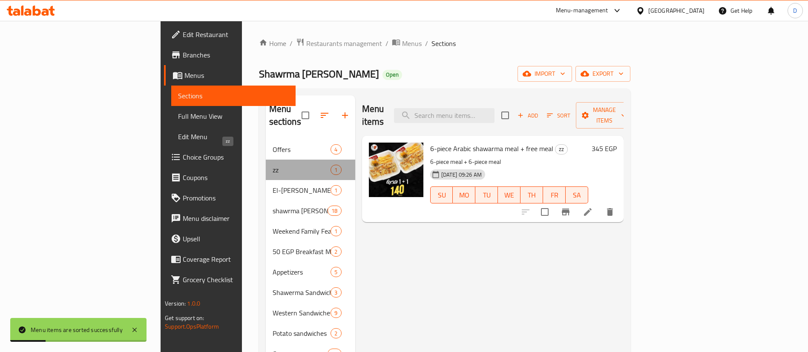
click at [273, 165] on span "zz" at bounding box center [302, 170] width 58 height 10
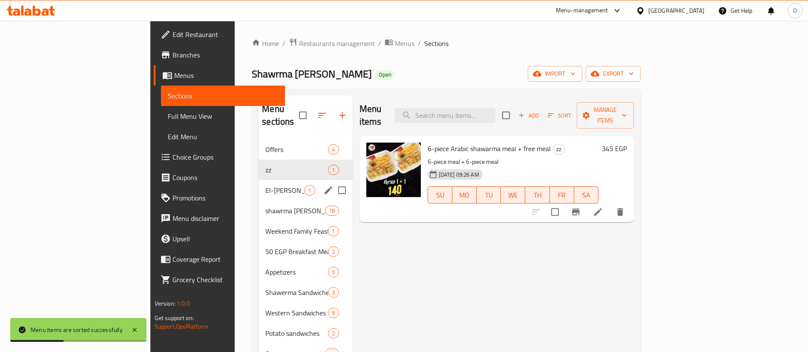
click at [265, 185] on span "El-Maria" at bounding box center [284, 190] width 39 height 10
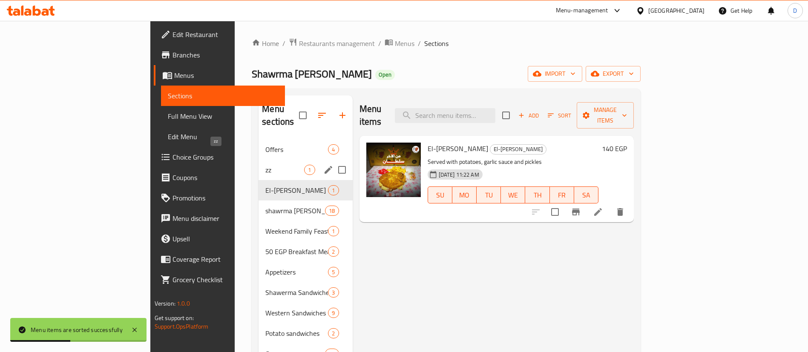
click at [265, 165] on span "zz" at bounding box center [284, 170] width 39 height 10
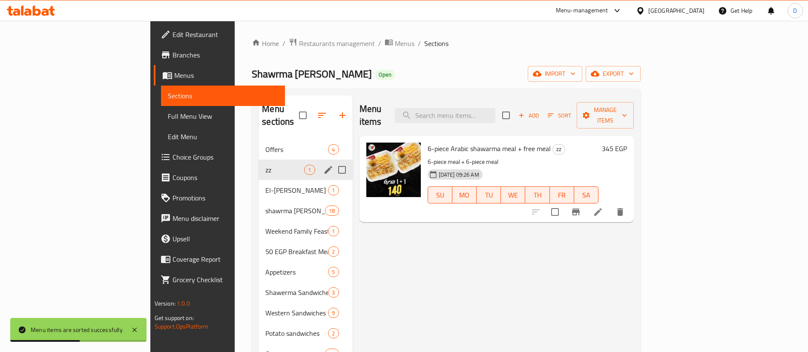
click at [333, 161] on input "Menu sections" at bounding box center [342, 170] width 18 height 18
checkbox input "true"
click at [307, 118] on button "button" at bounding box center [317, 115] width 20 height 20
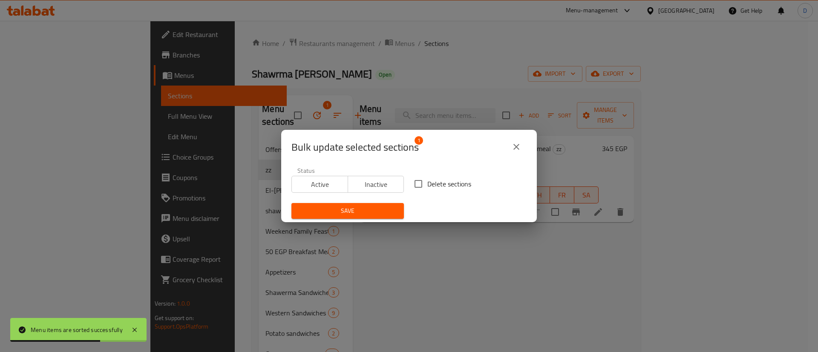
click at [440, 183] on span "Delete sections" at bounding box center [449, 184] width 44 height 10
click at [427, 183] on input "Delete sections" at bounding box center [418, 184] width 18 height 18
checkbox input "true"
click at [362, 212] on span "Save" at bounding box center [347, 211] width 99 height 11
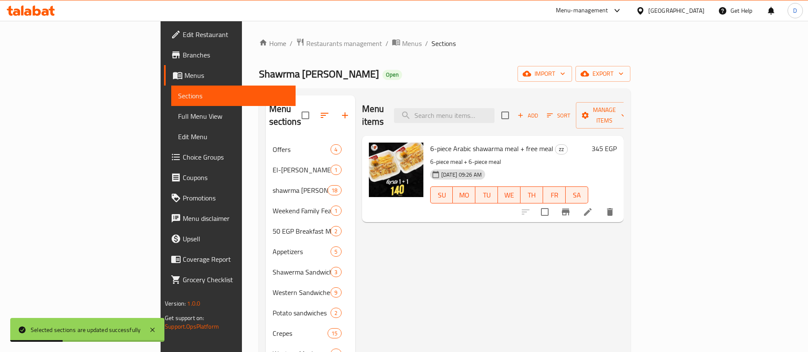
click at [19, 14] on icon at bounding box center [16, 12] width 7 height 7
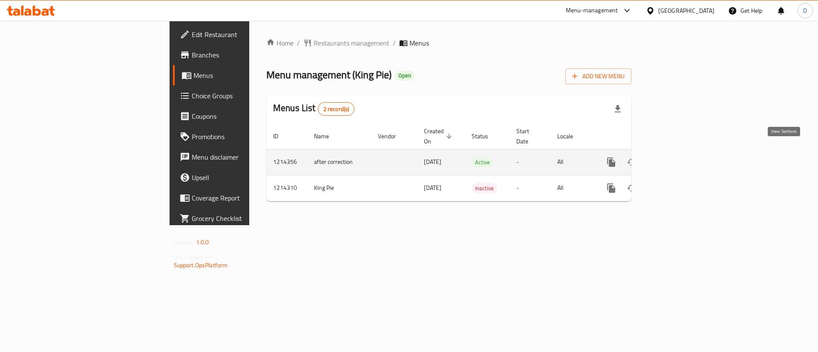
click at [676, 158] on icon "enhanced table" at bounding box center [673, 162] width 8 height 8
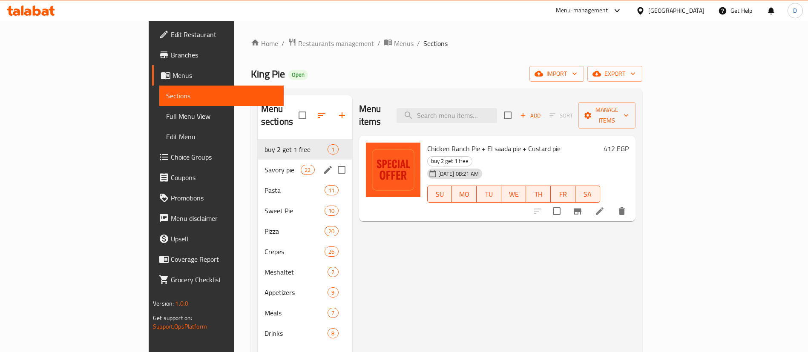
click at [258, 166] on div "Savory pie 22" at bounding box center [305, 170] width 95 height 20
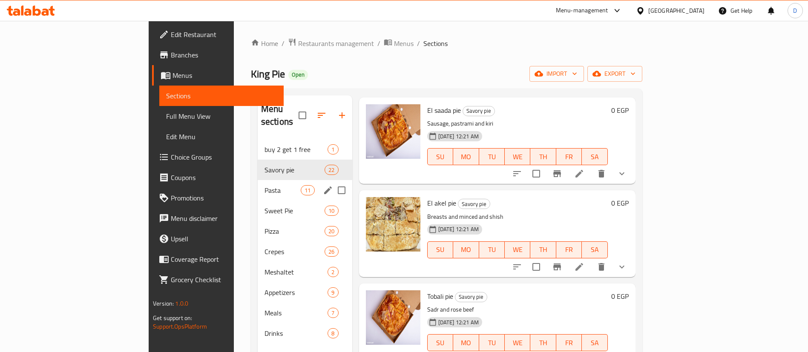
click at [264, 185] on span "Pasta" at bounding box center [282, 190] width 36 height 10
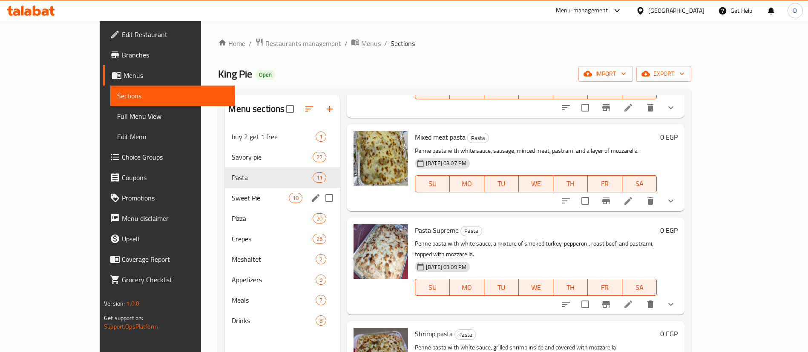
click at [232, 193] on span "Sweet Pie" at bounding box center [260, 198] width 57 height 10
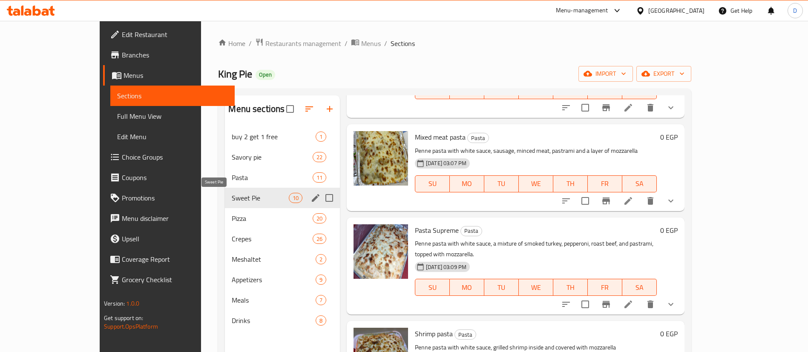
scroll to position [600, 0]
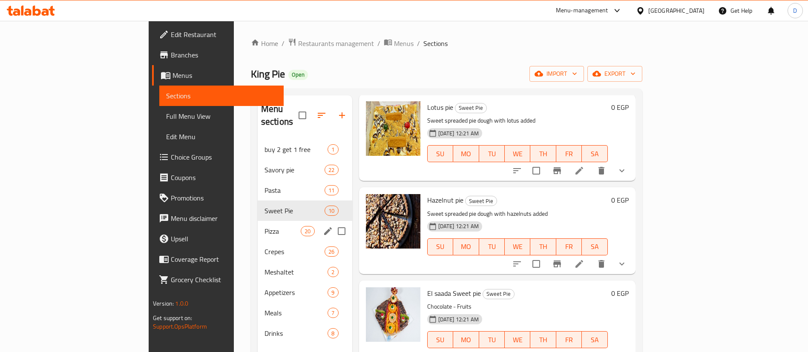
click at [264, 226] on span "Pizza" at bounding box center [282, 231] width 36 height 10
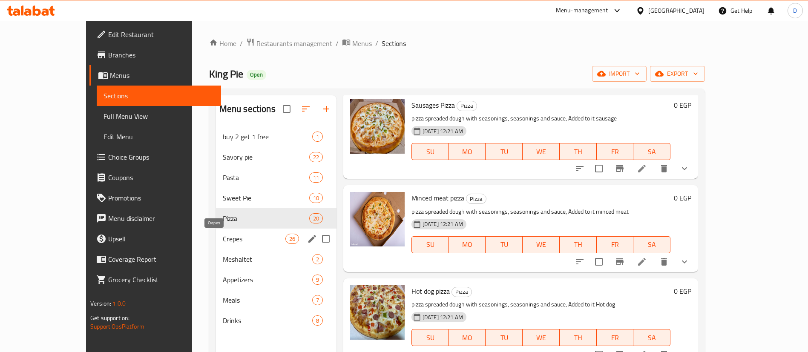
click at [223, 234] on span "Crepes" at bounding box center [254, 239] width 63 height 10
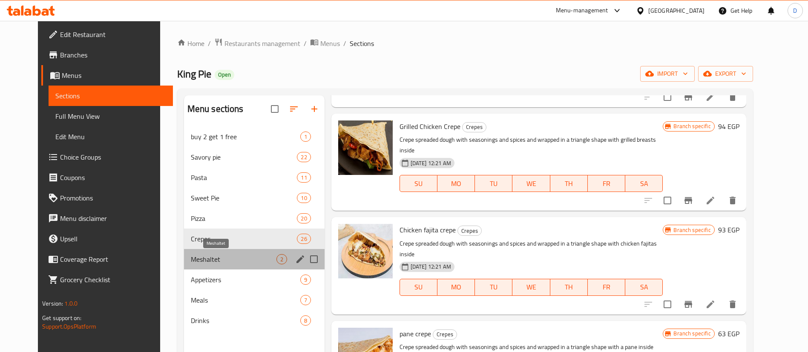
click at [211, 256] on span "Meshaltet" at bounding box center [234, 259] width 86 height 10
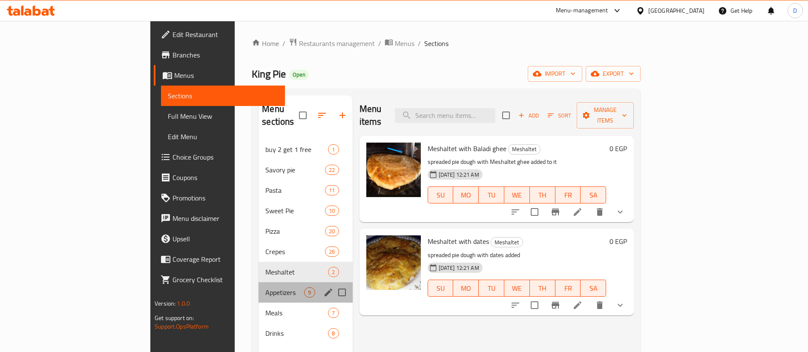
click at [259, 282] on div "Appetizers 9" at bounding box center [306, 292] width 94 height 20
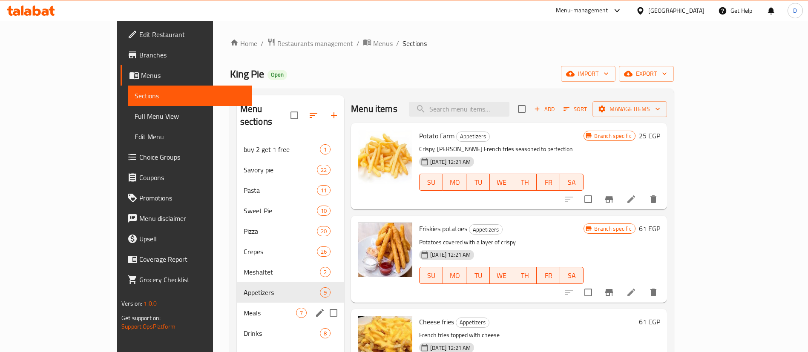
click at [237, 303] on div "Meals 7" at bounding box center [291, 313] width 108 height 20
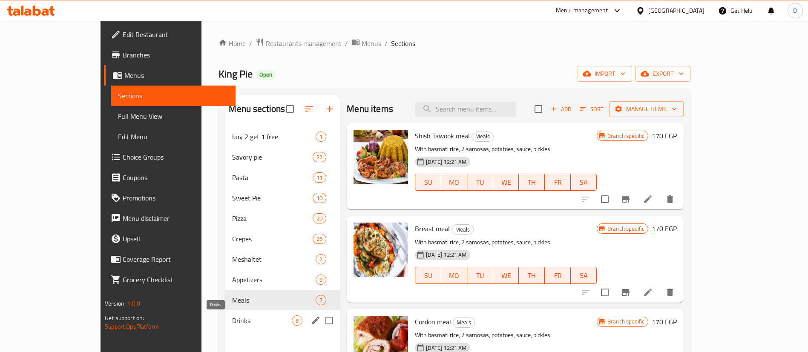
click at [232, 319] on span "Drinks" at bounding box center [262, 321] width 60 height 10
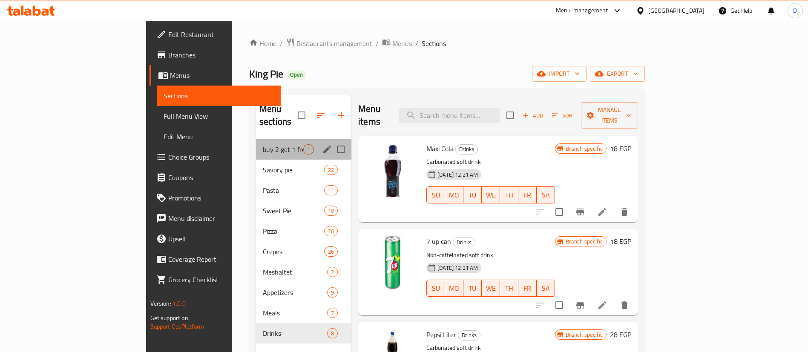
click at [256, 142] on div "buy 2 get 1 free 1" at bounding box center [303, 149] width 95 height 20
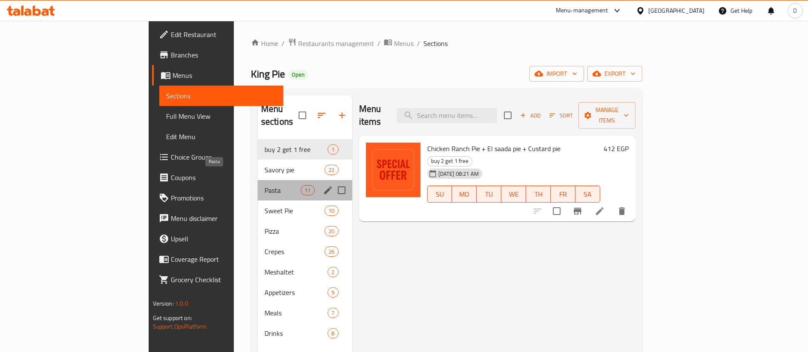
click at [264, 185] on span "Pasta" at bounding box center [282, 190] width 36 height 10
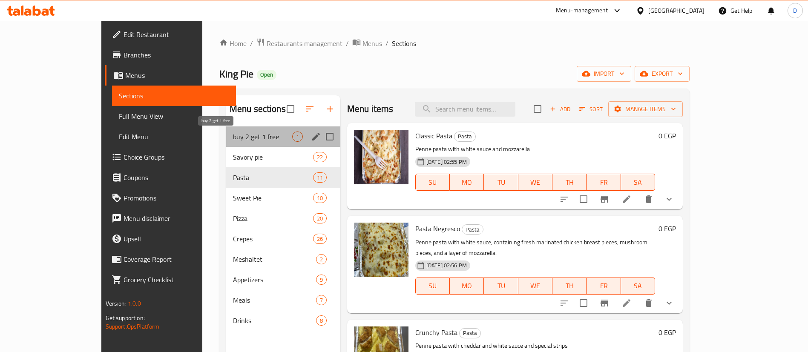
click at [233, 133] on span "buy 2 get 1 free" at bounding box center [262, 137] width 59 height 10
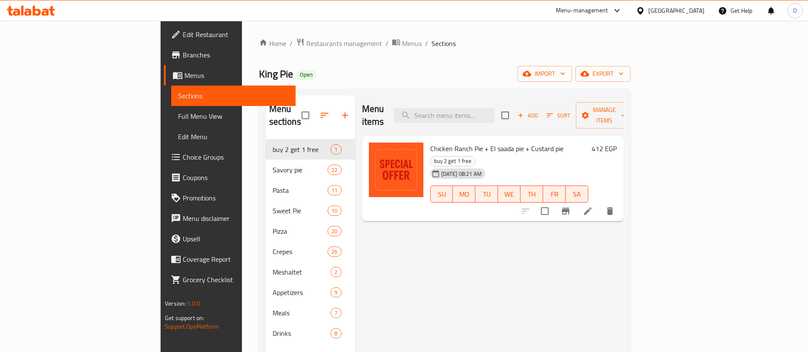
click at [40, 6] on icon at bounding box center [31, 11] width 48 height 10
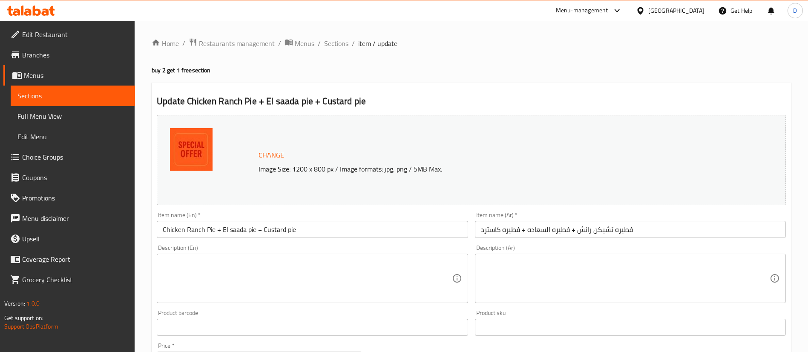
click at [661, 226] on input "فطيره تشيكن رانش + فطيره السعاده + فطيره كاسترد" at bounding box center [630, 229] width 311 height 17
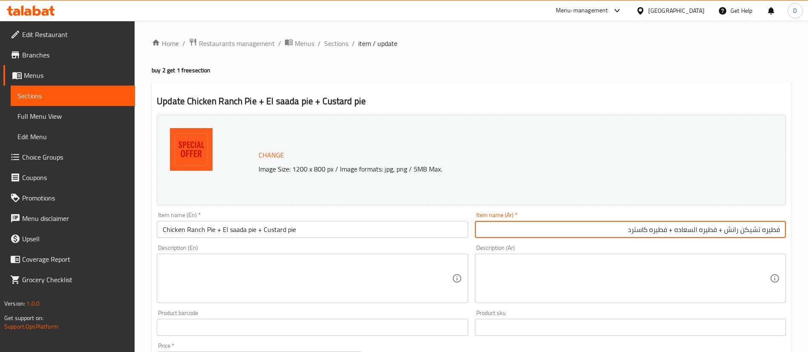
click at [724, 228] on input "فطيره تشيكن رانش + فطيره السعاده + فطيره كاسترد" at bounding box center [630, 229] width 311 height 17
click at [712, 231] on input "فطيره تشيكن رانش صغيره + فطيره السعاده + فطيره كاسترد" at bounding box center [630, 229] width 311 height 17
click at [654, 230] on input "فطيره تشيكن رانش صغيره + فطيره السعاده + فطيره كاسترد" at bounding box center [630, 229] width 311 height 17
paste input "صغيره"
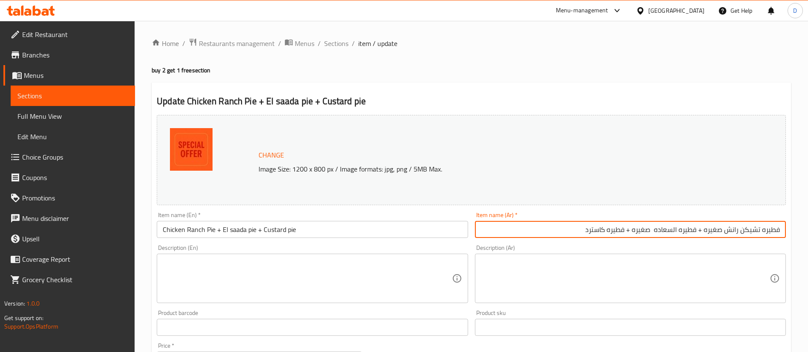
click at [654, 234] on input "فطيره تشيكن رانش صغيره + فطيره السعاده صغيره + فطيره كاسترد" at bounding box center [630, 229] width 311 height 17
click at [577, 230] on input "فطيره تشيكن رانش صغيره + فطيره السعاده صغيره + فطيره كاسترد" at bounding box center [630, 229] width 311 height 17
paste input "صغيره"
click at [577, 230] on input "فطيره تشيكن رانش صغيره + فطيره السعاده صغيره + فطيره كاسترد صغيره" at bounding box center [630, 229] width 311 height 17
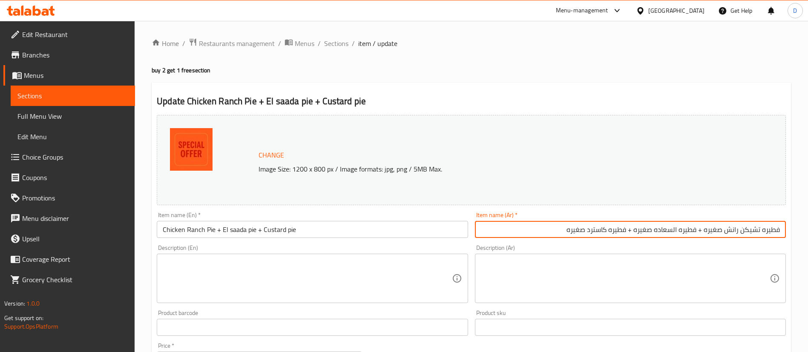
click at [577, 230] on input "فطيره تشيكن رانش صغيره + فطيره السعاده صغيره + فطيره كاسترد صغيره" at bounding box center [630, 229] width 311 height 17
type input "فطيره تشيكن رانش صغيره + فطيره السعاده صغيره + فطيره كاسترد صغيره"
click at [165, 231] on input "Chicken Ranch Pie + El saada pie + Custard pie" at bounding box center [312, 229] width 311 height 17
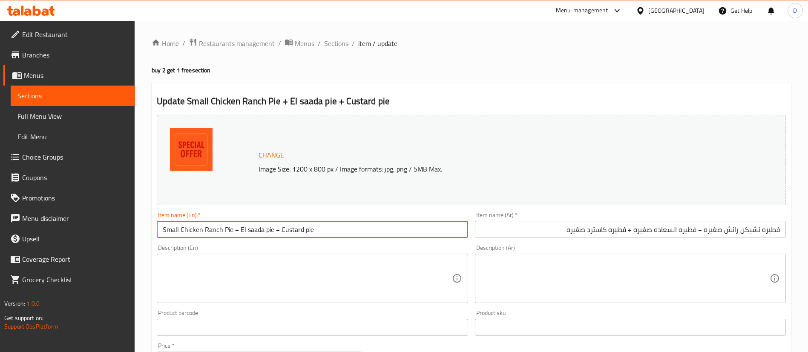
click at [174, 231] on input "Small Chicken Ranch Pie + El saada pie + Custard pie" at bounding box center [312, 229] width 311 height 17
click at [238, 230] on input "Small Chicken Ranch Pie + El saada pie + Custard pie" at bounding box center [312, 229] width 311 height 17
paste input "Small"
click at [295, 230] on input "Small Chicken Ranch Pie +Small El saada pie + Custard pie" at bounding box center [312, 229] width 311 height 17
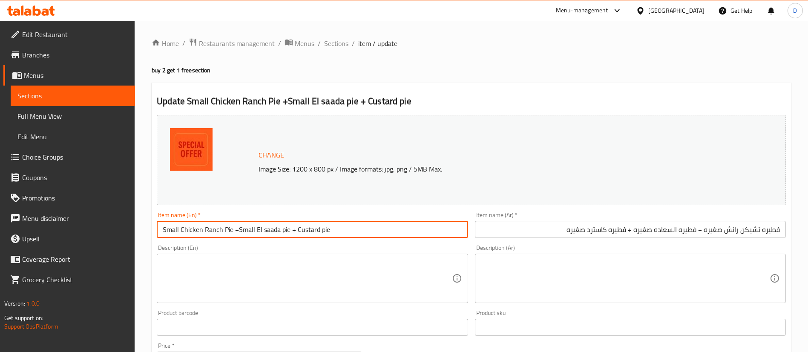
paste input "Small"
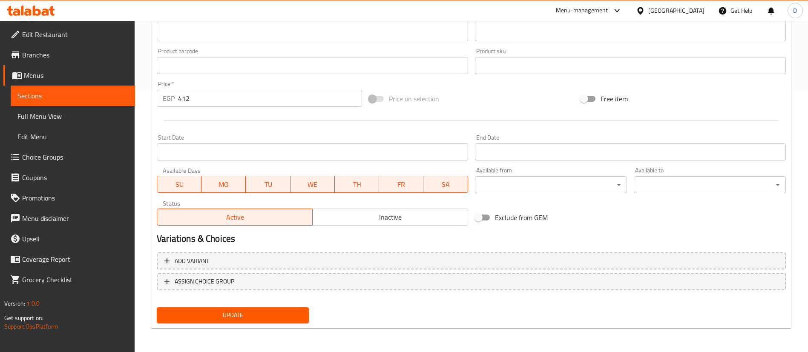
click at [246, 325] on div "Update" at bounding box center [232, 315] width 159 height 23
click at [256, 322] on button "Update" at bounding box center [233, 315] width 152 height 16
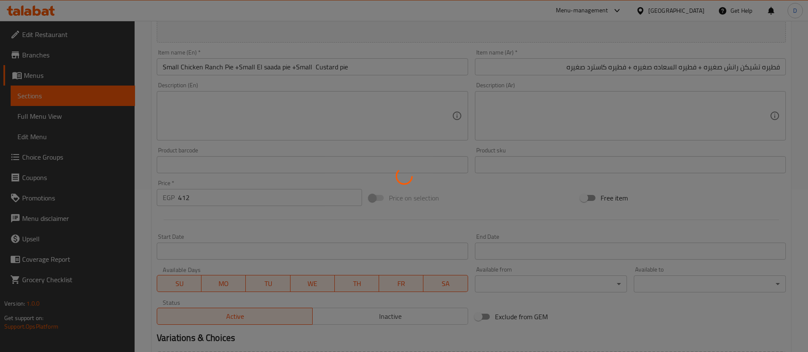
scroll to position [6, 0]
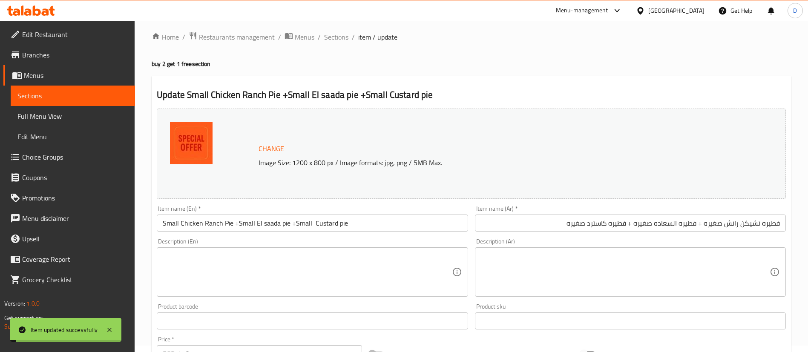
click at [312, 225] on input "Small Chicken Ranch Pie +Small El saada pie +Small Custard pie" at bounding box center [312, 223] width 311 height 17
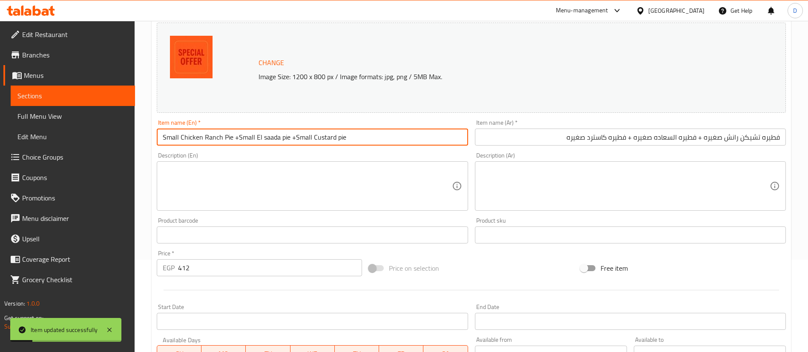
scroll to position [262, 0]
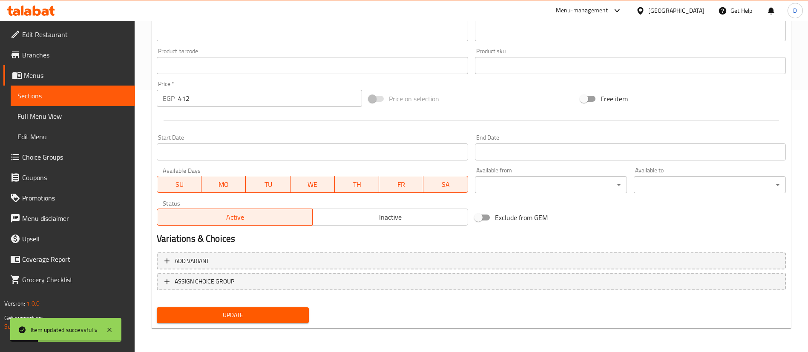
type input "Small Chicken Ranch Pie +Small El saada pie +Small Custard pie"
click at [243, 313] on span "Update" at bounding box center [233, 315] width 138 height 11
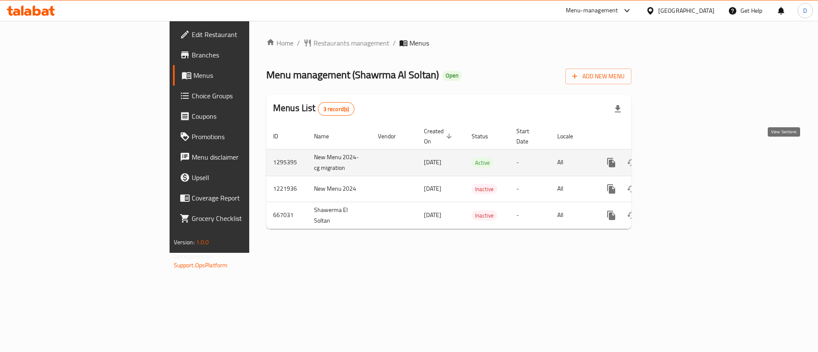
click at [678, 158] on icon "enhanced table" at bounding box center [672, 163] width 10 height 10
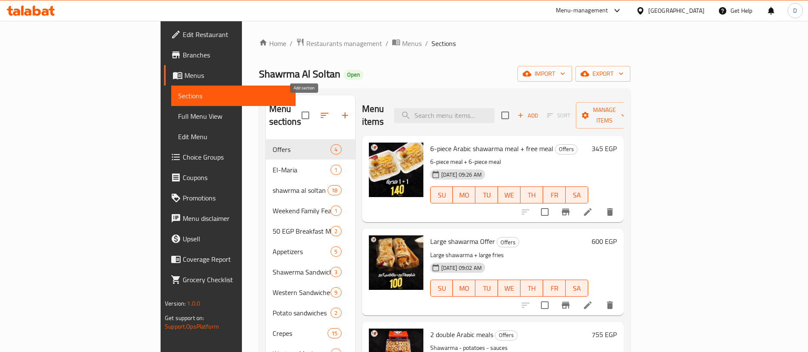
click at [340, 112] on icon "button" at bounding box center [345, 115] width 10 height 10
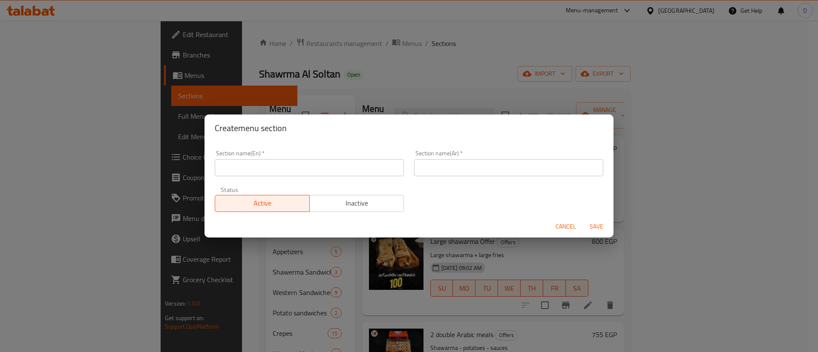
click at [293, 160] on input "text" at bounding box center [309, 167] width 189 height 17
type input "Buy Two Get One"
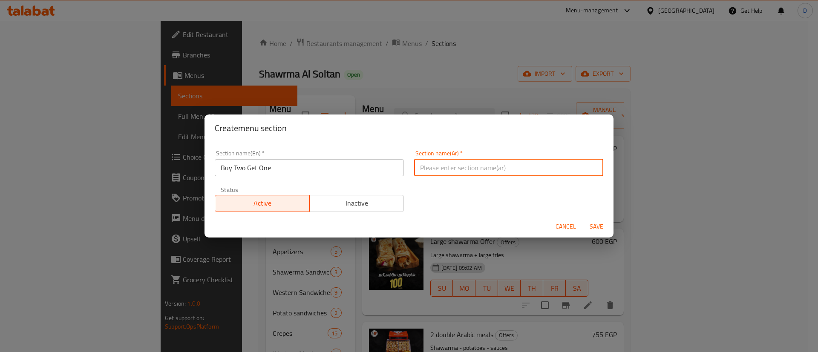
click at [450, 169] on input "text" at bounding box center [508, 167] width 189 height 17
type input "h"
type input "اشتري 2 واحصل علي 1 هدية"
click at [583, 219] on button "Save" at bounding box center [596, 227] width 27 height 16
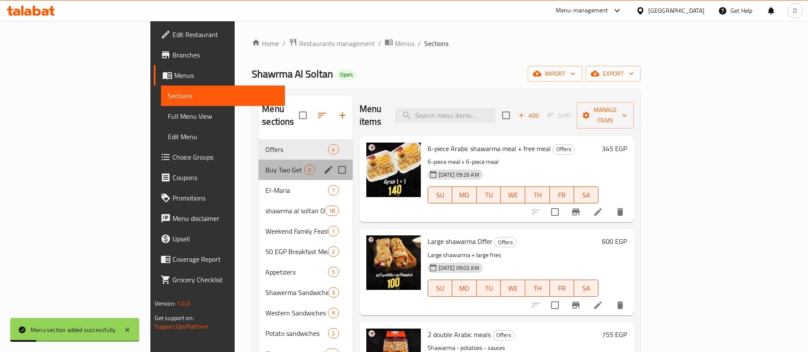
click at [259, 165] on div "Buy Two Get One 0" at bounding box center [306, 170] width 94 height 20
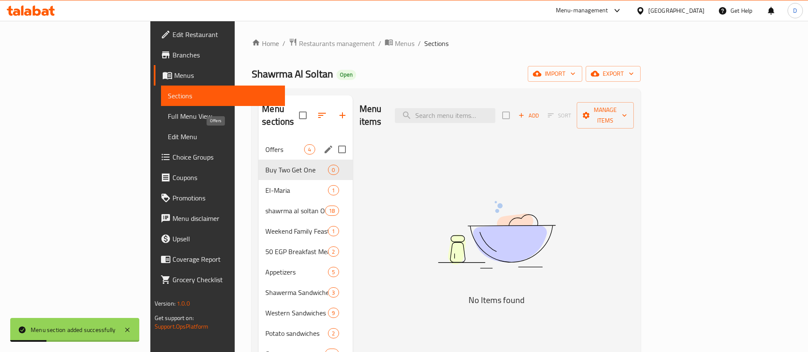
click at [265, 144] on span "Offers" at bounding box center [284, 149] width 39 height 10
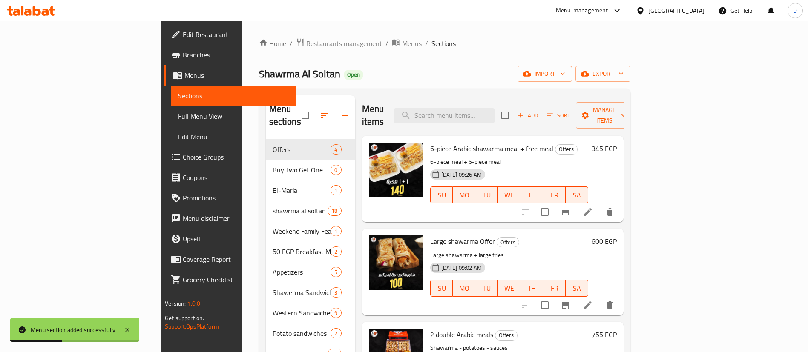
click at [633, 117] on button "Manage items" at bounding box center [604, 115] width 57 height 26
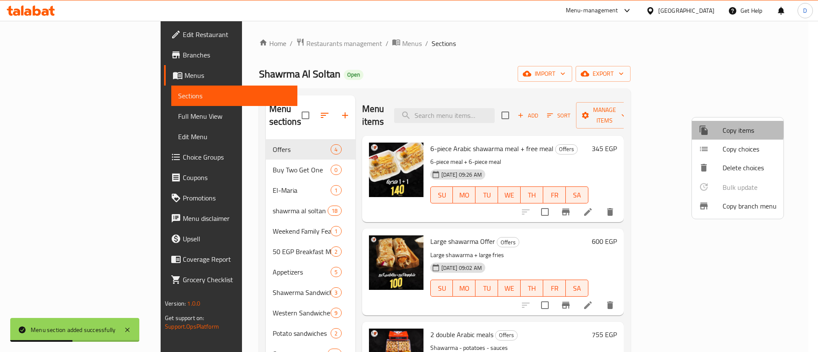
click at [718, 130] on div at bounding box center [710, 130] width 24 height 10
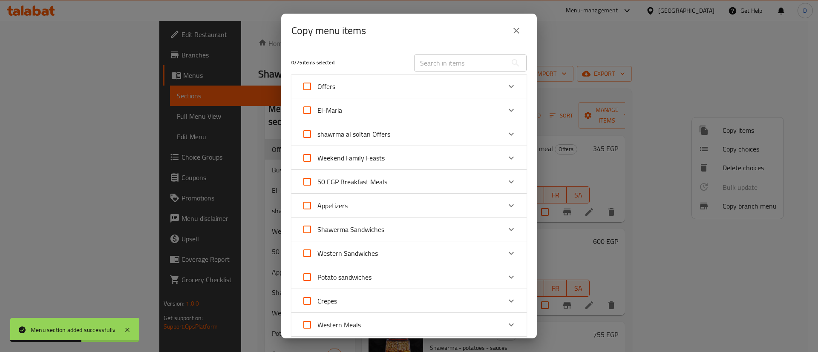
click at [359, 80] on div "Offers" at bounding box center [401, 86] width 199 height 20
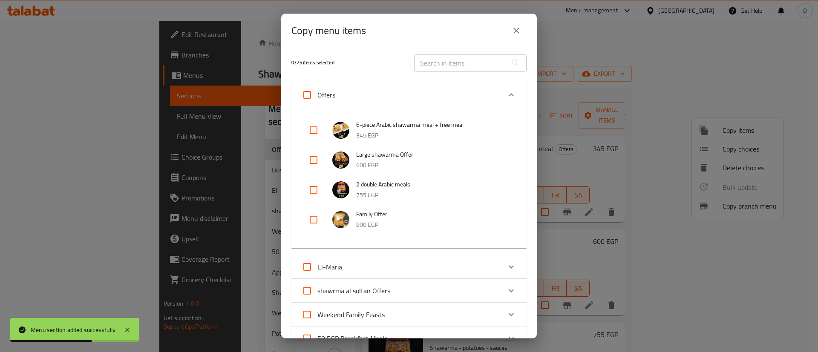
click at [309, 134] on input "checkbox" at bounding box center [313, 130] width 20 height 20
checkbox input "true"
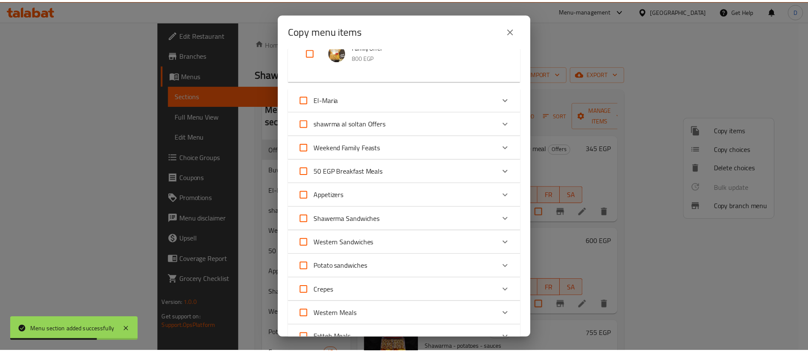
scroll to position [349, 0]
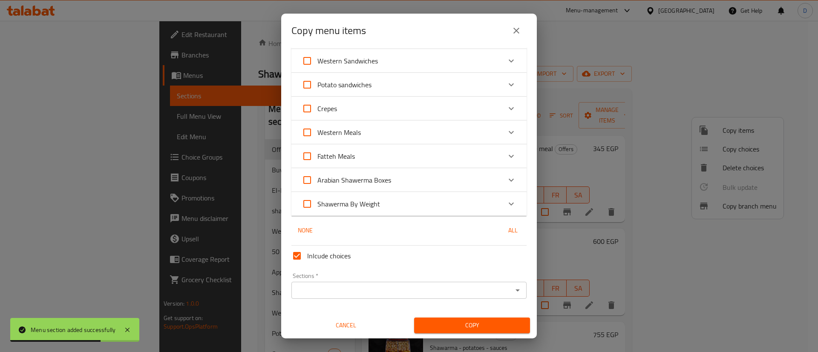
click at [339, 284] on div "Sections *" at bounding box center [408, 290] width 235 height 17
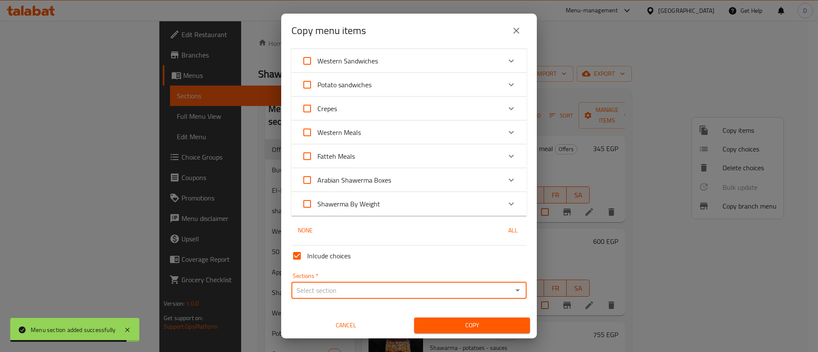
click at [321, 294] on input "Sections   *" at bounding box center [402, 290] width 216 height 12
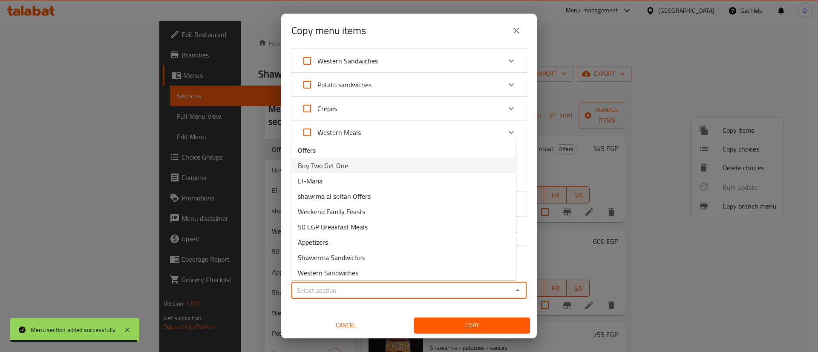
click at [348, 164] on li "Buy Two Get One" at bounding box center [403, 165] width 225 height 15
type input "Buy Two Get One"
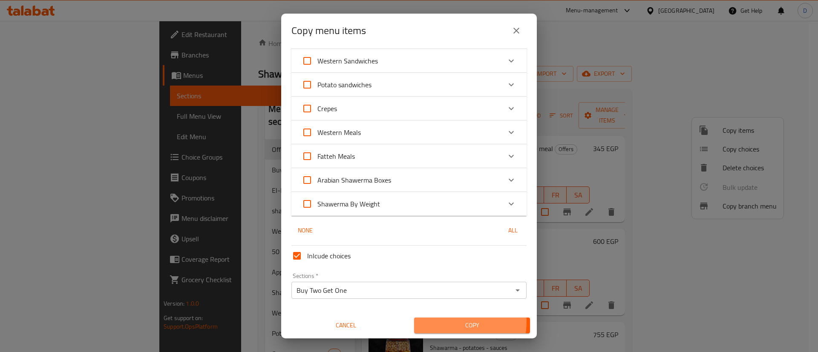
click at [428, 321] on span "Copy" at bounding box center [472, 325] width 102 height 11
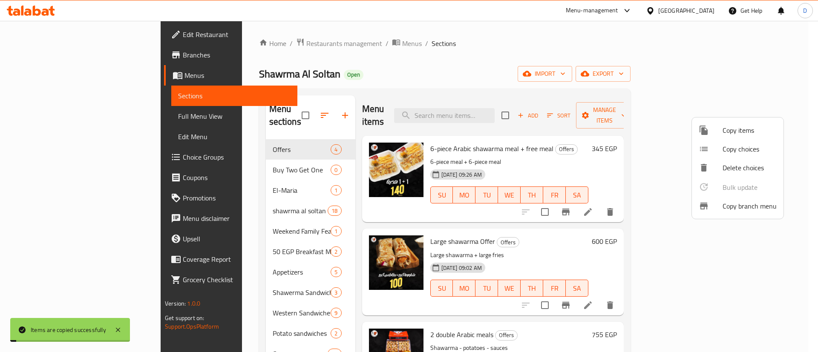
click at [224, 161] on div at bounding box center [409, 176] width 818 height 352
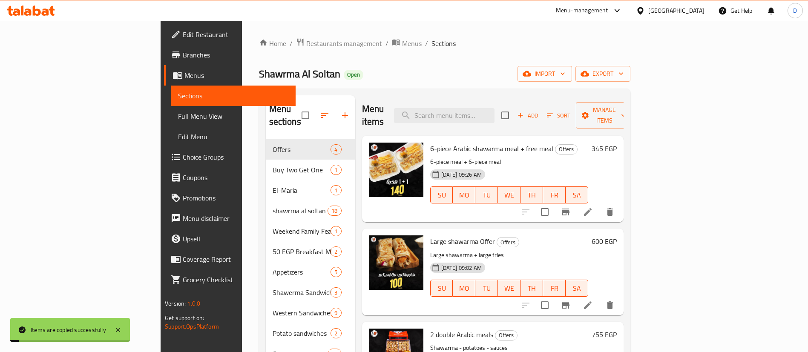
click at [273, 165] on span "Buy Two Get One" at bounding box center [302, 170] width 58 height 10
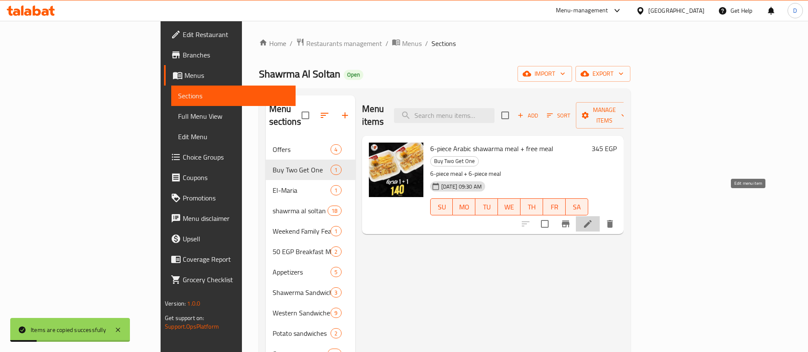
click at [593, 219] on icon at bounding box center [588, 224] width 10 height 10
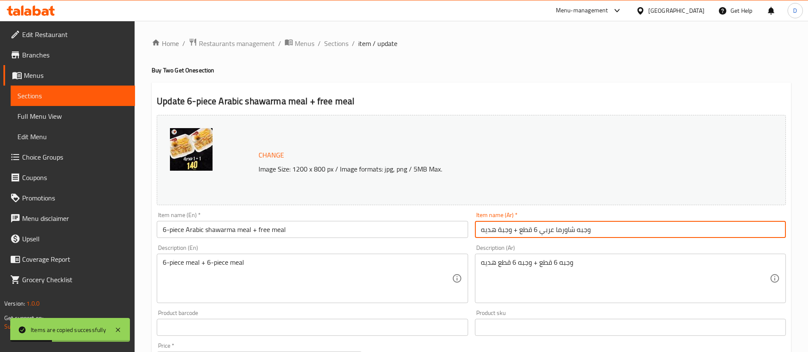
click at [606, 229] on input "وجبه شاورما عربي 6 قطع + وجبة هديه" at bounding box center [630, 229] width 311 height 17
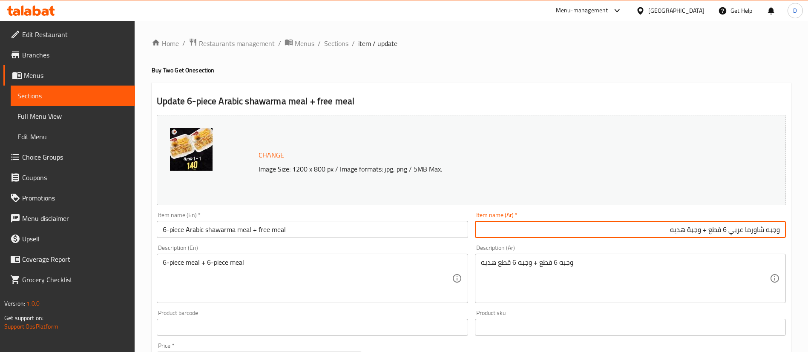
click at [761, 233] on input "وجبه شاورما عربي 6 قطع + وجبة هديه" at bounding box center [630, 229] width 311 height 17
click at [781, 227] on input "وجبه شاورما عربي 6 قطع + وجبة هديه" at bounding box center [630, 229] width 311 height 17
drag, startPoint x: 644, startPoint y: 230, endPoint x: 684, endPoint y: 230, distance: 40.0
click at [684, 230] on input "اشتري 2 وجبه شاورما عربي 6 قطع + وجبة هديه" at bounding box center [630, 229] width 311 height 17
click at [636, 231] on input "اشتري 2 وجبه شاورما عربي 6 قطع و احصل علي واحد مجانا" at bounding box center [630, 229] width 311 height 17
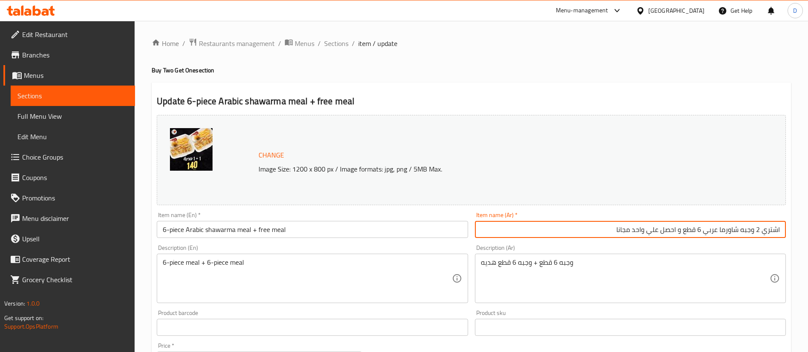
click at [633, 232] on input "اشتري 2 وجبه شاورما عربي 6 قطع و احصل علي واحد مجانا" at bounding box center [630, 229] width 311 height 17
type input "اشتري 2 وجبه شاورما عربي 6 قطع و احصل علي واحده مجانا"
click at [220, 220] on div "Item name (En)   * 6-piece Arabic shawarma meal + free meal Item name (En) *" at bounding box center [312, 225] width 311 height 26
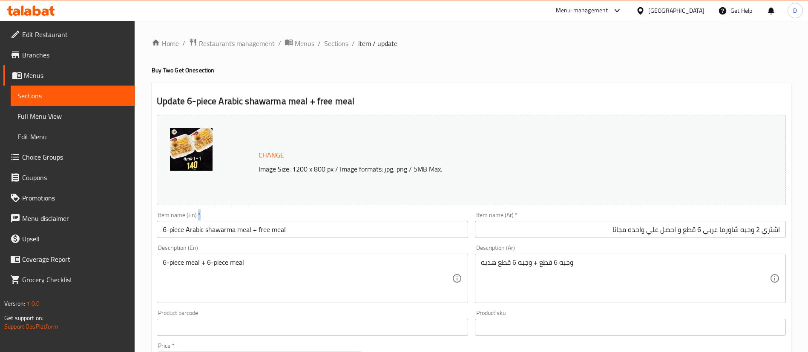
click at [220, 220] on div "Item name (En)   * 6-piece Arabic shawarma meal + free meal Item name (En) *" at bounding box center [312, 225] width 311 height 26
click at [233, 227] on input "6-piece Arabic shawarma meal + free meal" at bounding box center [312, 229] width 311 height 17
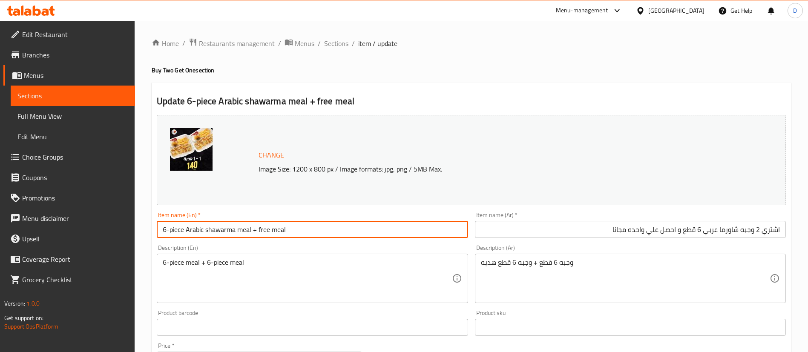
click at [233, 227] on input "6-piece Arabic shawarma meal + free meal" at bounding box center [312, 229] width 311 height 17
paste input "Buy 2 Arabic Shawarma meals (6 pieces) and get one free"
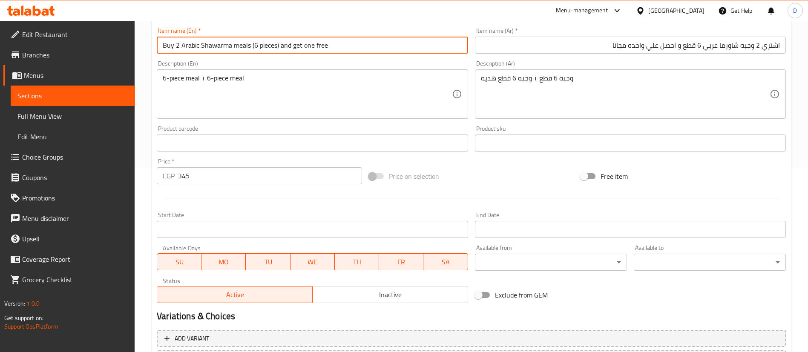
scroll to position [262, 0]
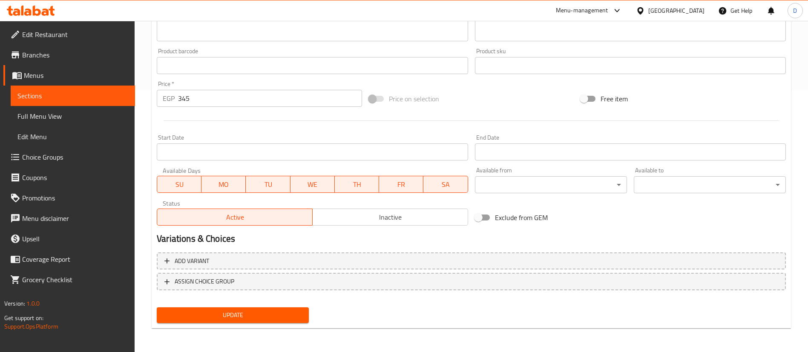
type input "Buy 2 Arabic Shawarma meals (6 pieces) and get one free"
click at [248, 307] on button "Update" at bounding box center [233, 315] width 152 height 16
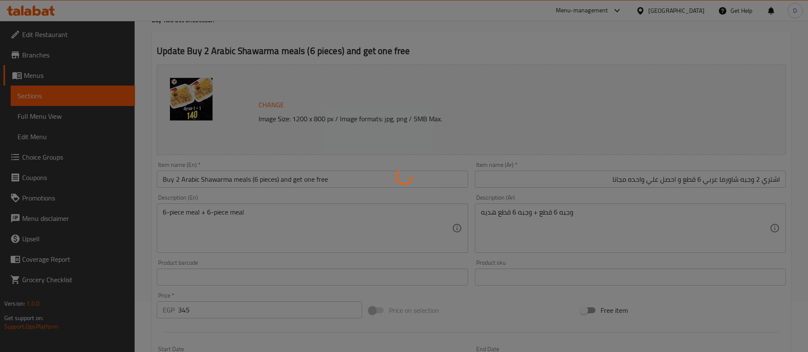
scroll to position [0, 0]
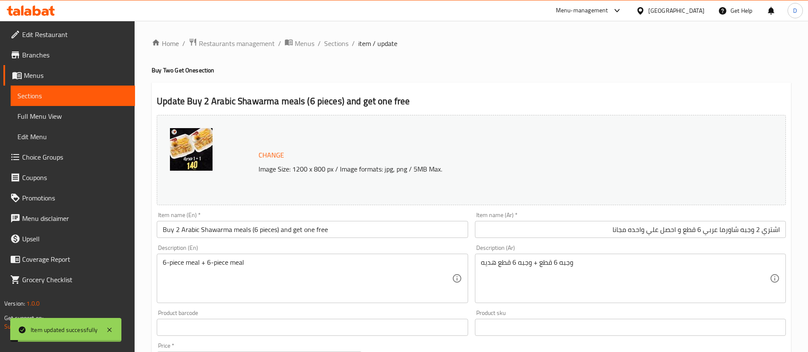
click at [80, 92] on span "Sections" at bounding box center [72, 96] width 111 height 10
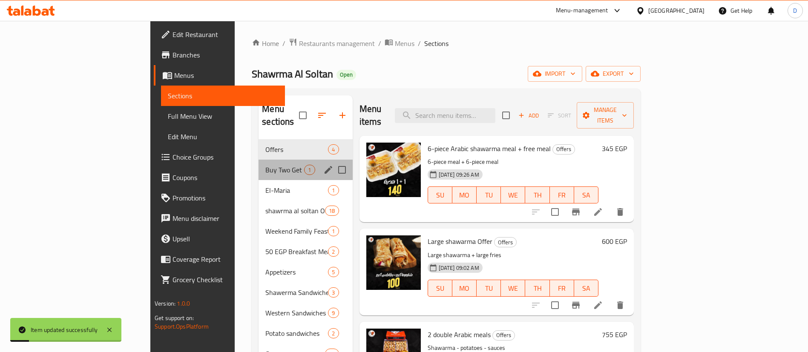
click at [259, 160] on div "Buy Two Get One 1" at bounding box center [306, 170] width 94 height 20
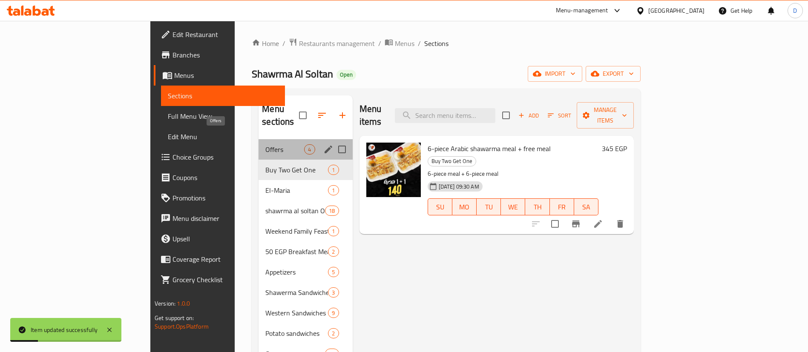
click at [265, 144] on span "Offers" at bounding box center [284, 149] width 39 height 10
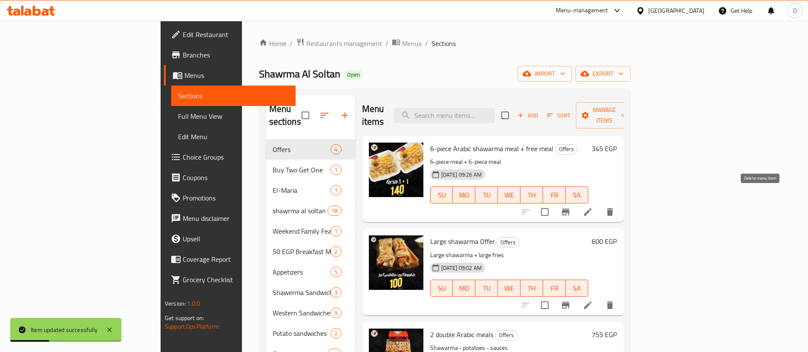
click at [613, 208] on icon "delete" at bounding box center [610, 212] width 6 height 8
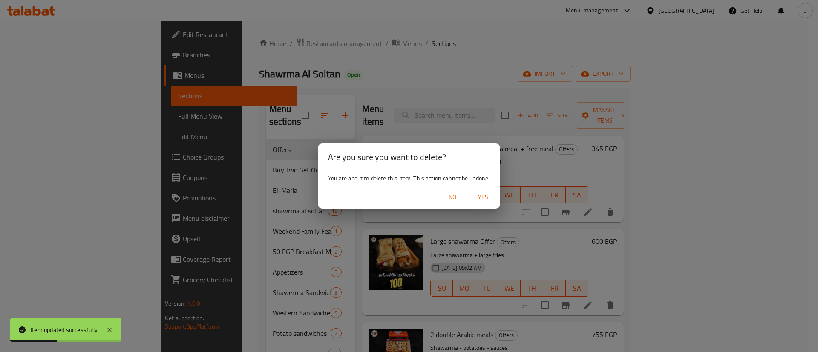
click at [483, 195] on span "Yes" at bounding box center [483, 197] width 20 height 11
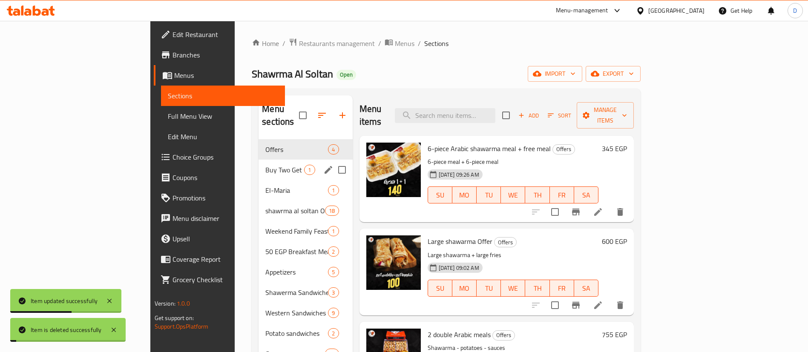
click at [265, 165] on span "Buy Two Get One" at bounding box center [284, 170] width 39 height 10
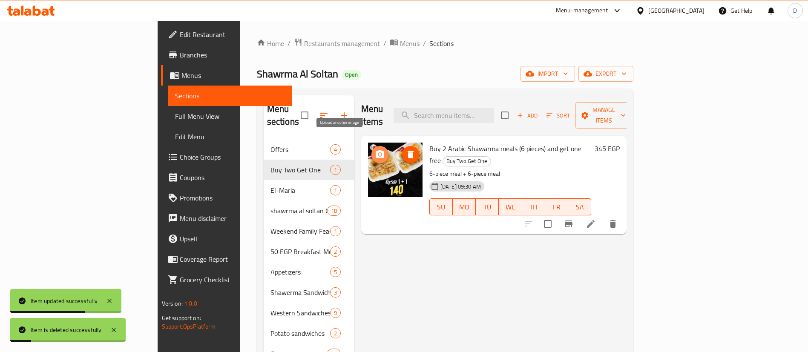
click at [375, 149] on icon "upload picture" at bounding box center [380, 154] width 10 height 10
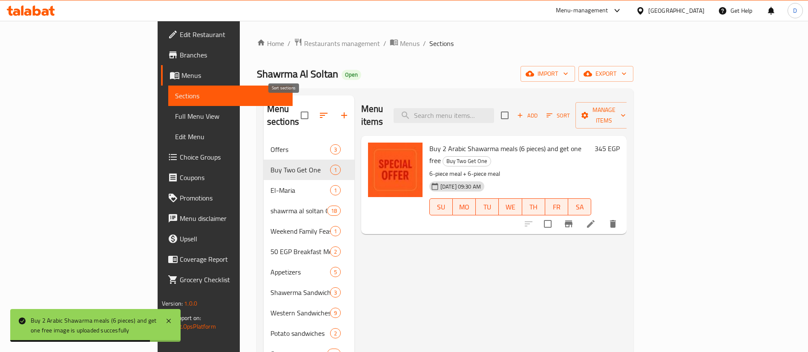
click at [319, 110] on icon "button" at bounding box center [324, 115] width 10 height 10
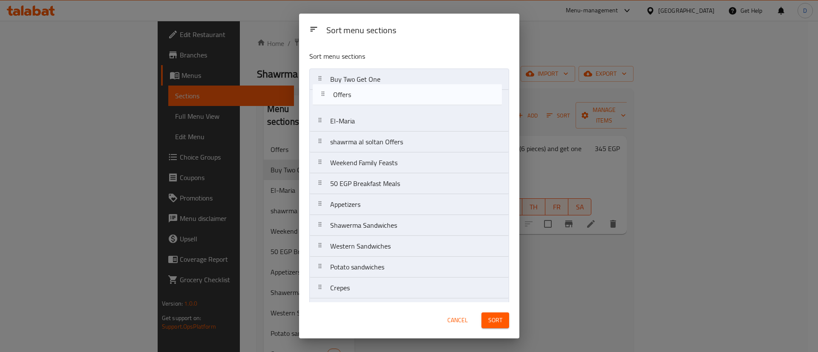
drag, startPoint x: 358, startPoint y: 85, endPoint x: 363, endPoint y: 113, distance: 28.1
click at [362, 106] on nav "Offers Buy Two Get One El-Maria shawrma al soltan Offers Weekend Family Feasts …" at bounding box center [409, 226] width 200 height 314
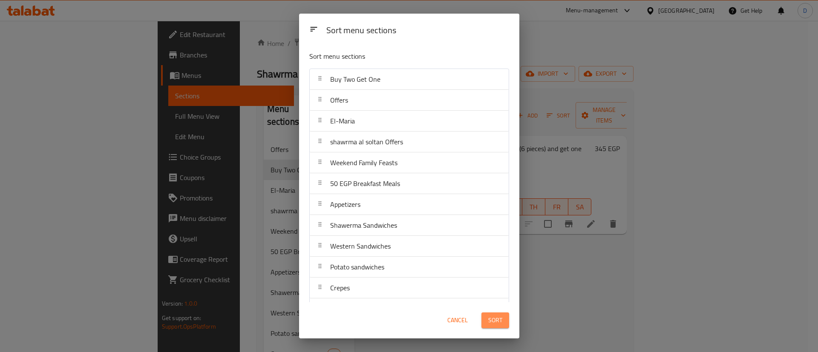
click at [500, 319] on span "Sort" at bounding box center [495, 320] width 14 height 11
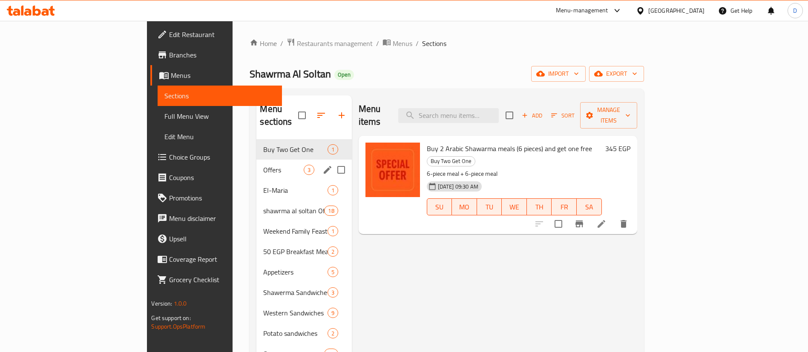
scroll to position [119, 0]
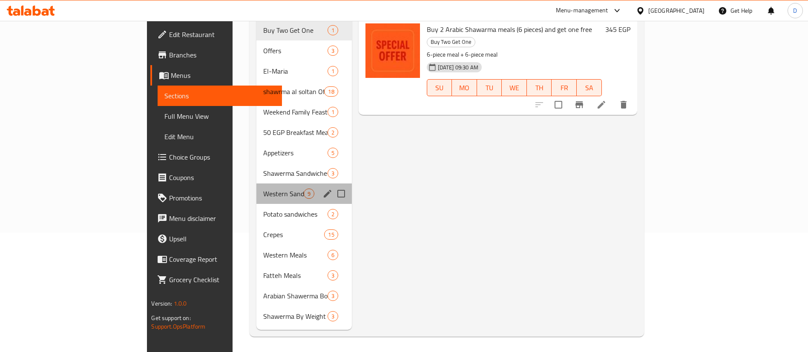
click at [256, 184] on div "Western Sandwiches 9" at bounding box center [303, 194] width 95 height 20
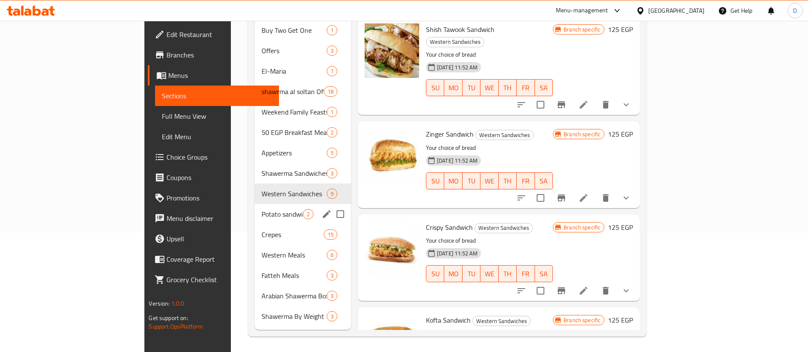
click at [255, 224] on div "Crepes 15" at bounding box center [303, 234] width 96 height 20
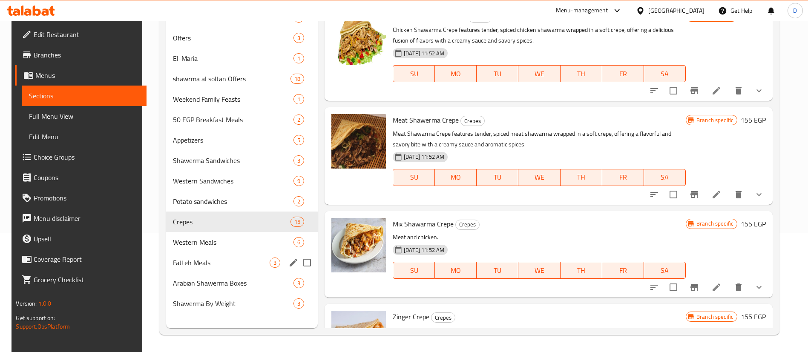
click at [206, 253] on div "Fatteh Meals 3" at bounding box center [242, 263] width 152 height 20
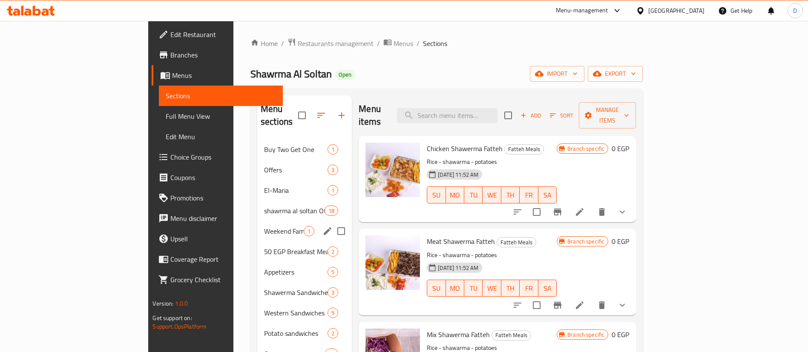
click at [264, 226] on span "Weekend Family Feasts" at bounding box center [284, 231] width 40 height 10
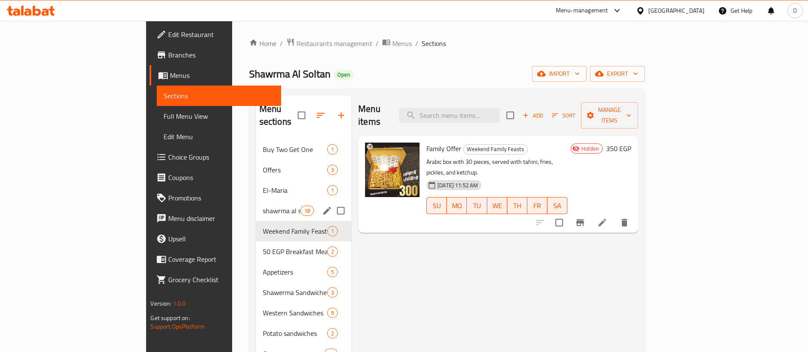
click at [256, 201] on div "shawrma al soltan Offers 18" at bounding box center [303, 211] width 95 height 20
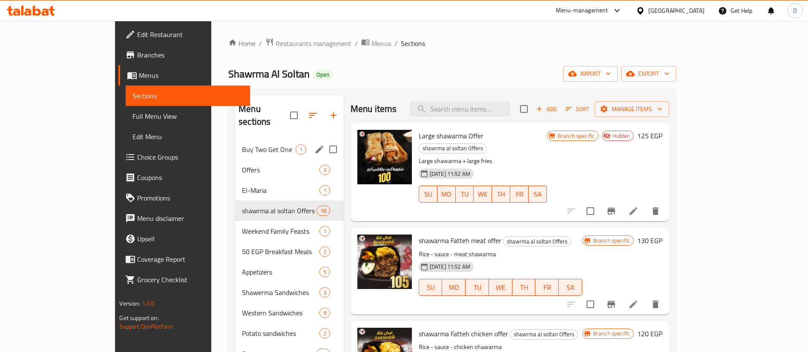
click at [242, 144] on span "Buy Two Get One" at bounding box center [269, 149] width 54 height 10
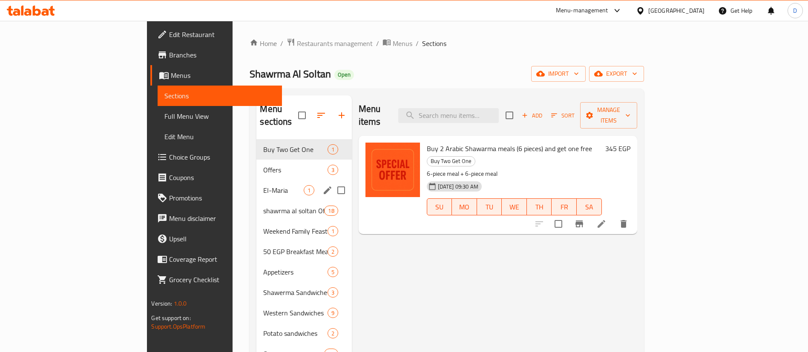
click at [256, 180] on div "El-Maria 1" at bounding box center [303, 190] width 95 height 20
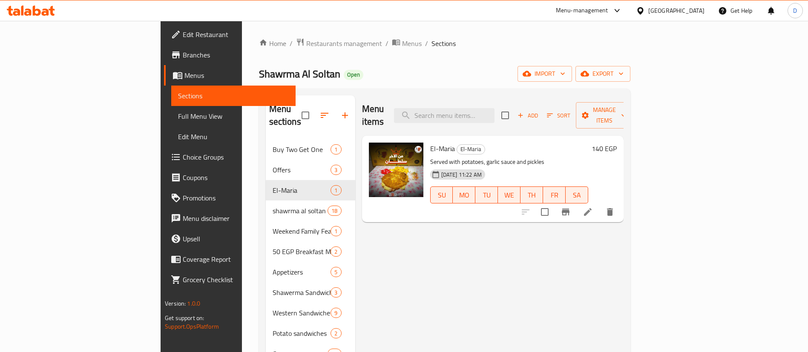
drag, startPoint x: 363, startPoint y: 226, endPoint x: 375, endPoint y: 265, distance: 41.2
click at [375, 265] on div "Menu items Add Sort Manage items El-Maria El-Maria Served with potatoes, garlic…" at bounding box center [489, 272] width 268 height 354
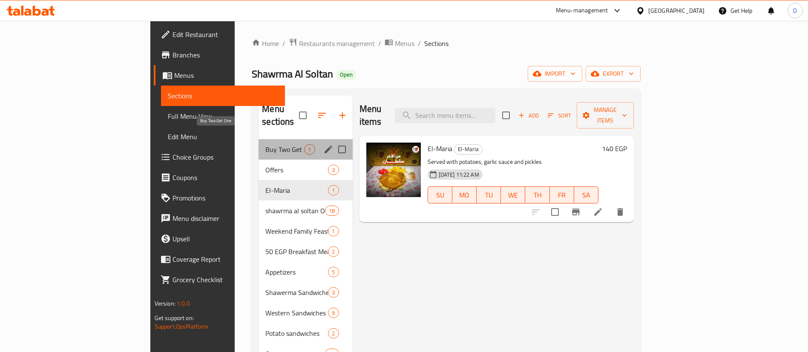
click at [265, 144] on span "Buy Two Get One" at bounding box center [284, 149] width 39 height 10
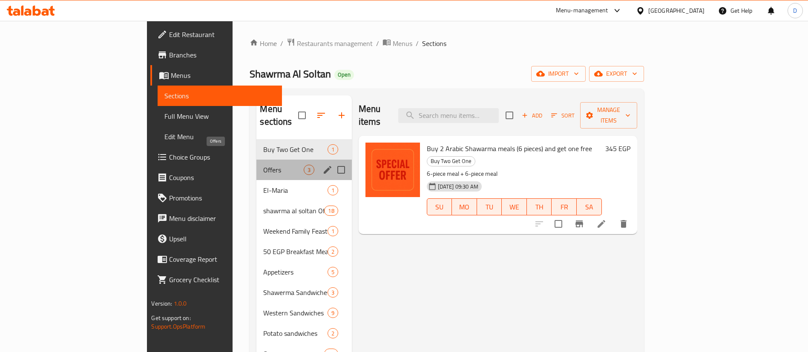
click at [263, 165] on span "Offers" at bounding box center [283, 170] width 40 height 10
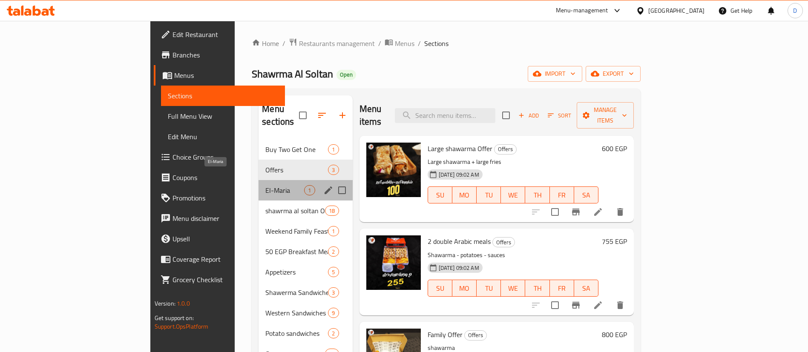
click at [265, 185] on span "El-Maria" at bounding box center [284, 190] width 39 height 10
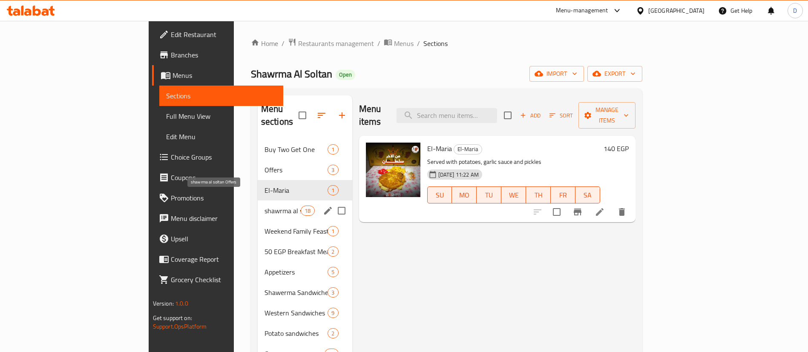
click at [264, 206] on span "shawrma al soltan Offers" at bounding box center [282, 211] width 36 height 10
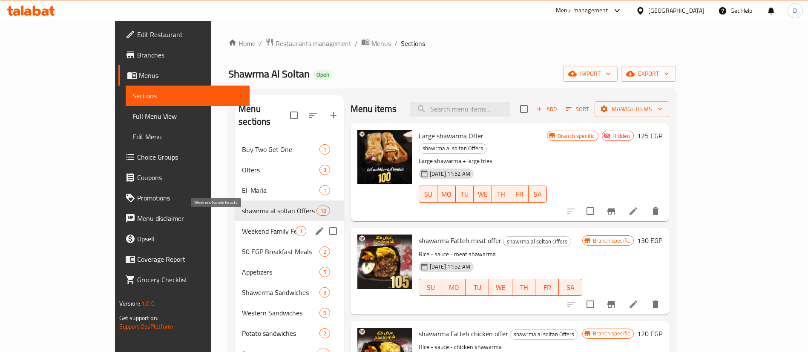
click at [242, 226] on span "Weekend Family Feasts" at bounding box center [269, 231] width 54 height 10
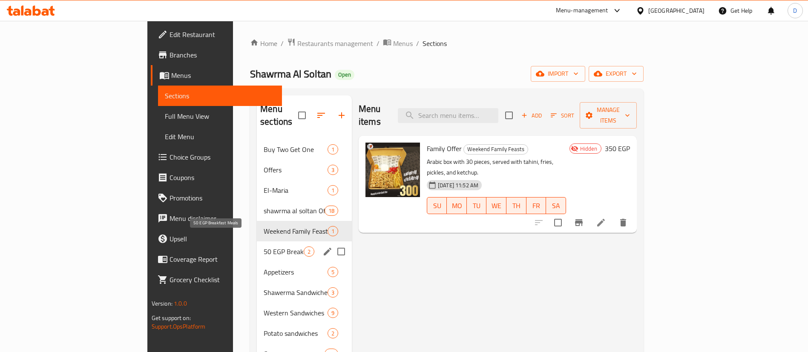
click at [264, 247] on span "50 EGP Breakfast Meals" at bounding box center [284, 252] width 40 height 10
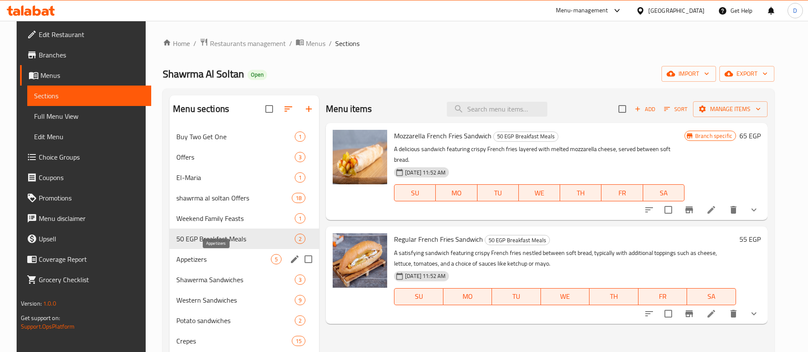
click at [204, 260] on span "Appetizers" at bounding box center [223, 259] width 95 height 10
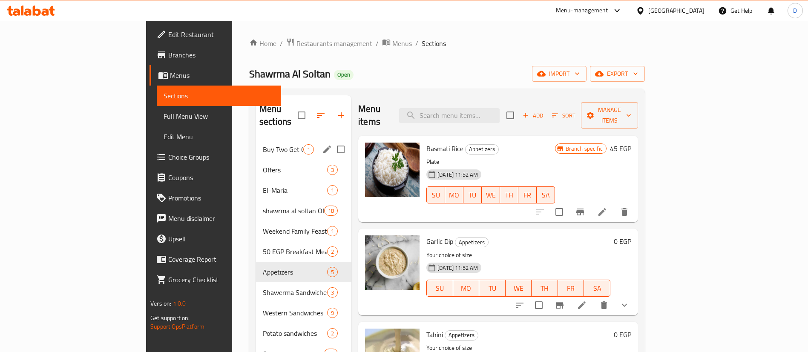
click at [256, 139] on div "Buy Two Get One 1" at bounding box center [303, 149] width 95 height 20
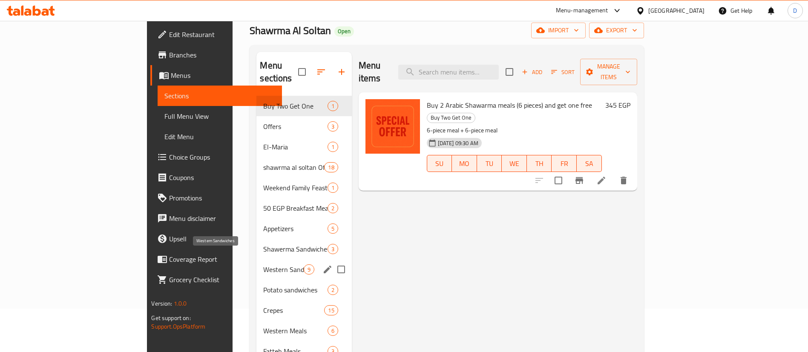
scroll to position [119, 0]
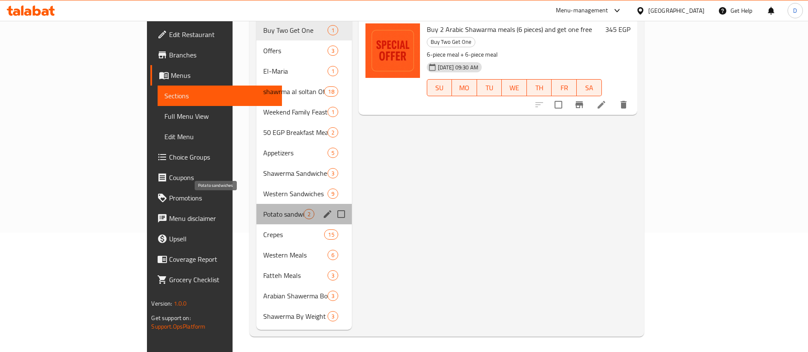
click at [263, 209] on span "Potato sandwiches" at bounding box center [283, 214] width 40 height 10
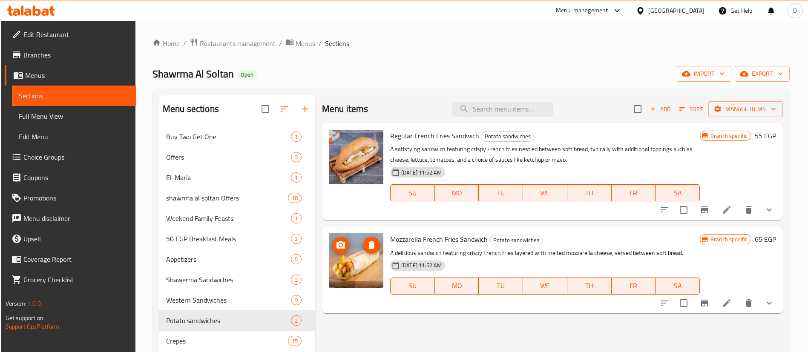
scroll to position [64, 0]
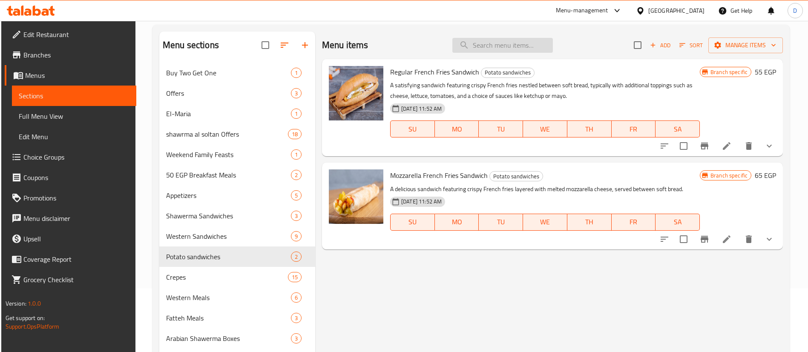
click at [489, 41] on input "search" at bounding box center [502, 45] width 101 height 15
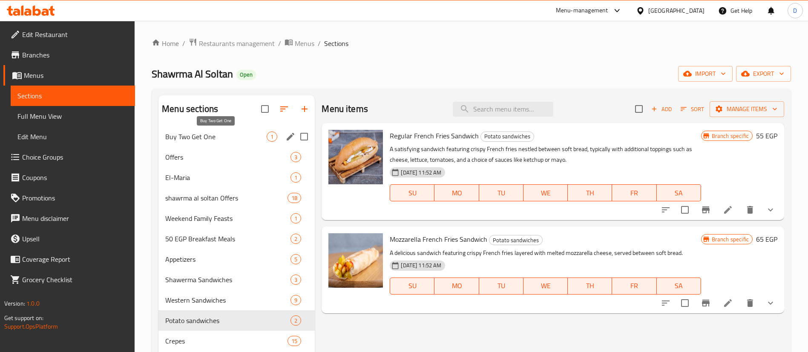
click at [201, 145] on div "Buy Two Get One 1" at bounding box center [236, 136] width 156 height 20
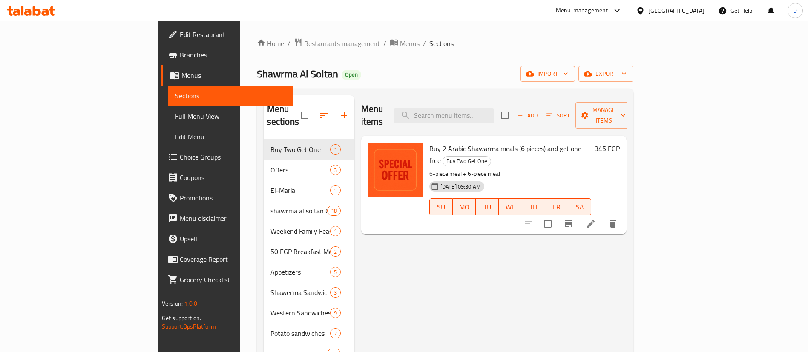
click at [32, 11] on icon at bounding box center [31, 11] width 48 height 10
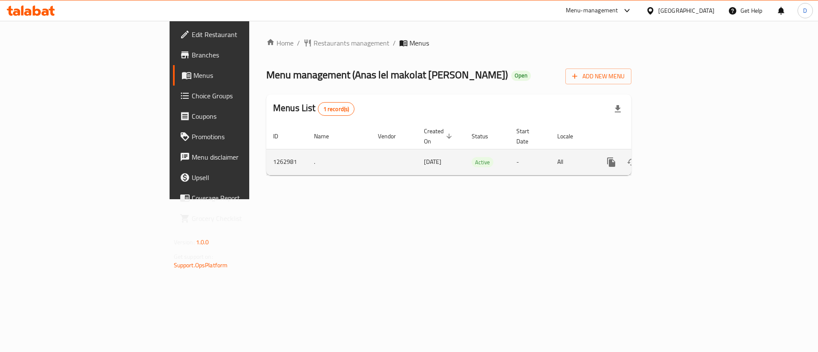
click at [683, 152] on link "enhanced table" at bounding box center [672, 162] width 20 height 20
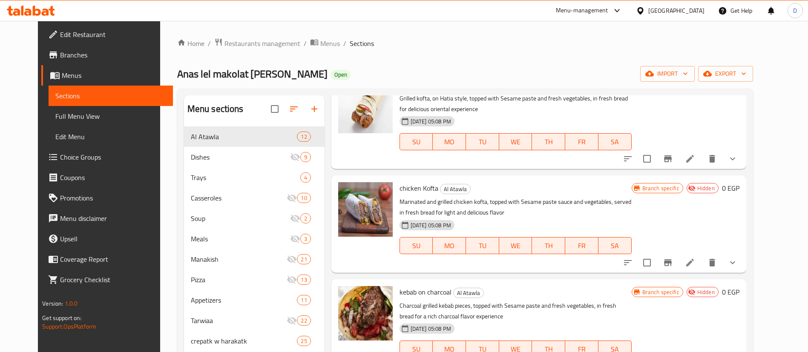
scroll to position [190, 0]
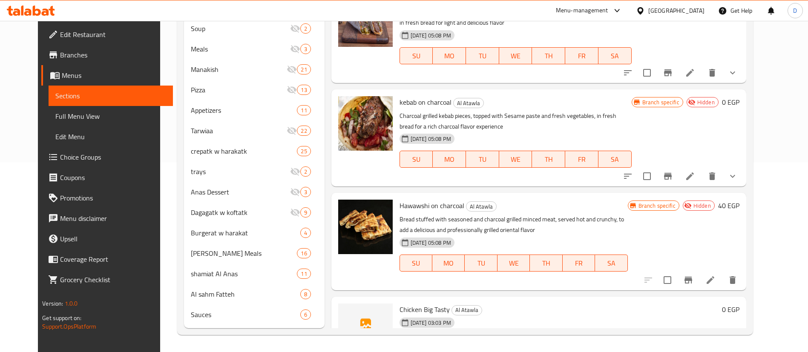
click at [410, 303] on span "Chicken Big Tasty" at bounding box center [424, 309] width 50 height 13
copy h6 "Chicken Big Tasty"
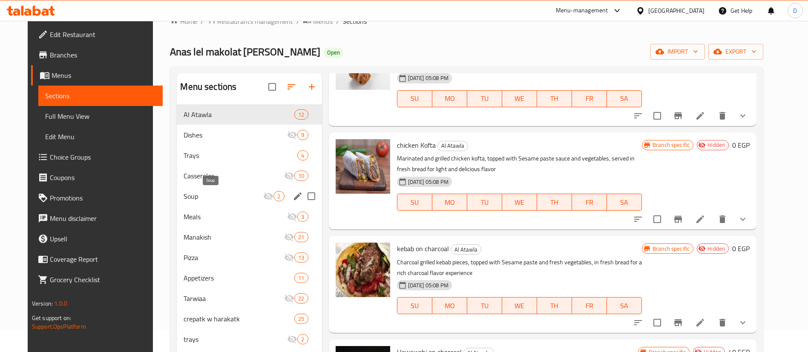
scroll to position [0, 0]
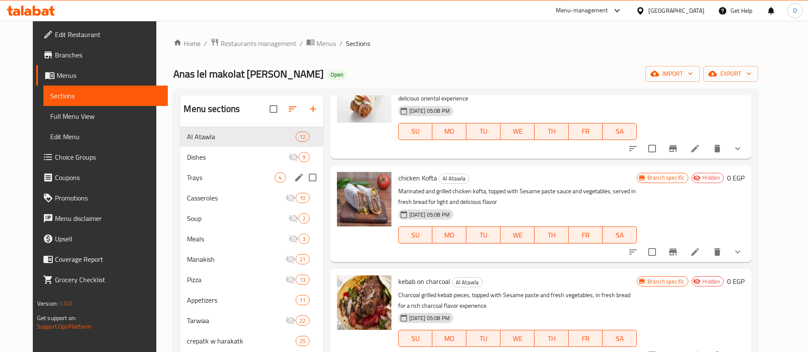
click at [212, 162] on div "Dishes 9" at bounding box center [251, 157] width 143 height 20
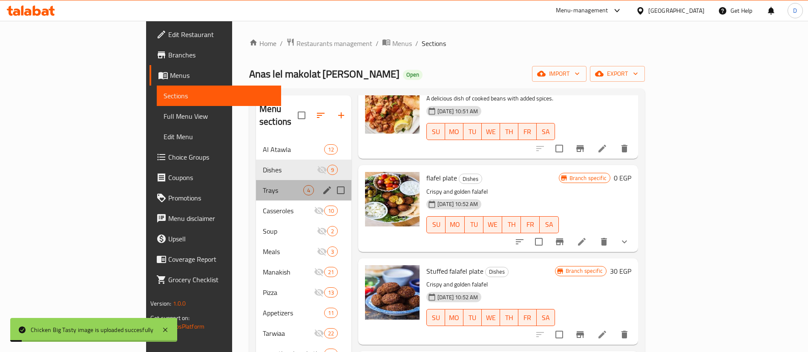
click at [256, 187] on div "Trays 4" at bounding box center [303, 190] width 95 height 20
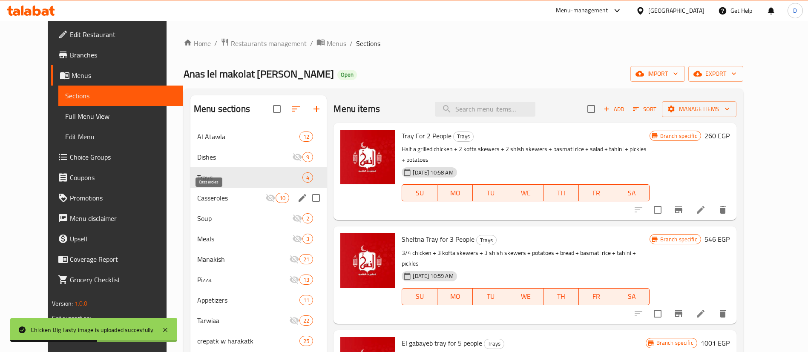
click at [215, 195] on span "Casseroles" at bounding box center [231, 198] width 68 height 10
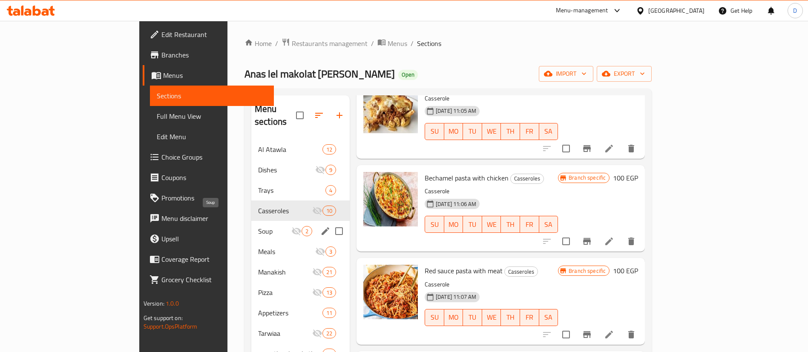
click at [258, 226] on span "Soup" at bounding box center [274, 231] width 33 height 10
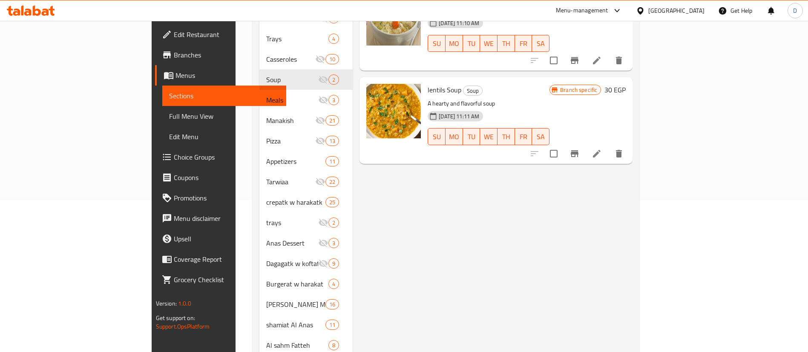
scroll to position [190, 0]
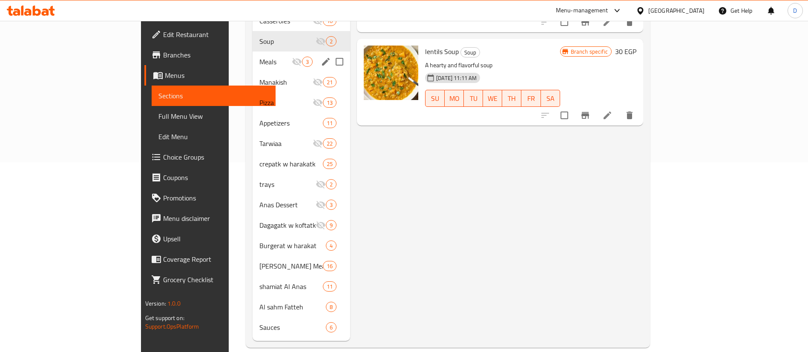
click at [259, 57] on span "Meals" at bounding box center [275, 62] width 32 height 10
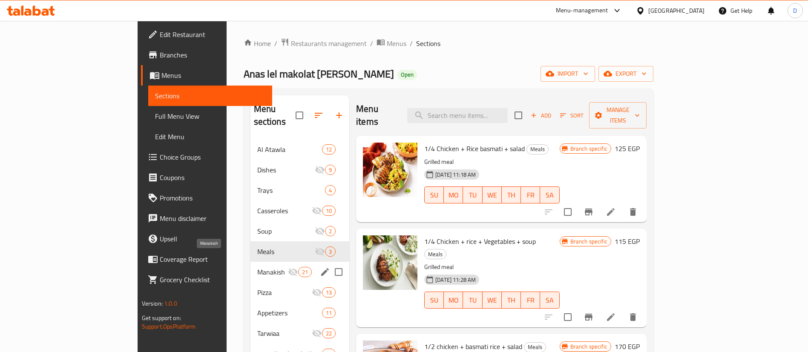
click at [250, 265] on div "Manakish 21" at bounding box center [299, 272] width 99 height 20
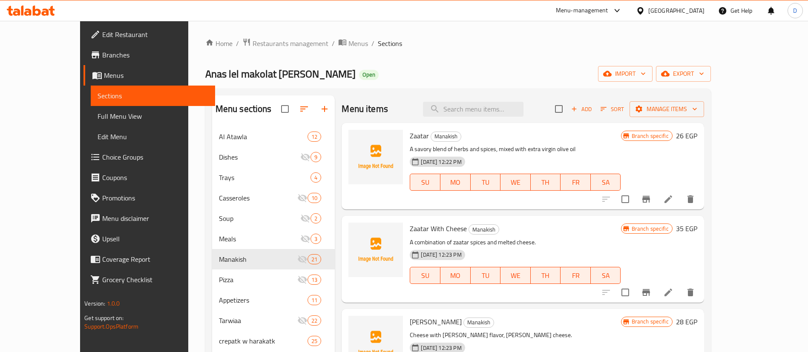
click at [410, 138] on span "Zaatar" at bounding box center [419, 135] width 19 height 13
click at [410, 134] on span "Zaatar" at bounding box center [419, 135] width 19 height 13
drag, startPoint x: 391, startPoint y: 134, endPoint x: 406, endPoint y: 134, distance: 15.3
click at [410, 134] on span "Zaatar" at bounding box center [419, 135] width 19 height 13
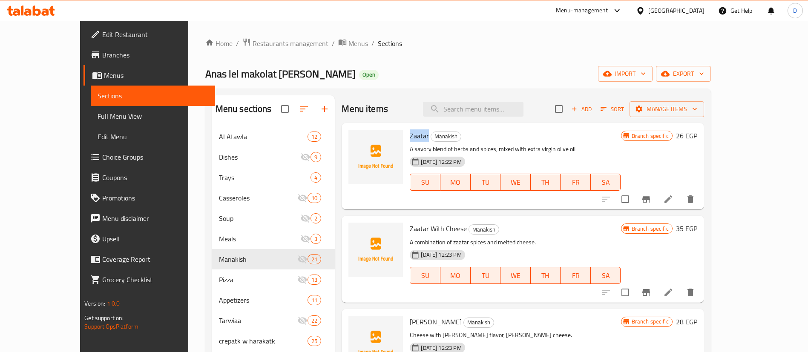
click at [410, 134] on span "Zaatar" at bounding box center [419, 135] width 19 height 13
drag, startPoint x: 389, startPoint y: 135, endPoint x: 457, endPoint y: 139, distance: 68.7
click at [457, 139] on div "Zaatar Manakish A savory blend of herbs and spices, mixed with extra virgin oli…" at bounding box center [515, 166] width 218 height 80
copy h6 "[PERSON_NAME]"
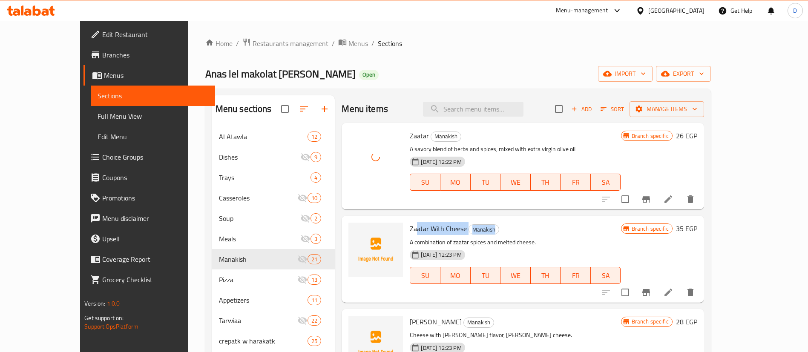
drag, startPoint x: 397, startPoint y: 229, endPoint x: 506, endPoint y: 219, distance: 109.4
click at [506, 219] on div "Zaatar With Cheese Manakish A combination of zaatar spices and melted cheese. […" at bounding box center [515, 259] width 218 height 80
drag, startPoint x: 538, startPoint y: 231, endPoint x: 553, endPoint y: 230, distance: 14.5
click at [553, 230] on div "Zaatar With Cheese Manakish A combination of zaatar spices and melted cheese. […" at bounding box center [522, 259] width 355 height 80
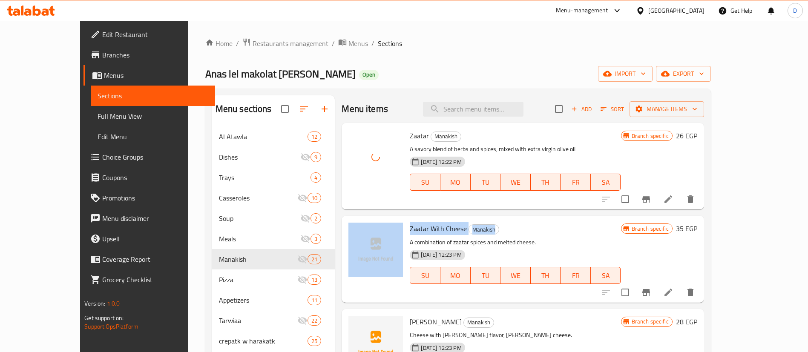
copy div "Zaatar With [PERSON_NAME]"
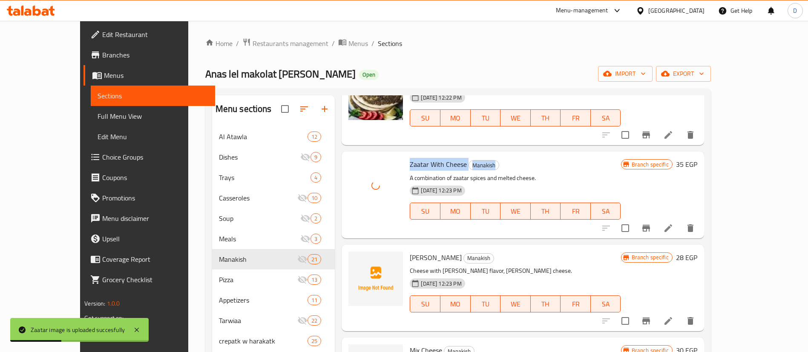
scroll to position [128, 0]
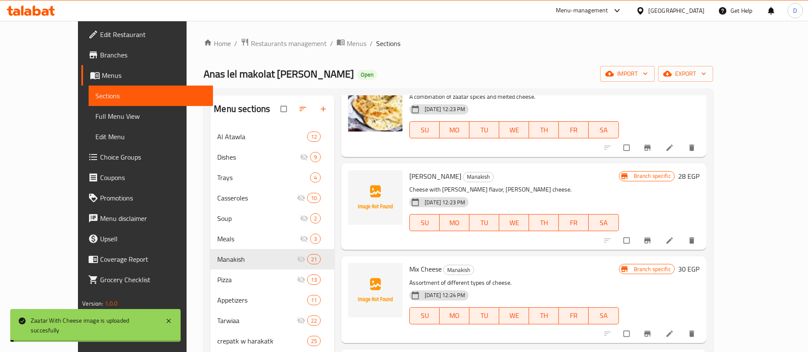
scroll to position [128, 0]
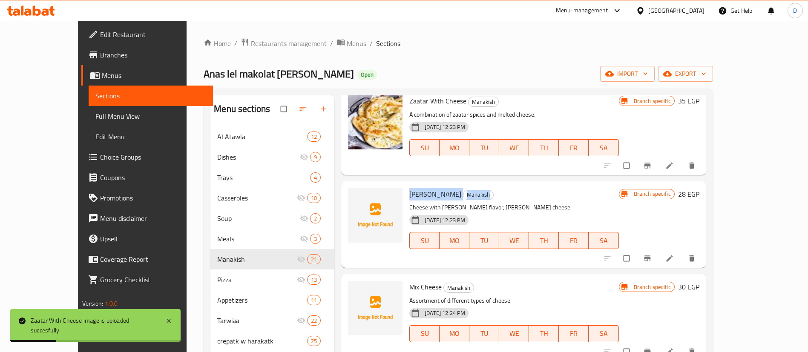
drag, startPoint x: 389, startPoint y: 194, endPoint x: 465, endPoint y: 189, distance: 76.4
click at [465, 189] on div "[PERSON_NAME] Cheese Manakish Cheese with [PERSON_NAME] flavor, [PERSON_NAME] c…" at bounding box center [514, 225] width 216 height 80
copy h6 "[PERSON_NAME]"
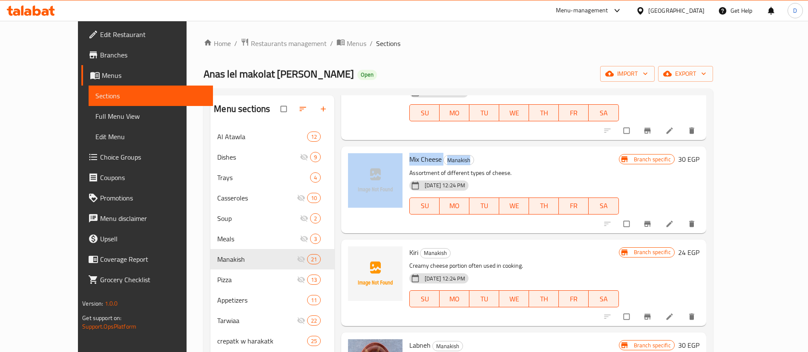
drag, startPoint x: 384, startPoint y: 160, endPoint x: 500, endPoint y: 159, distance: 116.7
click at [500, 159] on div "Mix Cheese Manakish Assortment of different types of cheese. [DATE] 12:24 PM SU…" at bounding box center [524, 190] width 358 height 80
copy div "Mix [PERSON_NAME]"
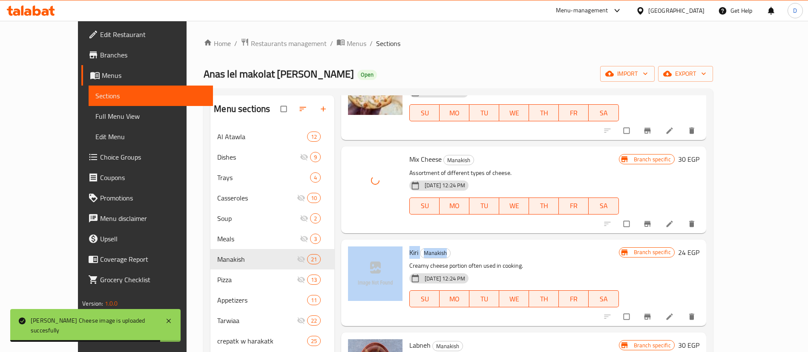
drag, startPoint x: 428, startPoint y: 256, endPoint x: 441, endPoint y: 256, distance: 12.4
click at [441, 256] on div "Kiri Manakish Creamy cheese portion often used in cooking. [DATE] 12:24 PM SU M…" at bounding box center [524, 283] width 358 height 80
click at [441, 256] on h6 "[PERSON_NAME]" at bounding box center [513, 253] width 209 height 12
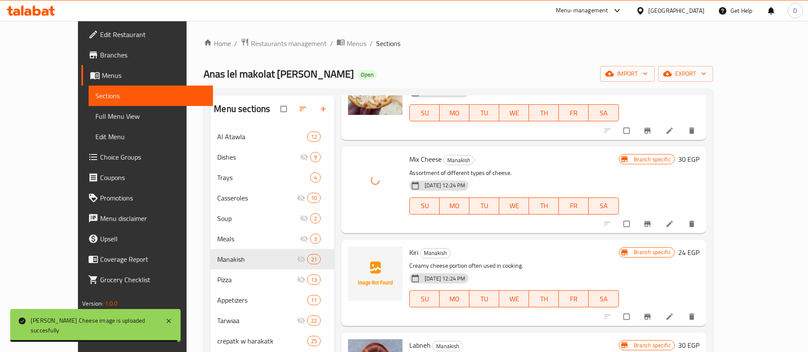
click at [443, 256] on h6 "[PERSON_NAME]" at bounding box center [513, 253] width 209 height 12
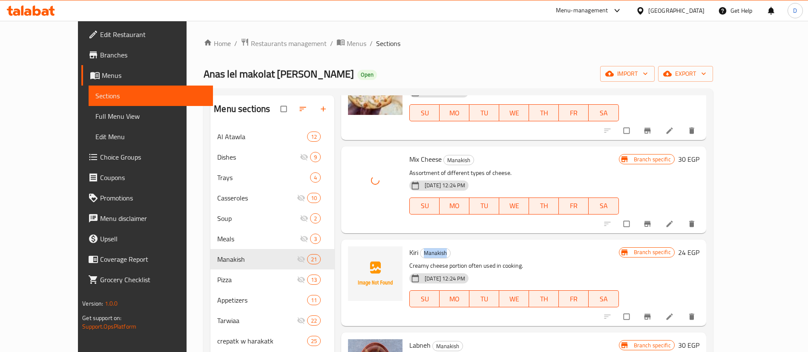
click at [443, 256] on h6 "[PERSON_NAME]" at bounding box center [513, 253] width 209 height 12
click at [437, 250] on h6 "[PERSON_NAME]" at bounding box center [513, 253] width 209 height 12
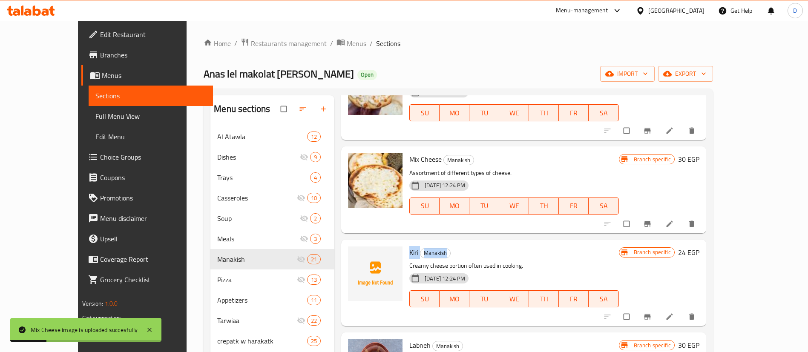
drag, startPoint x: 390, startPoint y: 252, endPoint x: 458, endPoint y: 247, distance: 67.9
click at [458, 247] on h6 "[PERSON_NAME]" at bounding box center [513, 253] width 209 height 12
copy h6 "[PERSON_NAME]"
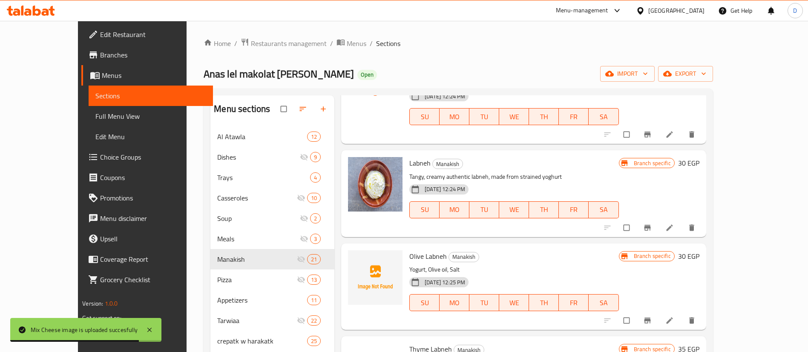
scroll to position [511, 0]
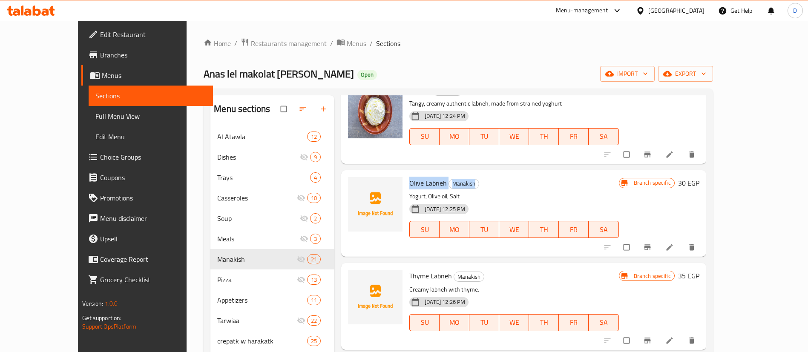
drag, startPoint x: 387, startPoint y: 181, endPoint x: 500, endPoint y: 178, distance: 113.3
click at [500, 178] on div "Olive Labneh Manakish Yogurt, Olive oil, Salt [DATE] 12:25 PM SU MO TU WE TH FR…" at bounding box center [514, 214] width 216 height 80
copy h6 "[PERSON_NAME]"
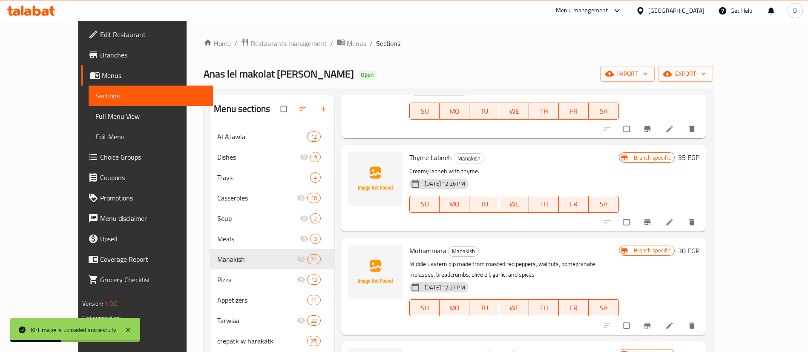
scroll to position [639, 0]
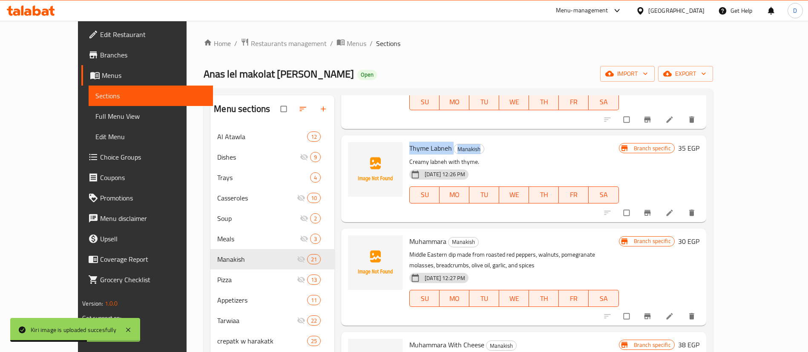
drag, startPoint x: 390, startPoint y: 147, endPoint x: 493, endPoint y: 150, distance: 103.5
click at [493, 150] on div "Thyme Labneh Manakish Creamy labneh with thyme. [DATE] 12:26 PM SU MO TU WE TH …" at bounding box center [514, 179] width 216 height 80
copy h6 "Thyme [PERSON_NAME]"
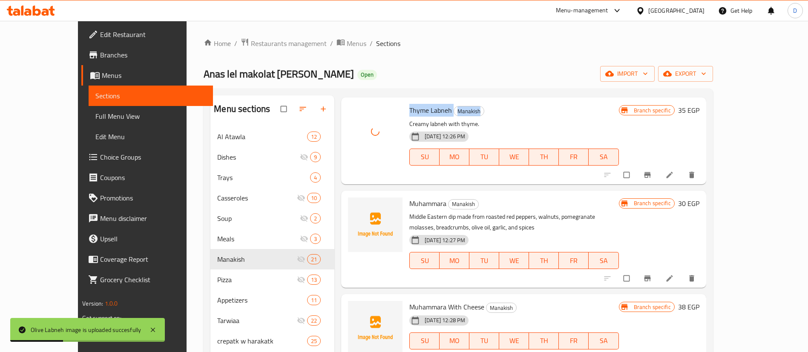
scroll to position [703, 0]
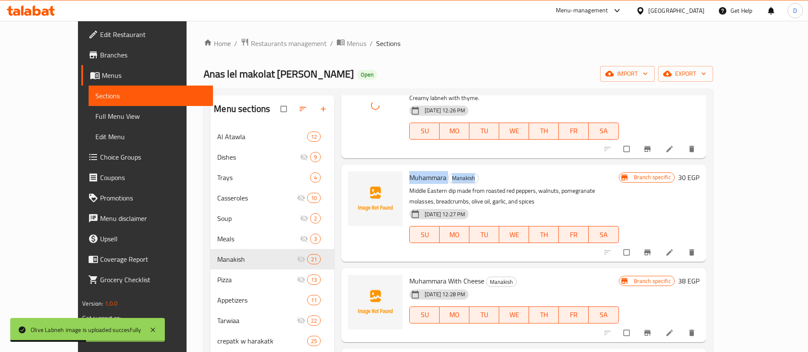
drag, startPoint x: 387, startPoint y: 180, endPoint x: 500, endPoint y: 178, distance: 112.9
click at [500, 178] on div "Muhammara Manakish Middle Eastern dip made from roasted red peppers, walnuts, p…" at bounding box center [514, 213] width 216 height 90
copy h6 "[PERSON_NAME]"
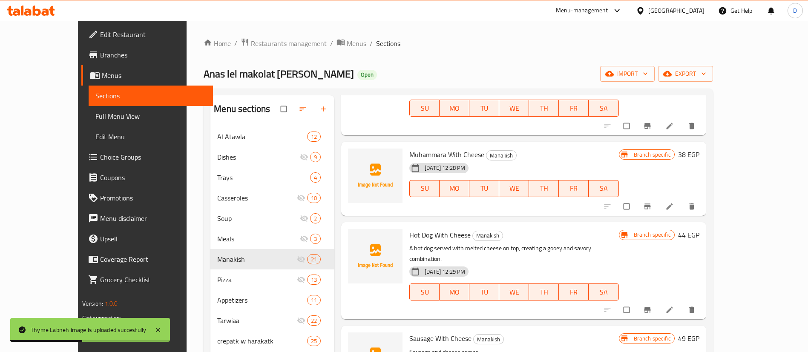
scroll to position [830, 0]
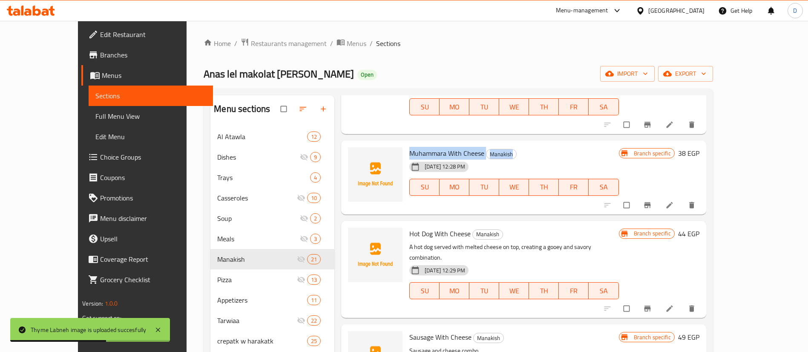
drag, startPoint x: 387, startPoint y: 152, endPoint x: 546, endPoint y: 150, distance: 159.7
click at [546, 150] on div "Muhammara With [PERSON_NAME] [DATE] 12:28 PM SU MO TU WE TH FR SA" at bounding box center [514, 177] width 216 height 67
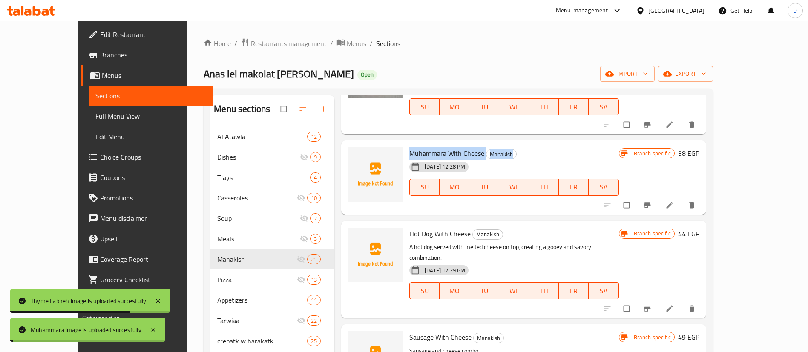
copy h6 "Muhammara With [PERSON_NAME]"
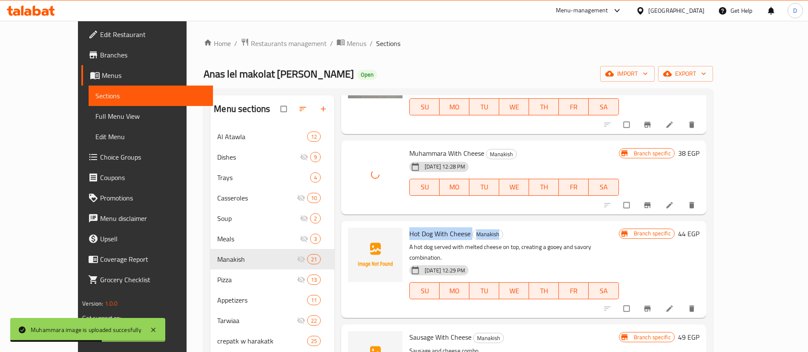
drag, startPoint x: 390, startPoint y: 228, endPoint x: 594, endPoint y: 229, distance: 204.0
click at [594, 229] on h6 "Hot Dog With [PERSON_NAME]" at bounding box center [513, 234] width 209 height 12
copy h6 "Hot Dog With [PERSON_NAME]"
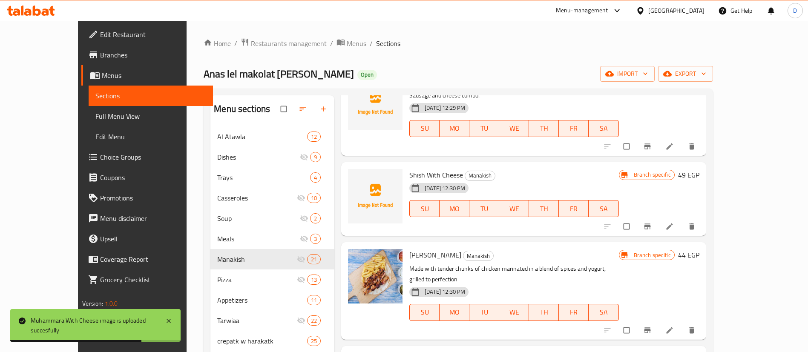
scroll to position [1022, 0]
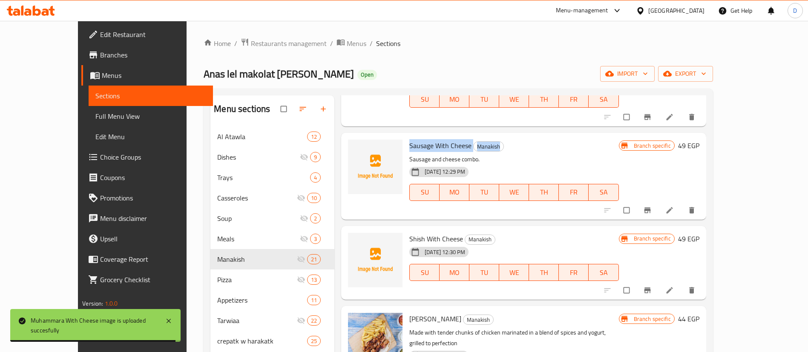
drag, startPoint x: 391, startPoint y: 134, endPoint x: 524, endPoint y: 141, distance: 133.5
click at [524, 141] on h6 "Sausage With [PERSON_NAME]" at bounding box center [513, 146] width 209 height 12
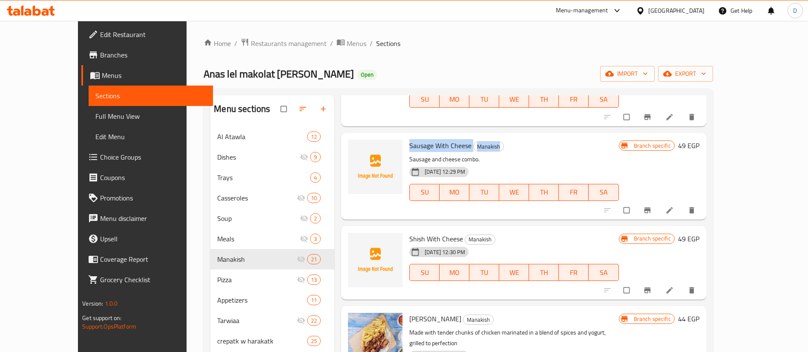
copy h6 "Sausage With [PERSON_NAME]"
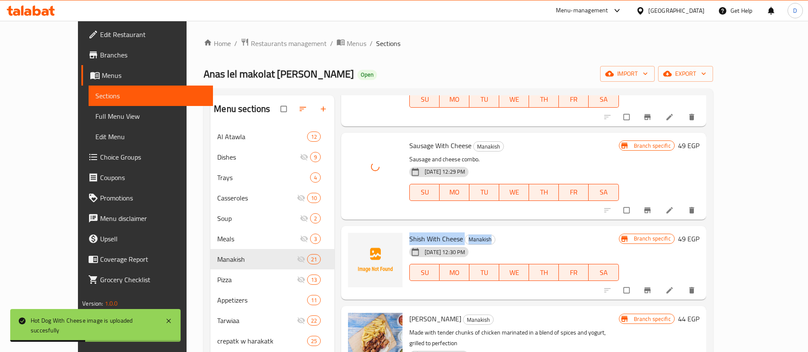
drag, startPoint x: 391, startPoint y: 228, endPoint x: 487, endPoint y: 229, distance: 95.4
click at [487, 233] on h6 "Shish With [PERSON_NAME]" at bounding box center [513, 239] width 209 height 12
copy h6 "Shish With [PERSON_NAME]"
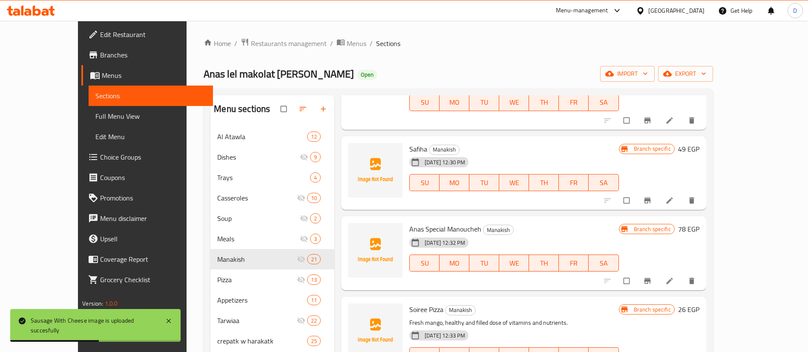
scroll to position [1278, 0]
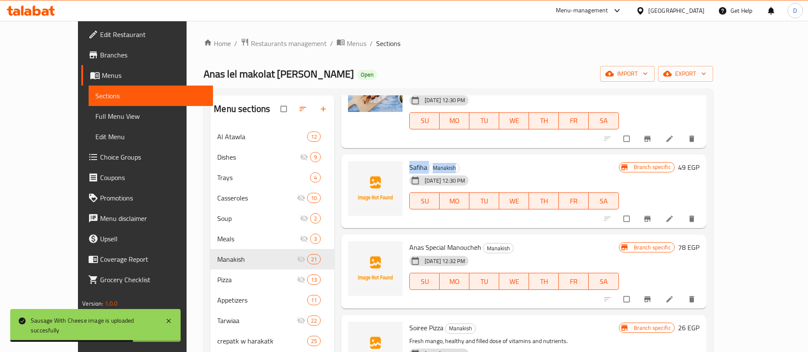
drag, startPoint x: 391, startPoint y: 144, endPoint x: 463, endPoint y: 144, distance: 71.5
click at [463, 161] on h6 "[PERSON_NAME]" at bounding box center [513, 167] width 209 height 12
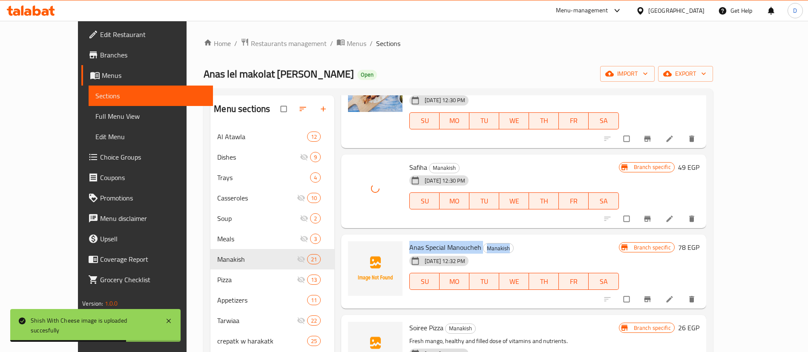
drag, startPoint x: 391, startPoint y: 224, endPoint x: 504, endPoint y: 215, distance: 113.7
click at [504, 235] on div "Anas Special [PERSON_NAME] [DATE] 12:32 PM SU MO TU WE TH FR [PERSON_NAME] spec…" at bounding box center [523, 272] width 365 height 74
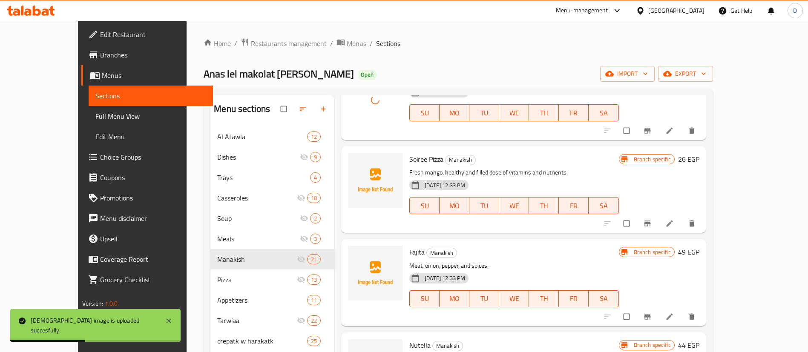
scroll to position [1469, 0]
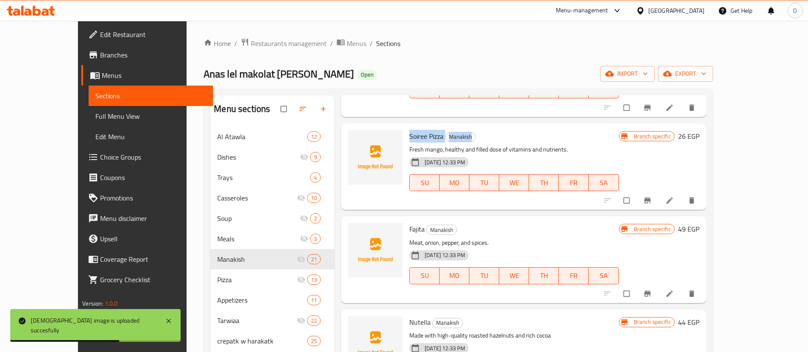
drag, startPoint x: 395, startPoint y: 112, endPoint x: 475, endPoint y: 113, distance: 80.1
click at [475, 127] on div "Soiree Pizza Manakish Fresh mango, healthy and filled dose of vitamins and nutr…" at bounding box center [514, 167] width 216 height 80
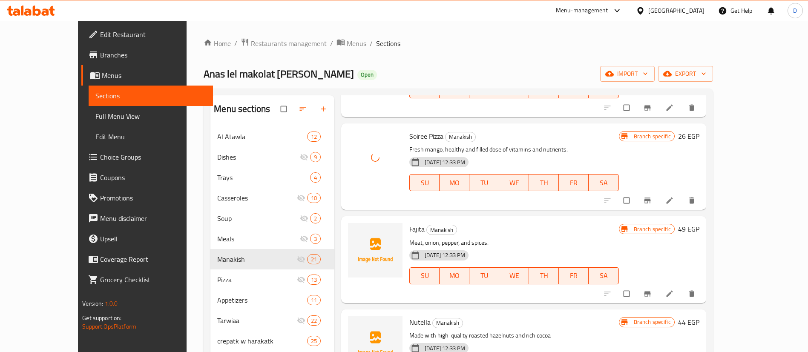
click at [409, 223] on span "Fajita" at bounding box center [416, 229] width 15 height 13
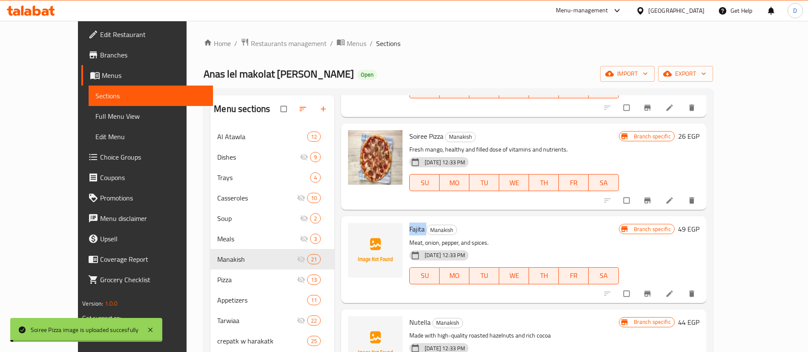
click at [409, 223] on span "Fajita" at bounding box center [416, 229] width 15 height 13
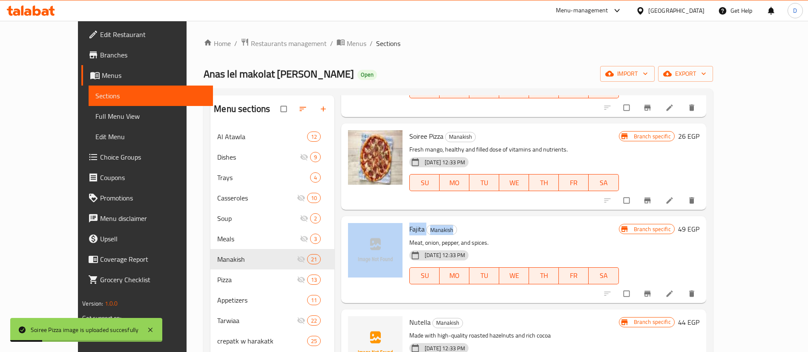
drag, startPoint x: 385, startPoint y: 209, endPoint x: 443, endPoint y: 210, distance: 57.9
click at [443, 220] on div "Fajita Manakish Meat, onion, pepper, and spices. [DATE] 12:33 PM SU MO TU WE TH…" at bounding box center [524, 260] width 358 height 80
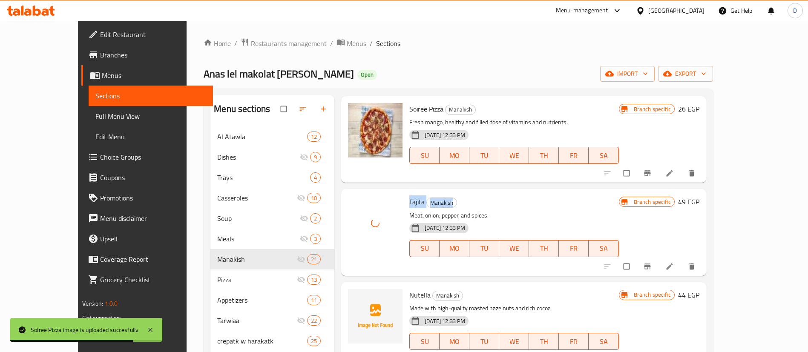
scroll to position [1512, 0]
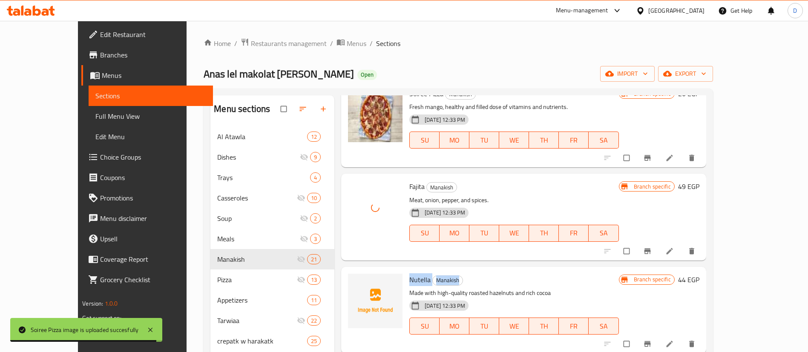
drag, startPoint x: 386, startPoint y: 261, endPoint x: 473, endPoint y: 249, distance: 87.7
click at [473, 270] on div "Nutella Manakish Made with high-quality roasted hazelnuts and rich cocoa [DATE]…" at bounding box center [514, 310] width 216 height 80
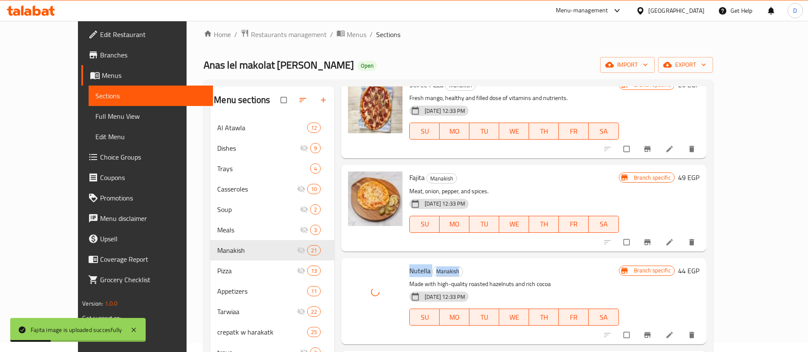
scroll to position [190, 0]
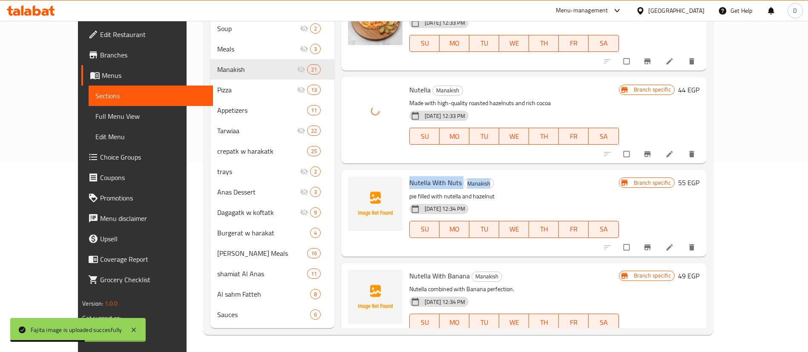
drag, startPoint x: 386, startPoint y: 158, endPoint x: 489, endPoint y: 157, distance: 102.6
click at [489, 173] on div "Nutella With Nuts Manakish pie filled with nutella and hazelnut [DATE] 12:34 PM…" at bounding box center [514, 213] width 216 height 80
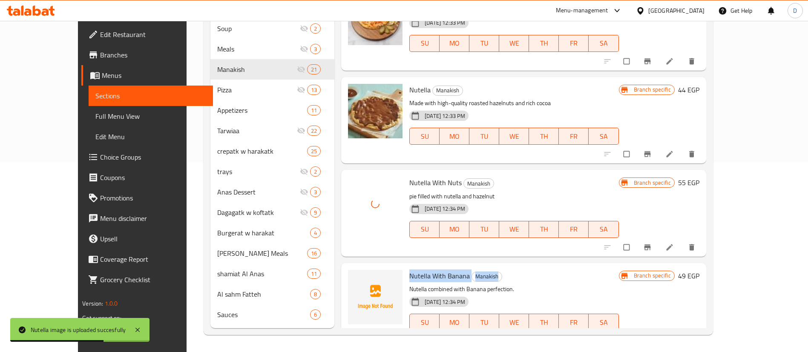
drag, startPoint x: 390, startPoint y: 253, endPoint x: 500, endPoint y: 253, distance: 110.3
click at [500, 270] on h6 "Nutella With [PERSON_NAME]" at bounding box center [513, 276] width 209 height 12
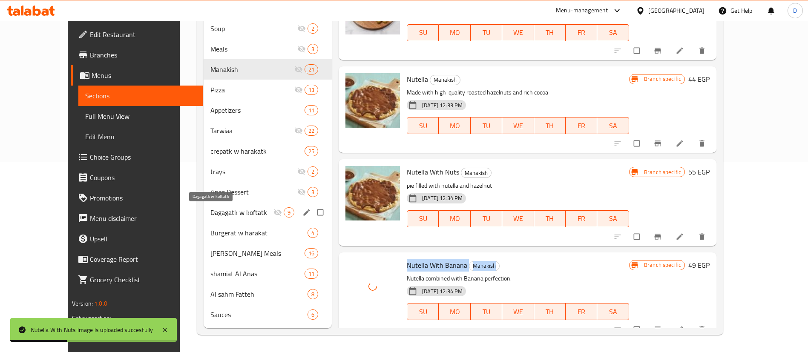
scroll to position [0, 0]
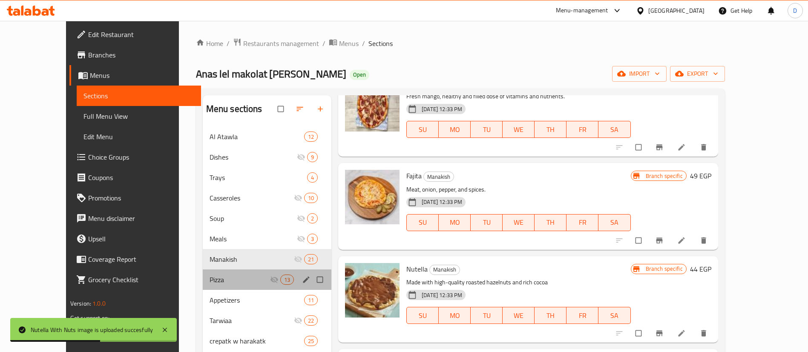
click at [203, 272] on div "Pizza 13" at bounding box center [267, 280] width 129 height 20
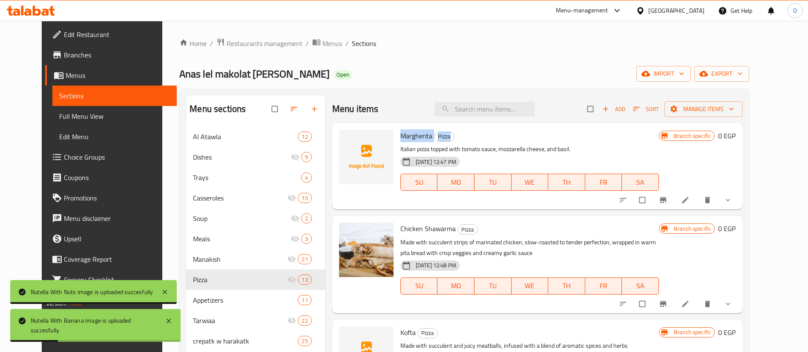
drag, startPoint x: 389, startPoint y: 133, endPoint x: 500, endPoint y: 135, distance: 111.2
click at [500, 135] on div "Margherita Pizza Italian pizza topped with tomato sauce, mozzarella cheese, and…" at bounding box center [529, 166] width 265 height 80
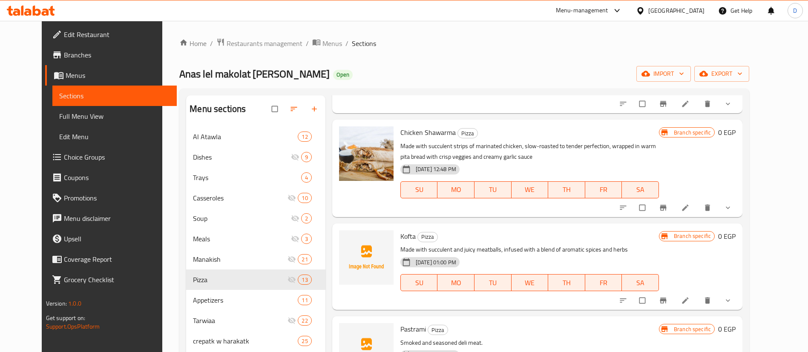
scroll to position [128, 0]
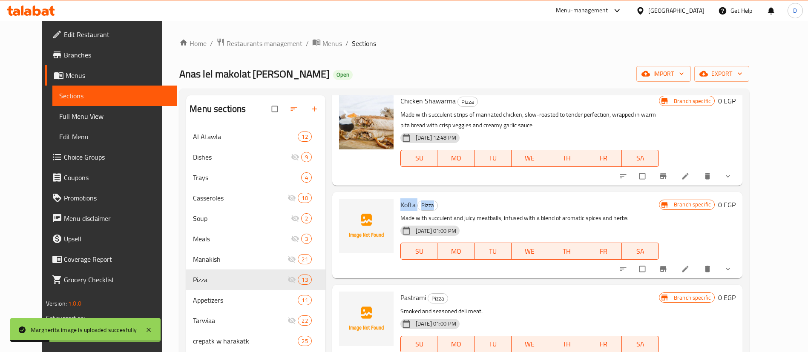
drag, startPoint x: 388, startPoint y: 207, endPoint x: 445, endPoint y: 196, distance: 57.1
click at [445, 196] on div "Kofta Pizza Made with succulent and juicy meatballs, infused with a blend of ar…" at bounding box center [529, 235] width 265 height 80
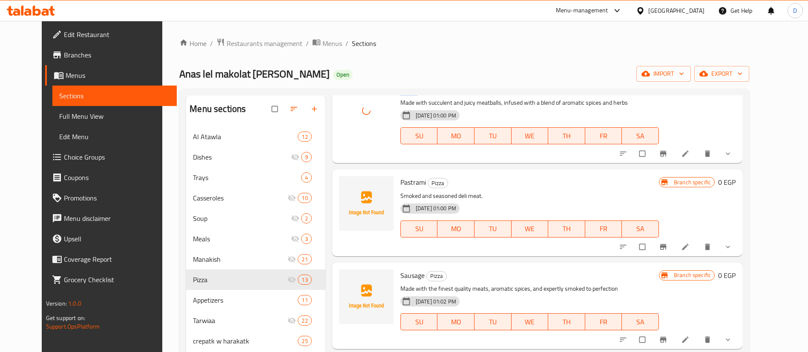
scroll to position [256, 0]
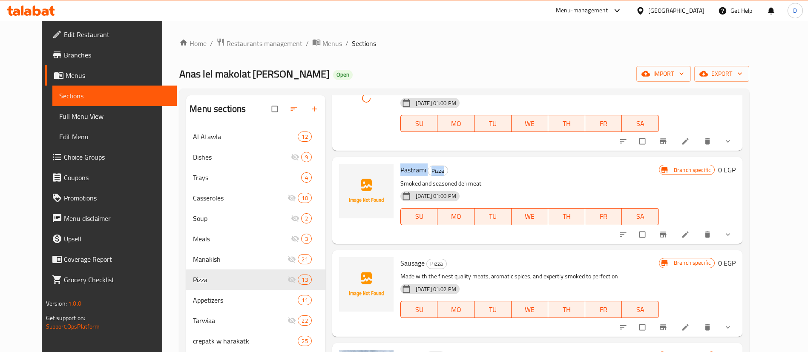
drag, startPoint x: 391, startPoint y: 171, endPoint x: 466, endPoint y: 171, distance: 75.8
click at [466, 171] on h6 "Pastrami Pizza" at bounding box center [529, 170] width 259 height 12
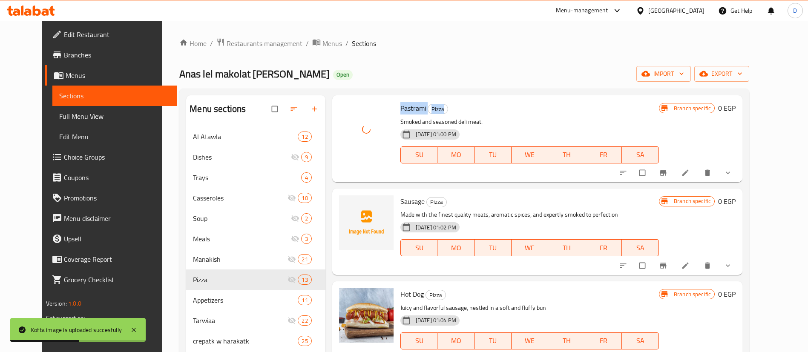
scroll to position [383, 0]
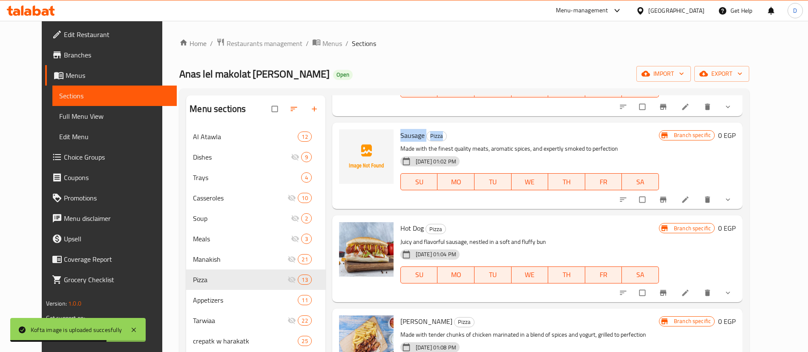
drag, startPoint x: 391, startPoint y: 131, endPoint x: 489, endPoint y: 131, distance: 98.8
click at [489, 131] on h6 "Sausage Pizza" at bounding box center [529, 135] width 259 height 12
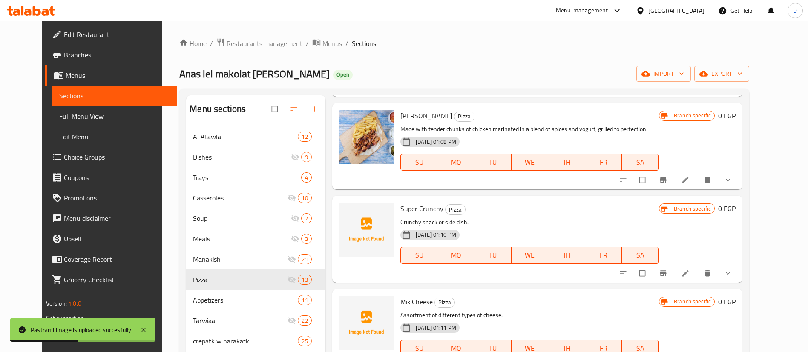
scroll to position [639, 0]
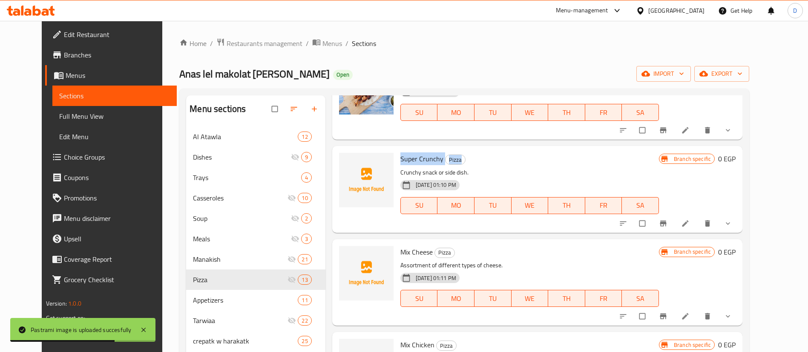
drag, startPoint x: 389, startPoint y: 158, endPoint x: 483, endPoint y: 149, distance: 93.7
click at [483, 149] on div "Super Crunchy Pizza Crunchy snack or side dish. [DATE] 01:10 PM SU MO TU WE TH …" at bounding box center [529, 189] width 265 height 80
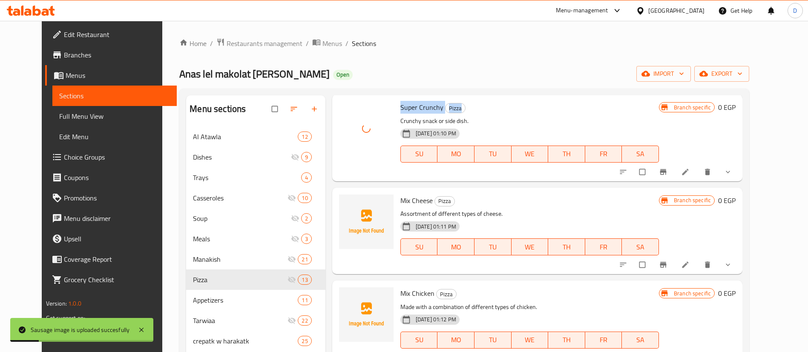
scroll to position [767, 0]
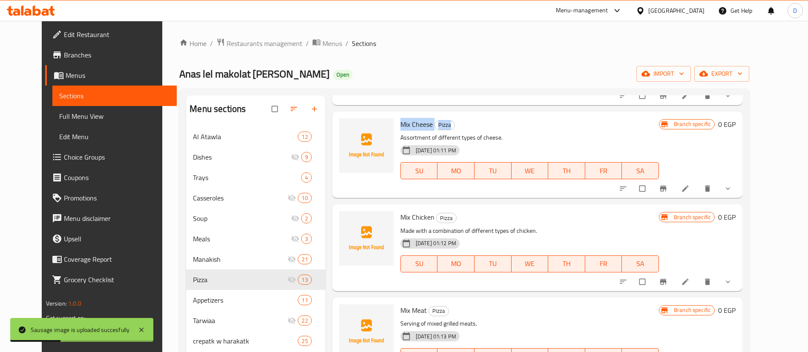
drag, startPoint x: 403, startPoint y: 125, endPoint x: 506, endPoint y: 126, distance: 103.5
click at [506, 126] on div "Mix Cheese Pizza Assortment of different types of cheese. [DATE] 01:11 PM SU MO…" at bounding box center [529, 155] width 265 height 80
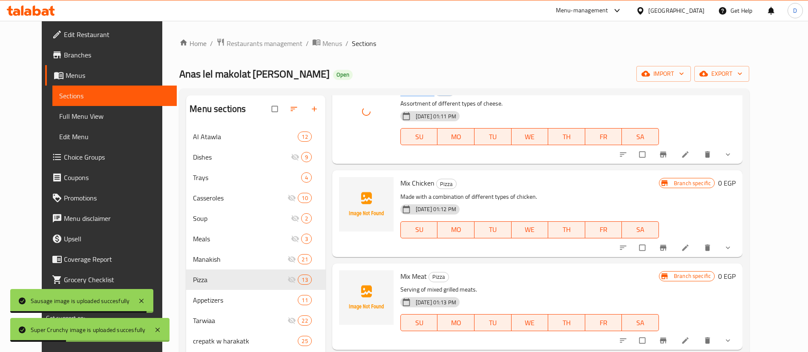
scroll to position [806, 0]
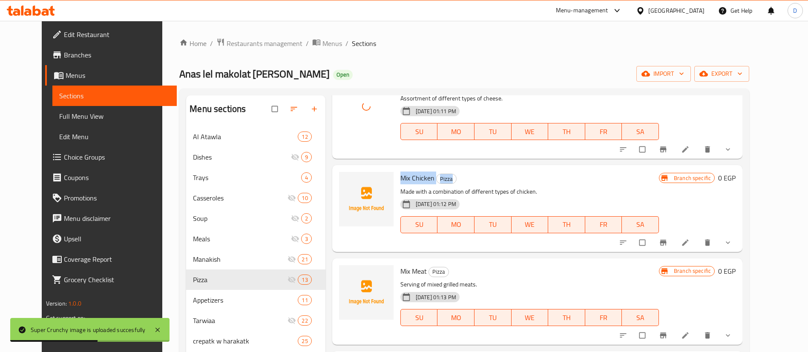
drag, startPoint x: 386, startPoint y: 178, endPoint x: 488, endPoint y: 172, distance: 101.6
click at [488, 172] on div "Mix Chicken Pizza Made with a combination of different types of chicken. [DATE]…" at bounding box center [529, 209] width 265 height 80
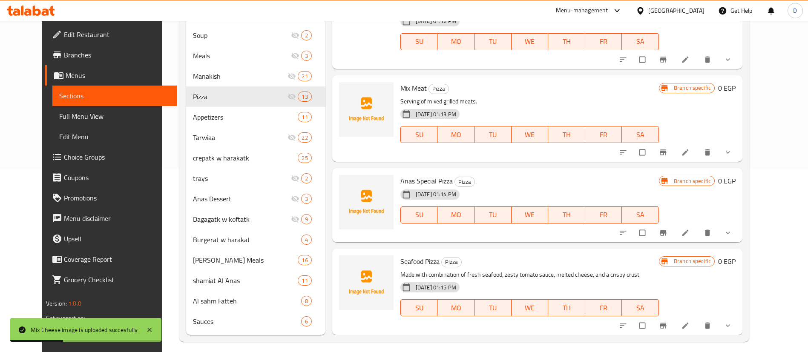
scroll to position [190, 0]
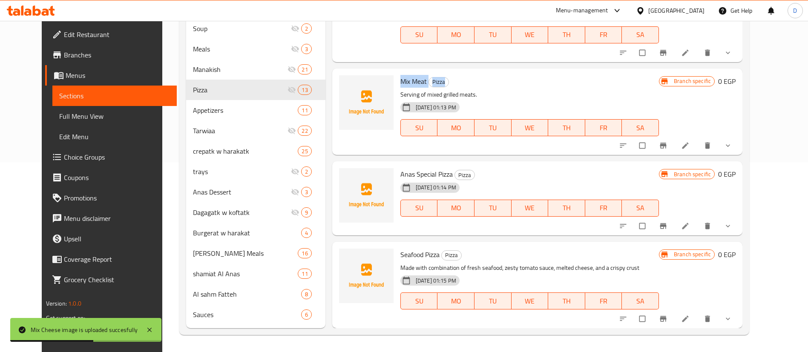
drag, startPoint x: 392, startPoint y: 78, endPoint x: 454, endPoint y: 77, distance: 62.6
click at [454, 77] on div "Mix Meat Pizza Serving of mixed grilled meats. [DATE] 01:13 PM SU MO TU WE TH F…" at bounding box center [529, 112] width 265 height 80
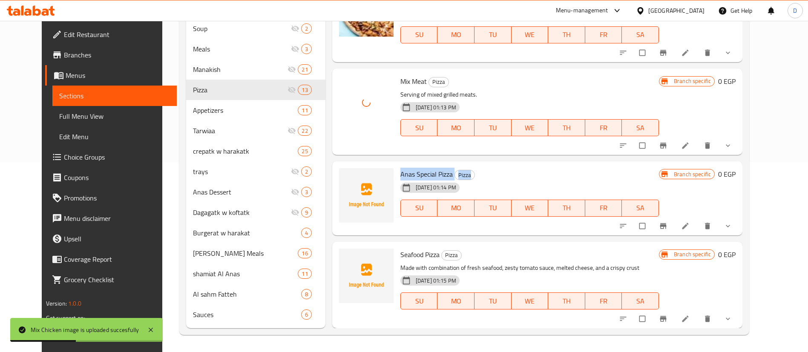
drag, startPoint x: 399, startPoint y: 171, endPoint x: 502, endPoint y: 158, distance: 103.5
click at [502, 158] on div "Menu items Add Sort Manage items Margherita Pizza Italian pizza topped with tom…" at bounding box center [533, 116] width 417 height 423
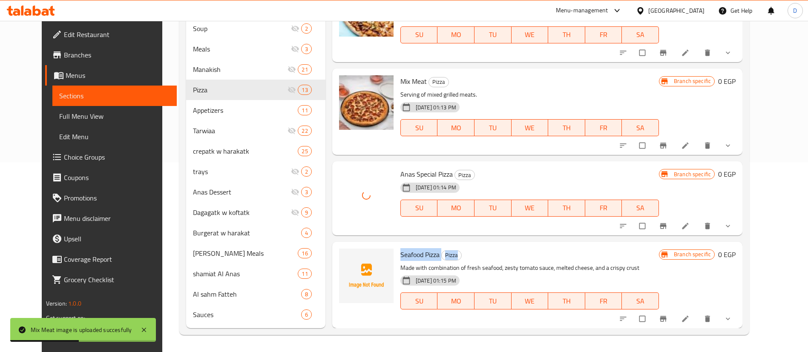
drag, startPoint x: 391, startPoint y: 250, endPoint x: 477, endPoint y: 250, distance: 86.5
click at [477, 250] on h6 "Seafood Pizza Pizza" at bounding box center [529, 255] width 259 height 12
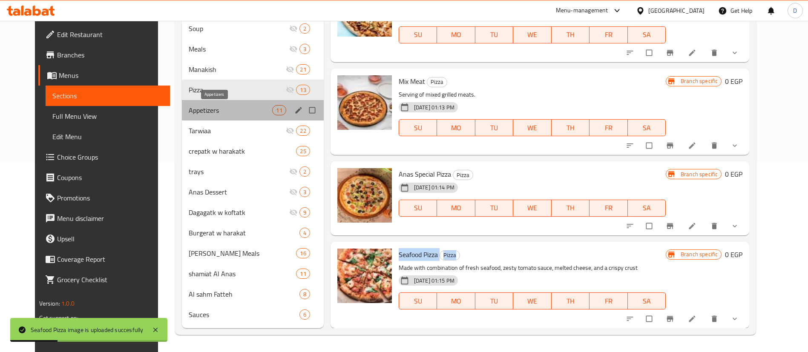
click at [194, 107] on span "Appetizers" at bounding box center [231, 110] width 84 height 10
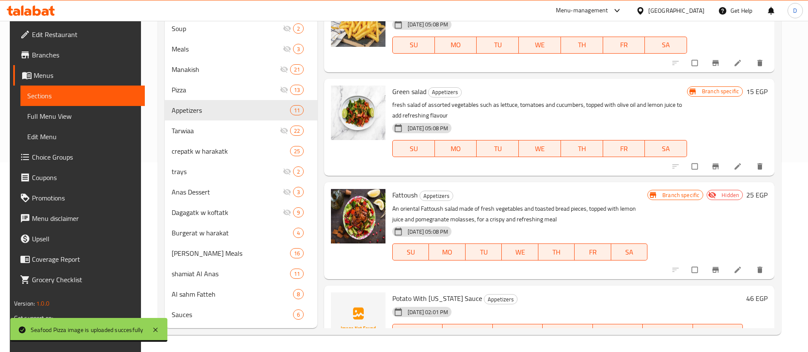
scroll to position [652, 0]
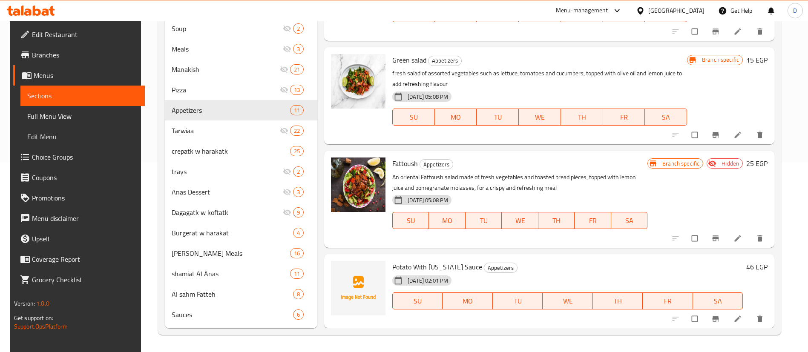
click at [397, 263] on span "Potato With [US_STATE] Sauce" at bounding box center [437, 267] width 90 height 13
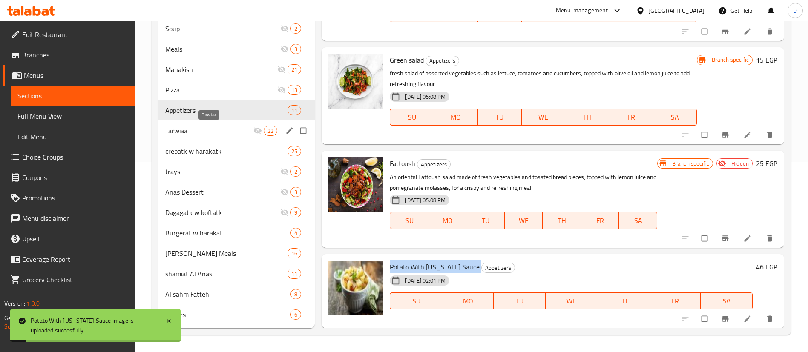
click at [196, 132] on span "Tarwiaa" at bounding box center [209, 131] width 88 height 10
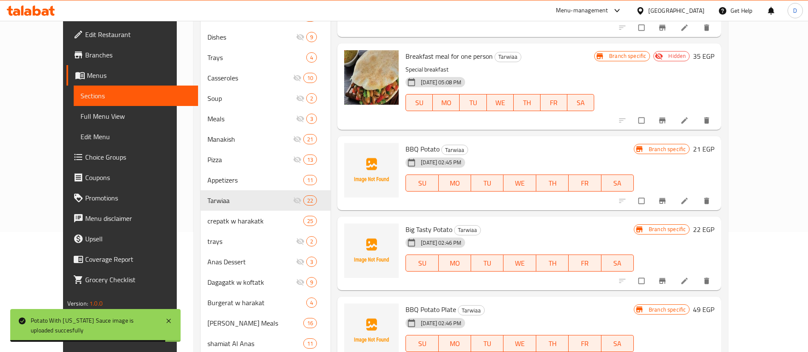
scroll to position [128, 0]
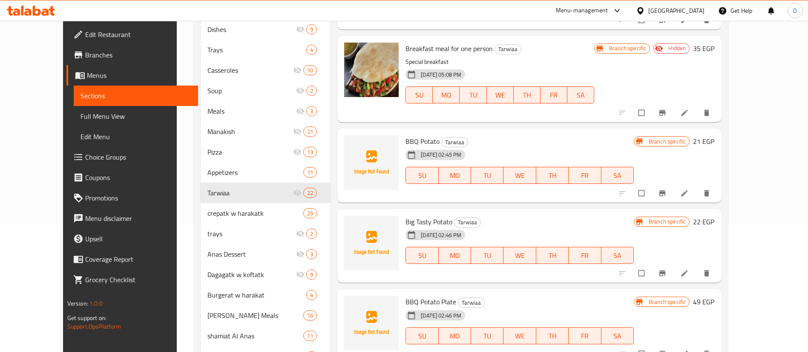
click at [405, 135] on span "BBQ Potato" at bounding box center [422, 141] width 34 height 13
click at [405, 215] on span "Big Tasty Potato" at bounding box center [428, 221] width 47 height 13
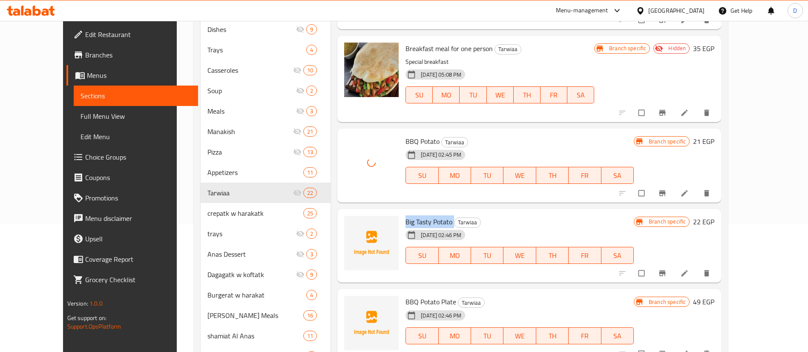
click at [405, 215] on span "Big Tasty Potato" at bounding box center [428, 221] width 47 height 13
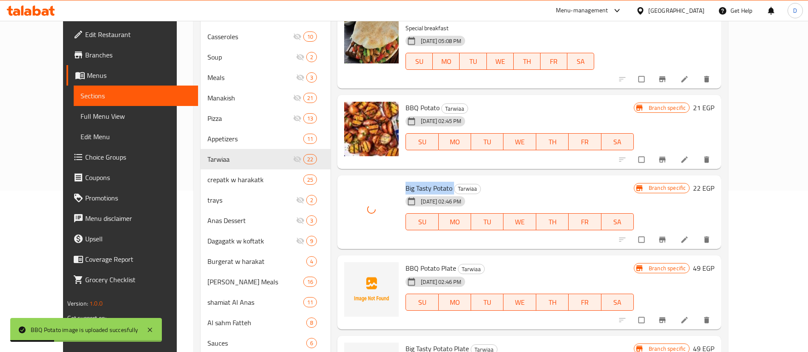
scroll to position [190, 0]
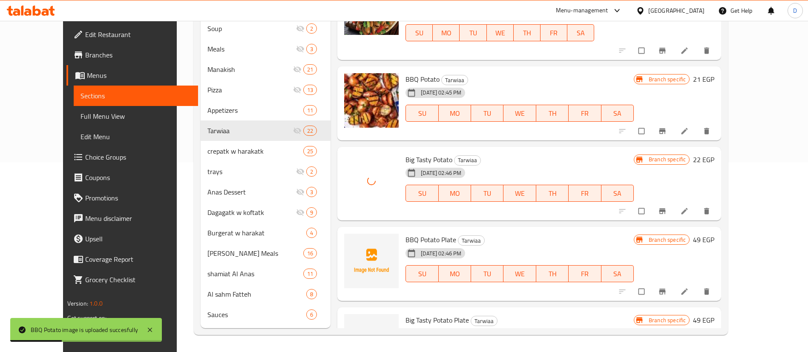
click at [415, 233] on span "BBQ Potato Plate" at bounding box center [430, 239] width 51 height 13
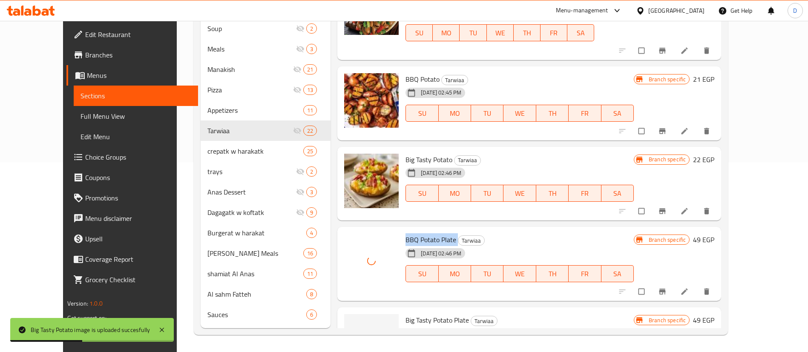
click at [418, 311] on div "Big Tasty Potato Plate Tarwiaa [DATE] 02:47 PM SU MO TU WE TH FR SA" at bounding box center [519, 344] width 235 height 67
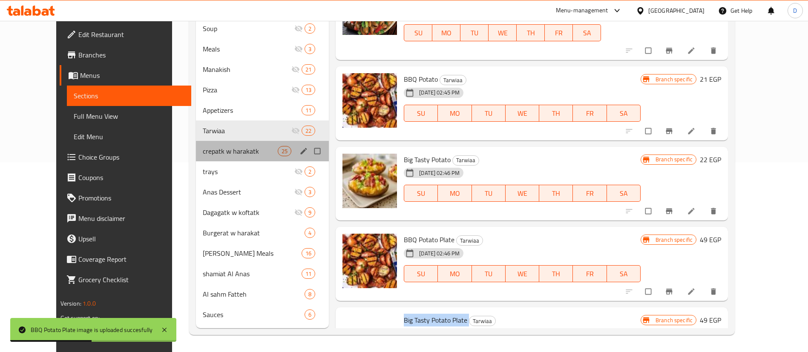
click at [207, 156] on div "crepatk w harakatk 25" at bounding box center [262, 151] width 133 height 20
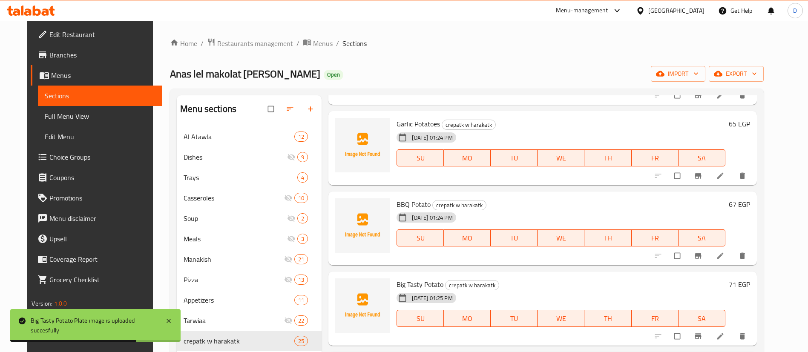
scroll to position [1342, 0]
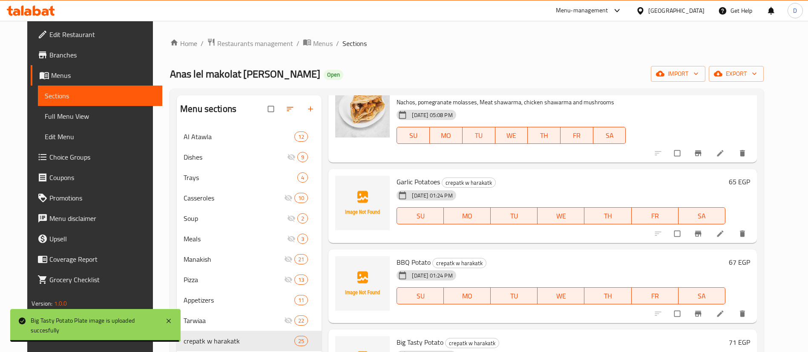
click at [401, 184] on span "Garlic Potatoes" at bounding box center [417, 181] width 43 height 13
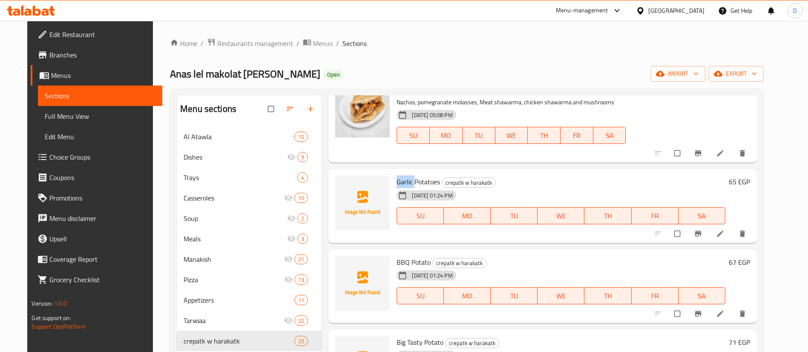
click at [401, 184] on span "Garlic Potatoes" at bounding box center [417, 181] width 43 height 13
click at [399, 268] on div "[DATE] 01:24 PM" at bounding box center [435, 275] width 84 height 17
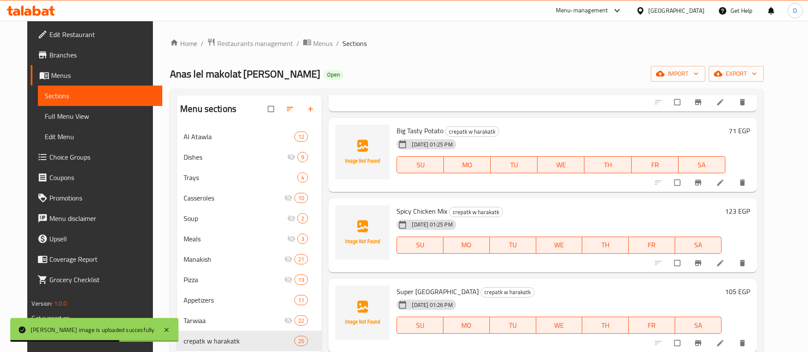
scroll to position [1533, 0]
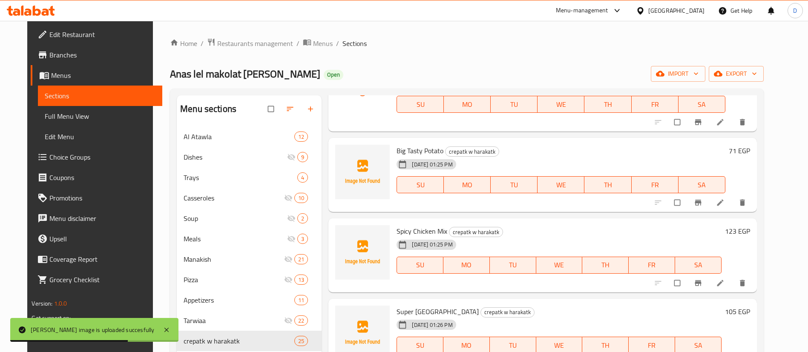
click at [428, 146] on span "Big Tasty Potato" at bounding box center [419, 150] width 47 height 13
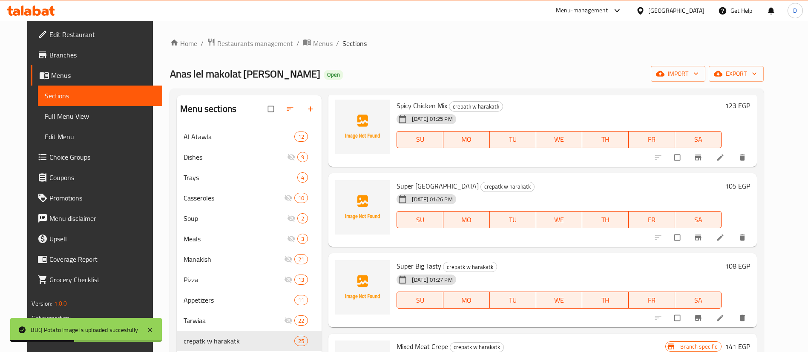
scroll to position [1661, 0]
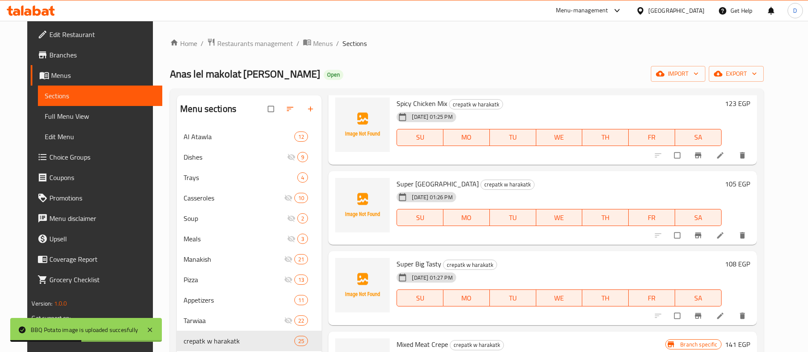
click at [410, 98] on span "Spicy Chicken Mix" at bounding box center [421, 103] width 51 height 13
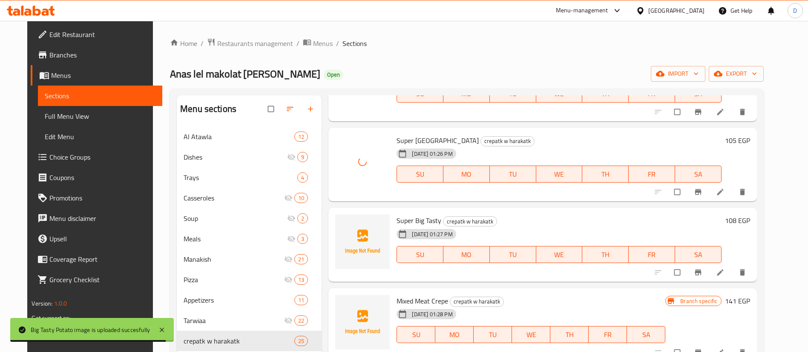
scroll to position [1725, 0]
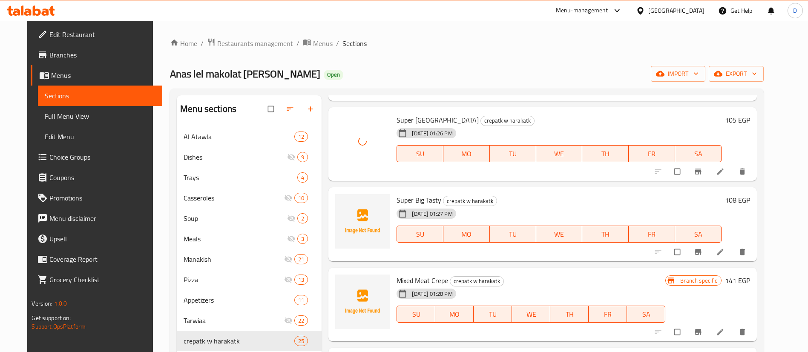
click at [412, 200] on span "Super Big Tasty" at bounding box center [418, 200] width 45 height 13
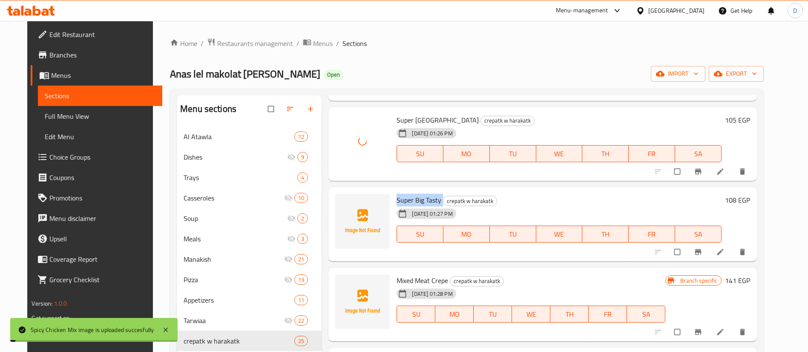
click at [412, 200] on span "Super Big Tasty" at bounding box center [418, 200] width 45 height 13
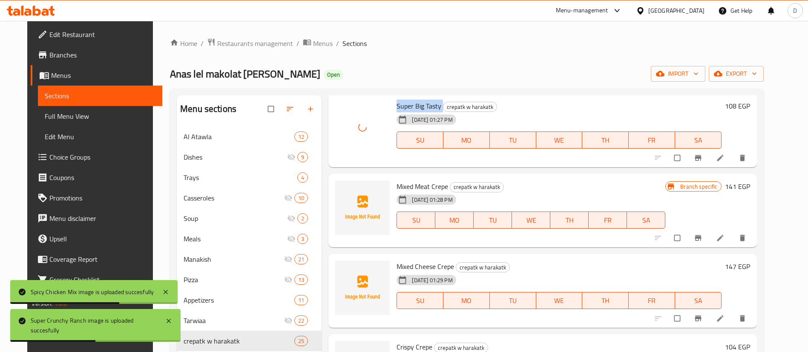
scroll to position [1853, 0]
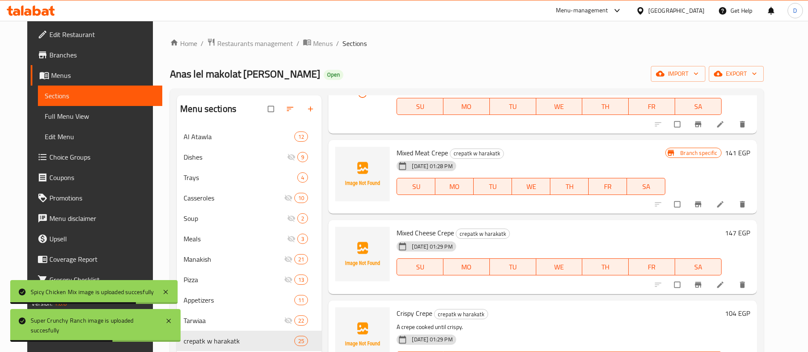
click at [424, 159] on div "[DATE] 01:28 PM" at bounding box center [427, 166] width 69 height 17
click at [425, 153] on span "Mixed Meat Crepe" at bounding box center [422, 153] width 52 height 13
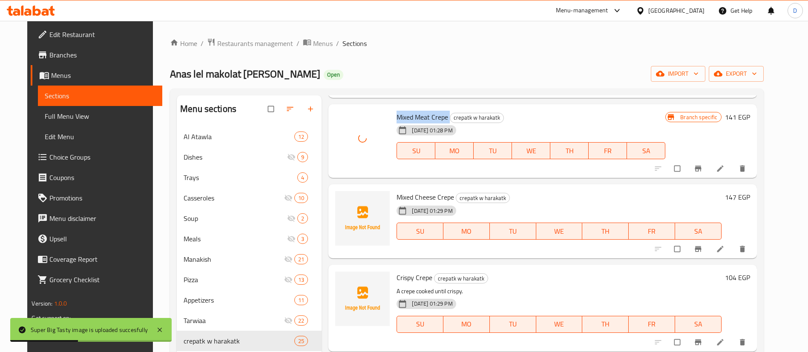
scroll to position [1908, 0]
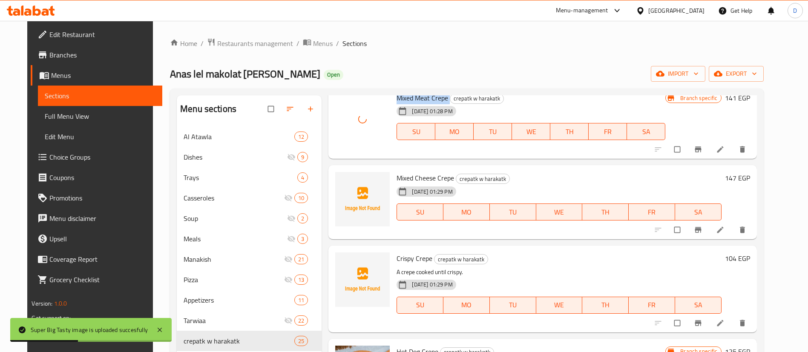
click at [409, 183] on div "[DATE] 01:29 PM" at bounding box center [434, 191] width 83 height 17
click at [419, 175] on span "Mixed Cheese Crepe" at bounding box center [424, 178] width 57 height 13
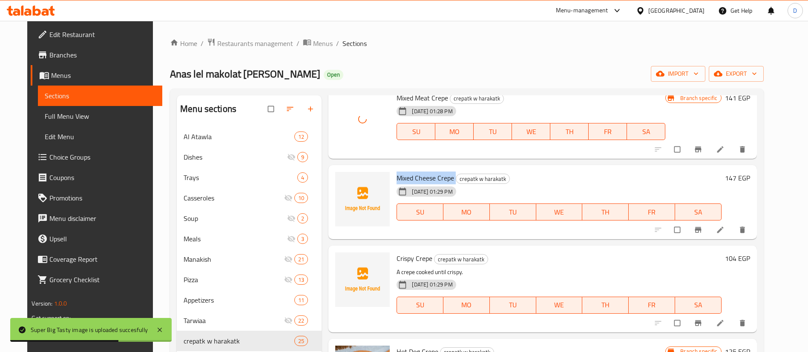
click at [419, 175] on span "Mixed Cheese Crepe" at bounding box center [424, 178] width 57 height 13
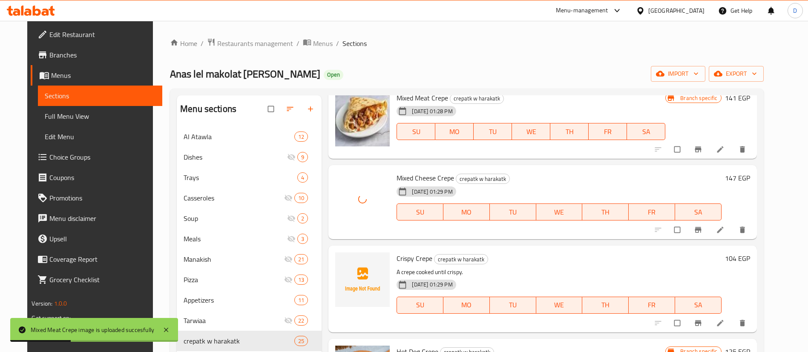
click at [398, 253] on span "Crispy Crepe" at bounding box center [414, 258] width 36 height 13
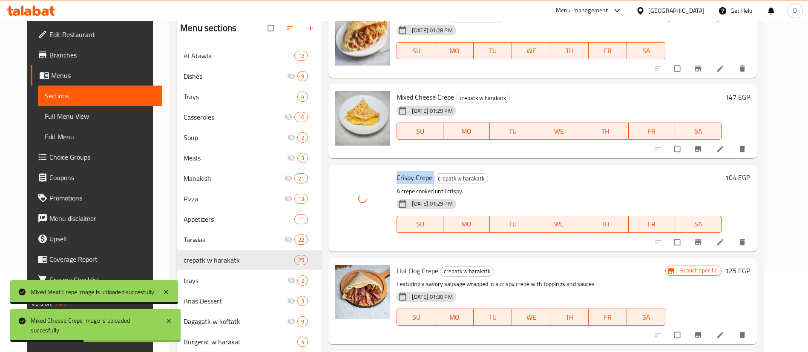
scroll to position [190, 0]
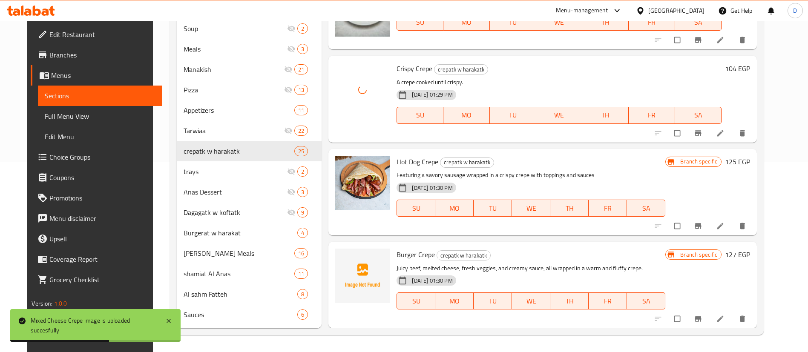
click at [402, 253] on span "Burger Crepe" at bounding box center [415, 254] width 38 height 13
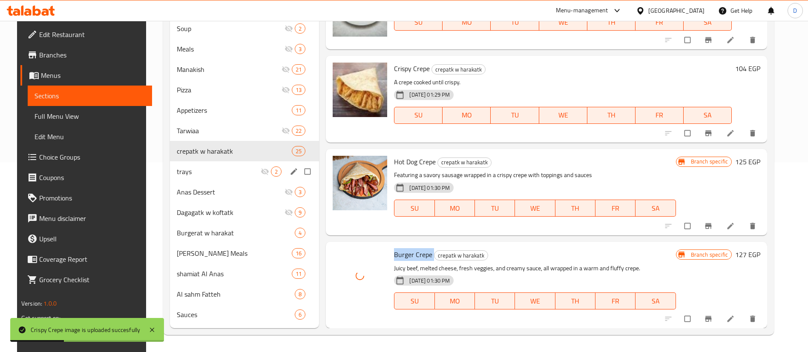
click at [199, 173] on span "trays" at bounding box center [219, 172] width 84 height 10
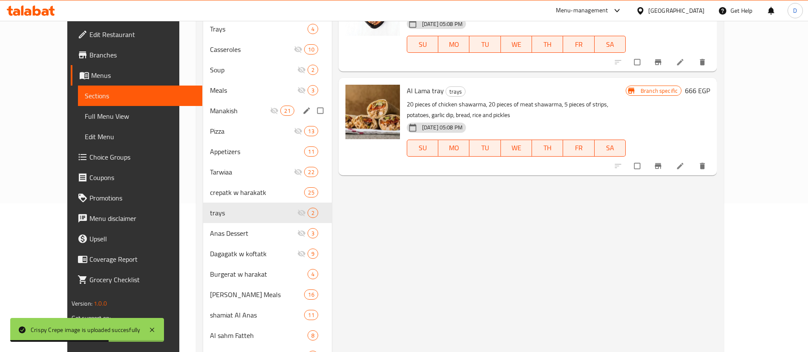
scroll to position [190, 0]
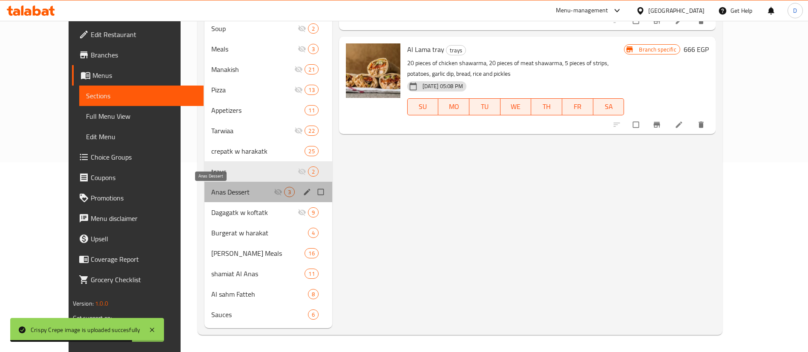
click at [211, 195] on span "Anas Dessert" at bounding box center [242, 192] width 63 height 10
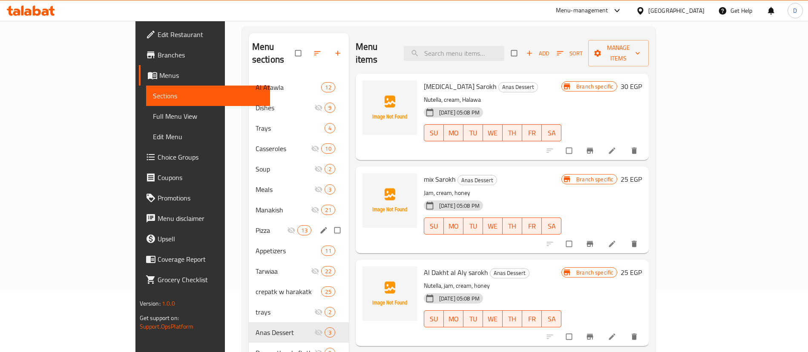
scroll to position [126, 0]
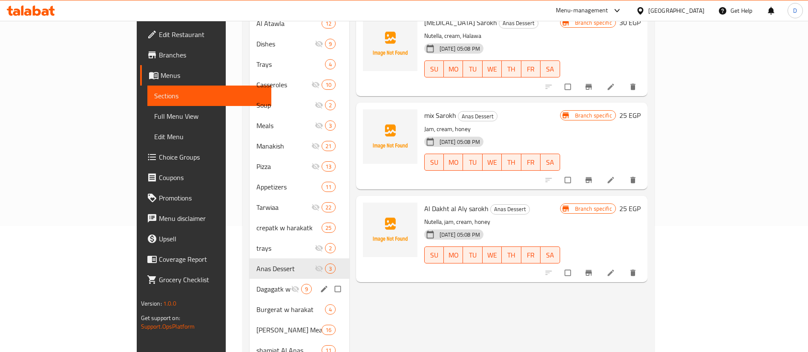
click at [250, 282] on div "Dagagatk w koftatk 9" at bounding box center [299, 289] width 99 height 20
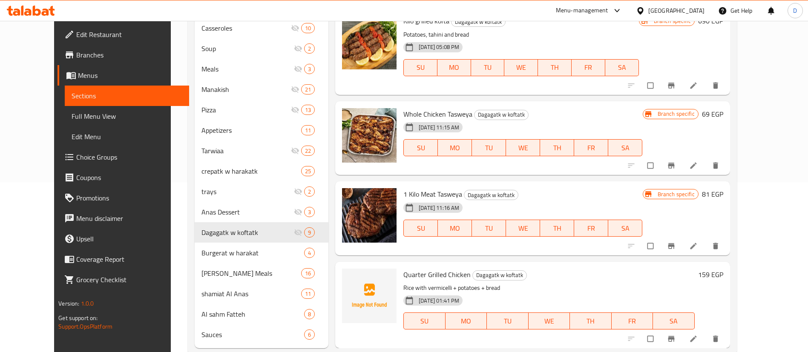
scroll to position [190, 0]
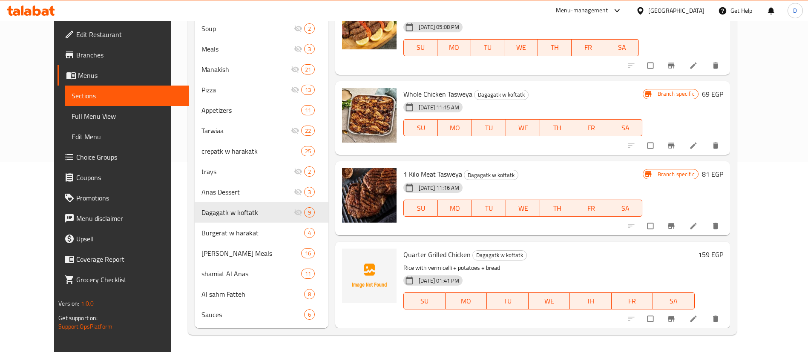
click at [424, 259] on span "Quarter Grilled Chicken" at bounding box center [436, 254] width 67 height 13
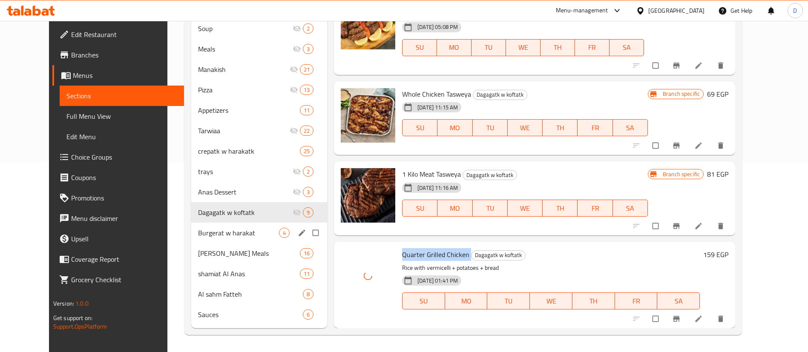
click at [198, 231] on span "Burgerat w harakat" at bounding box center [238, 233] width 81 height 10
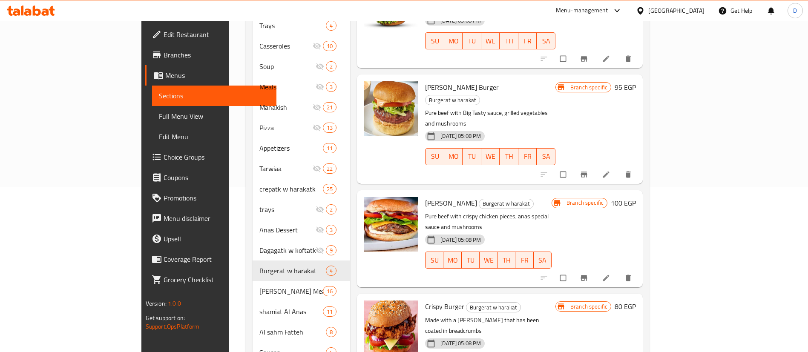
scroll to position [190, 0]
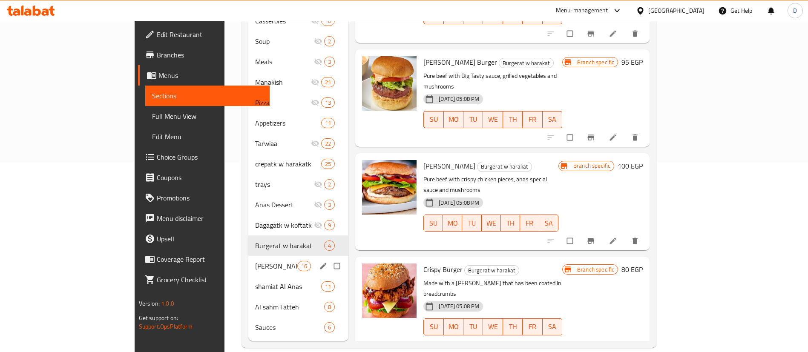
click at [255, 261] on span "[PERSON_NAME] Meals" at bounding box center [276, 266] width 42 height 10
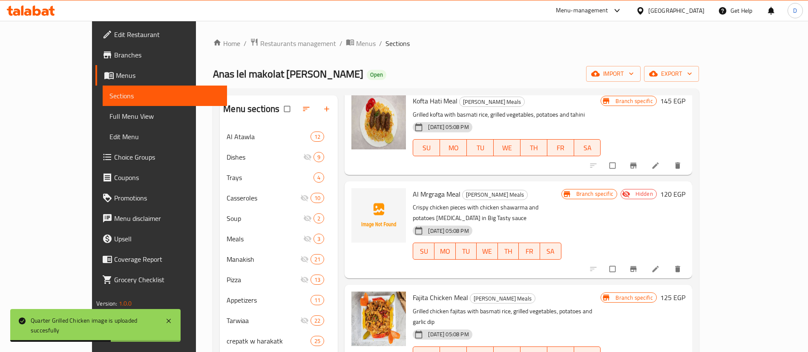
scroll to position [192, 0]
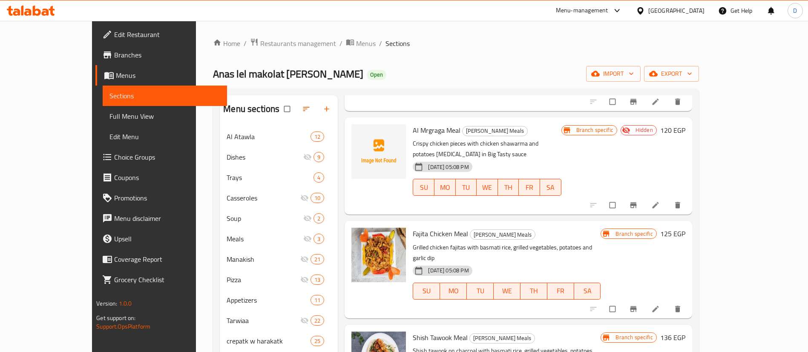
click at [416, 147] on p "Crispy chicken pieces with chicken shawarma and potatoes [MEDICAL_DATA] in Big …" at bounding box center [487, 148] width 148 height 21
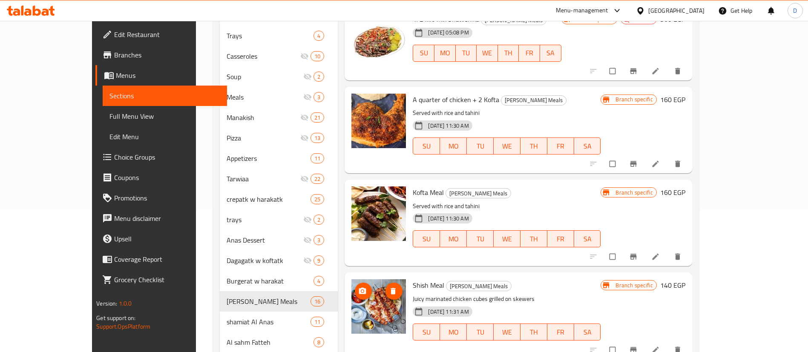
scroll to position [190, 0]
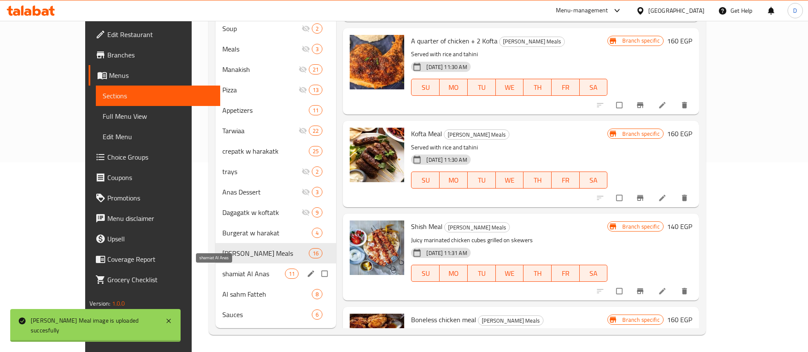
click at [222, 275] on span "shamiat Al Anas" at bounding box center [253, 274] width 63 height 10
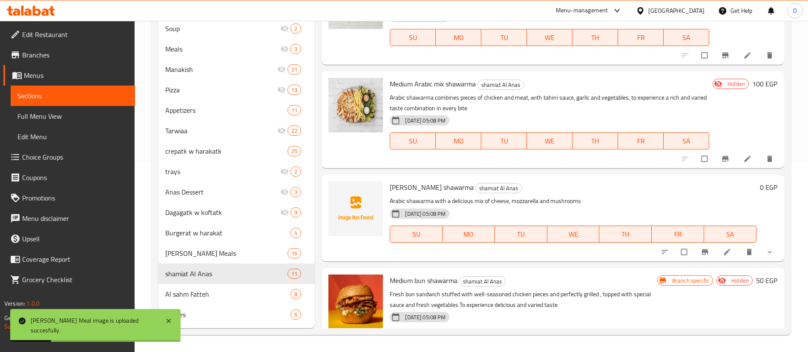
scroll to position [654, 0]
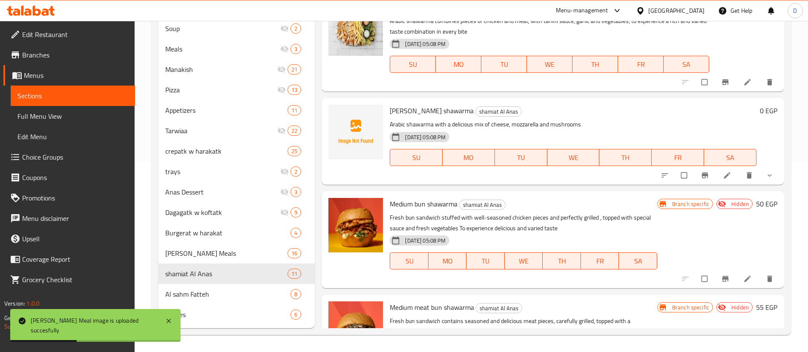
click at [414, 113] on span "[PERSON_NAME] shawarma" at bounding box center [432, 110] width 84 height 13
click at [414, 112] on span "[PERSON_NAME] shawarma" at bounding box center [432, 110] width 84 height 13
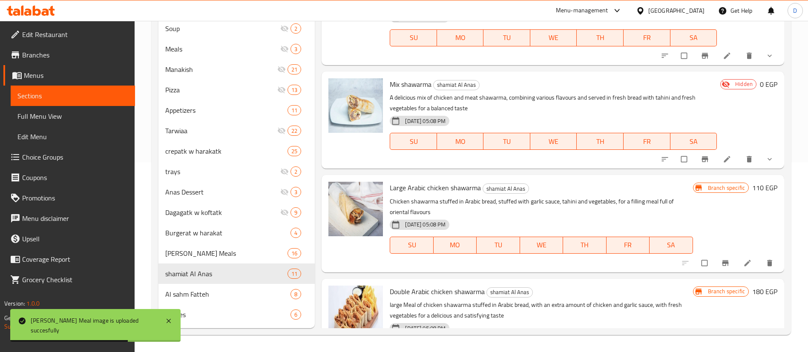
scroll to position [0, 0]
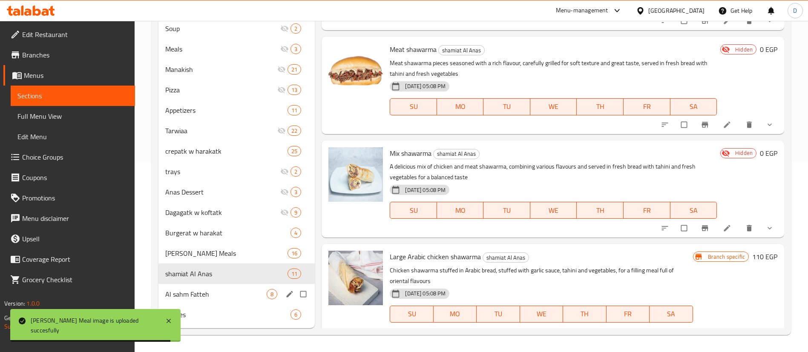
click at [219, 301] on div "[PERSON_NAME] [PERSON_NAME] 8" at bounding box center [236, 294] width 156 height 20
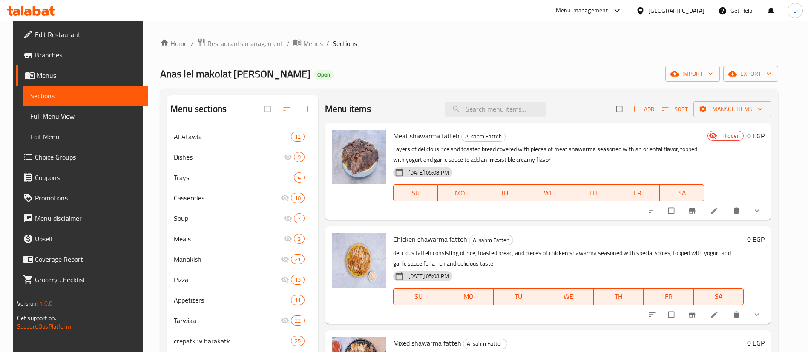
scroll to position [190, 0]
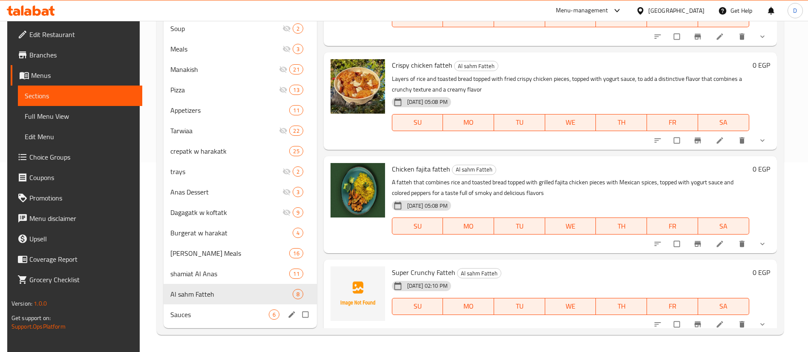
click at [219, 318] on span "Sauces" at bounding box center [219, 315] width 98 height 10
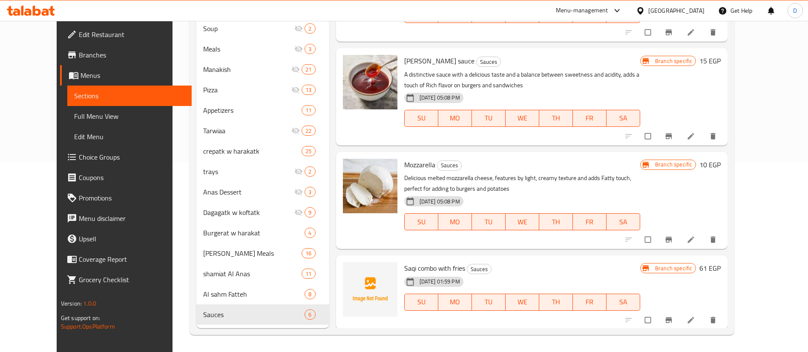
scroll to position [197, 0]
click at [417, 269] on span "Saqi combo with fries" at bounding box center [434, 267] width 61 height 13
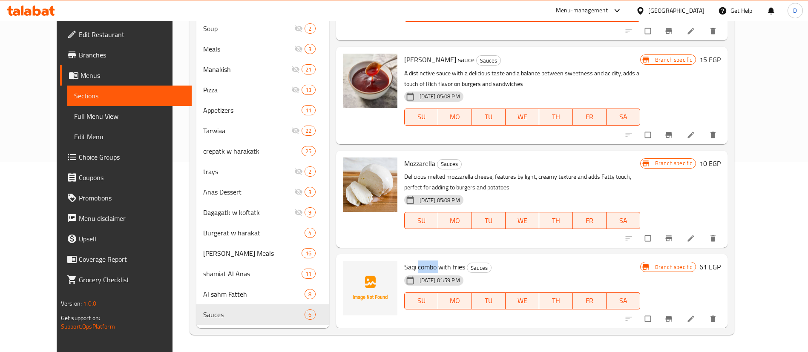
click at [417, 269] on span "Saqi combo with fries" at bounding box center [434, 267] width 61 height 13
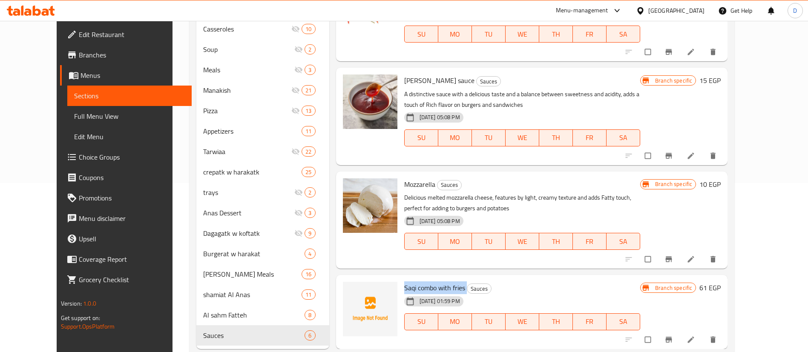
scroll to position [190, 0]
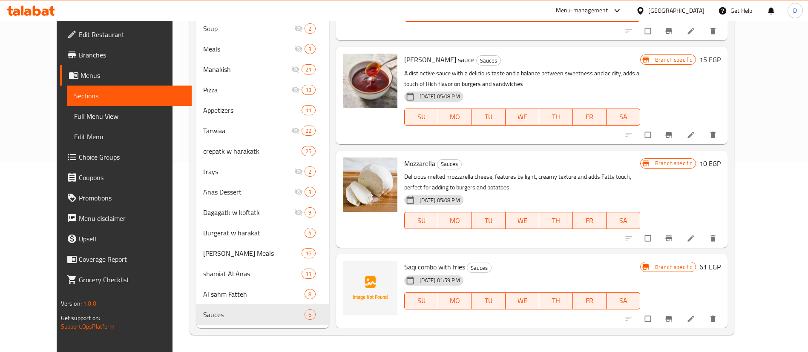
click at [339, 272] on div at bounding box center [369, 291] width 61 height 67
click at [350, 272] on icon "upload picture" at bounding box center [354, 273] width 9 height 9
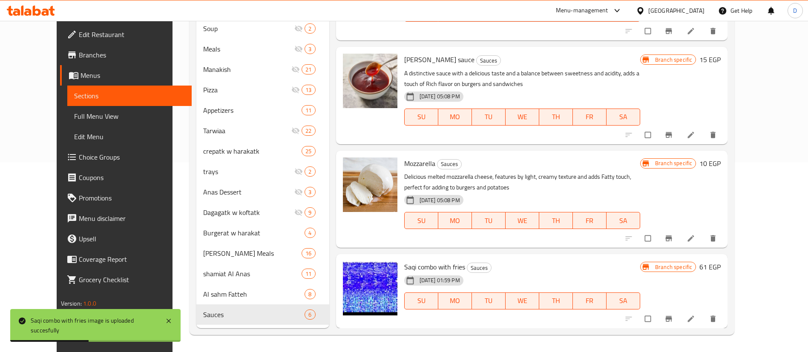
click at [45, 8] on icon at bounding box center [31, 11] width 48 height 10
